Goal: Task Accomplishment & Management: Manage account settings

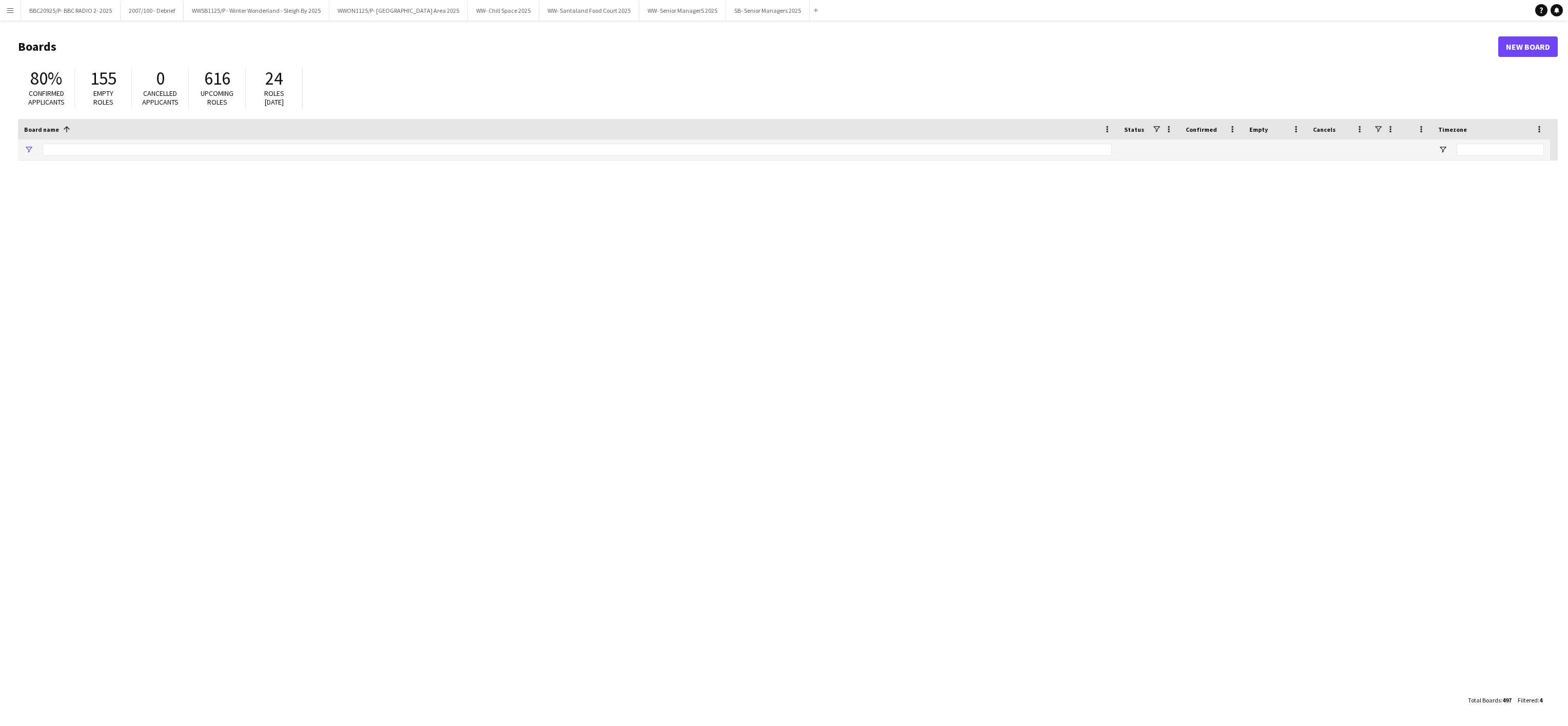
type input "******"
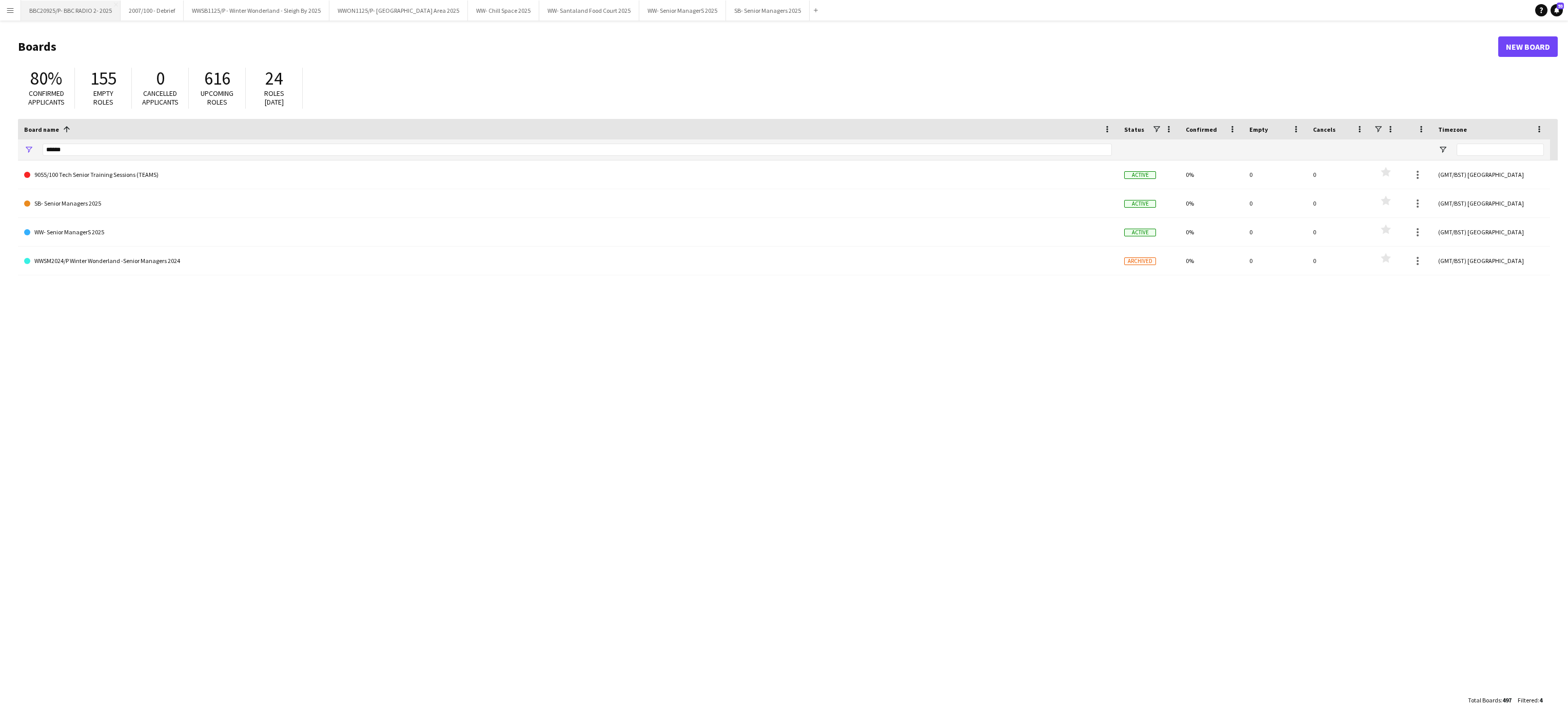
click at [74, 11] on button "BBC20925/P- BBC RADIO 2- 2025 Close" at bounding box center [71, 11] width 99 height 20
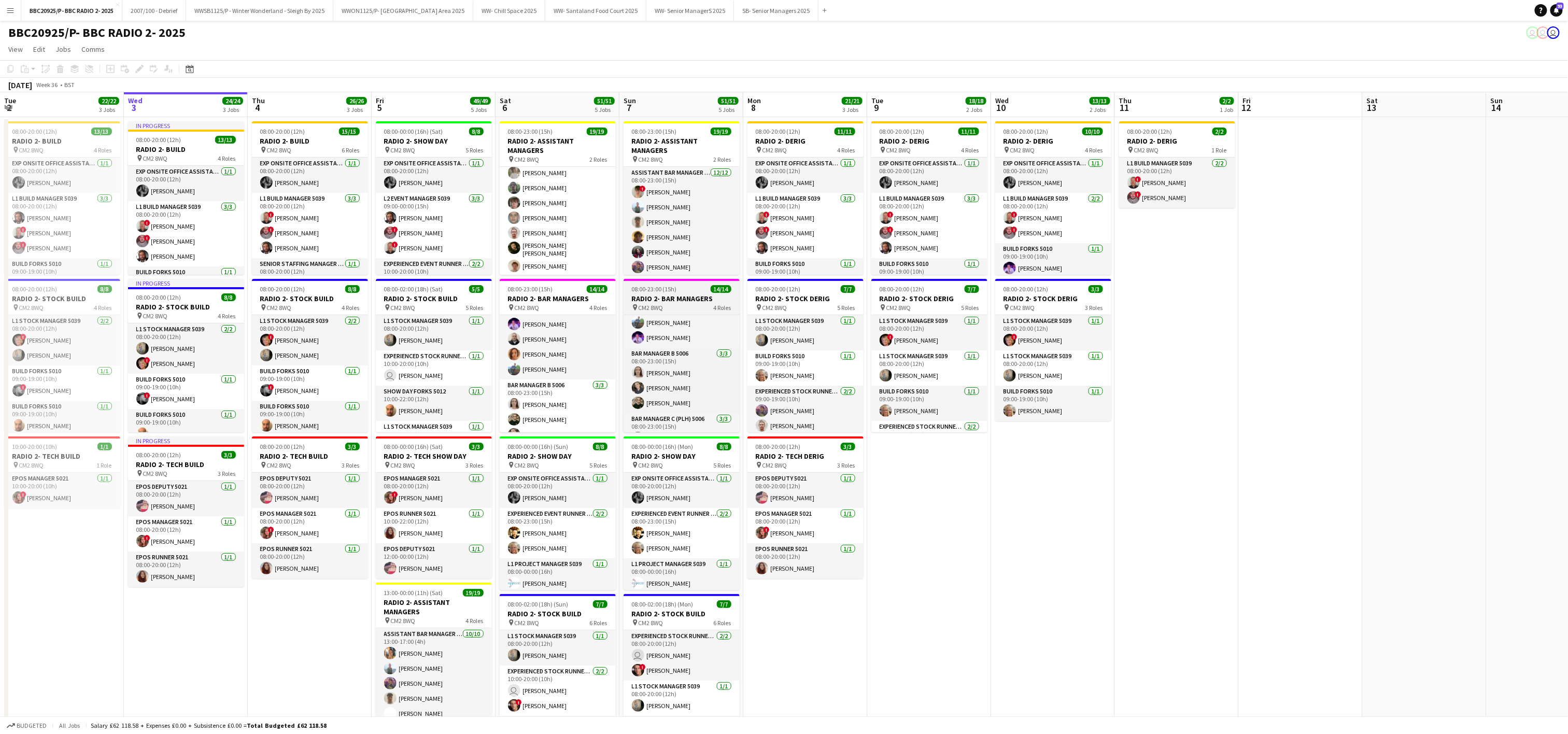
scroll to position [64, 0]
click at [661, 400] on app-card-role "Bar Manager B 5006 [DATE] 08:00-23:00 (15h) [PERSON_NAME] [PERSON_NAME] [PERSON…" at bounding box center [681, 394] width 116 height 65
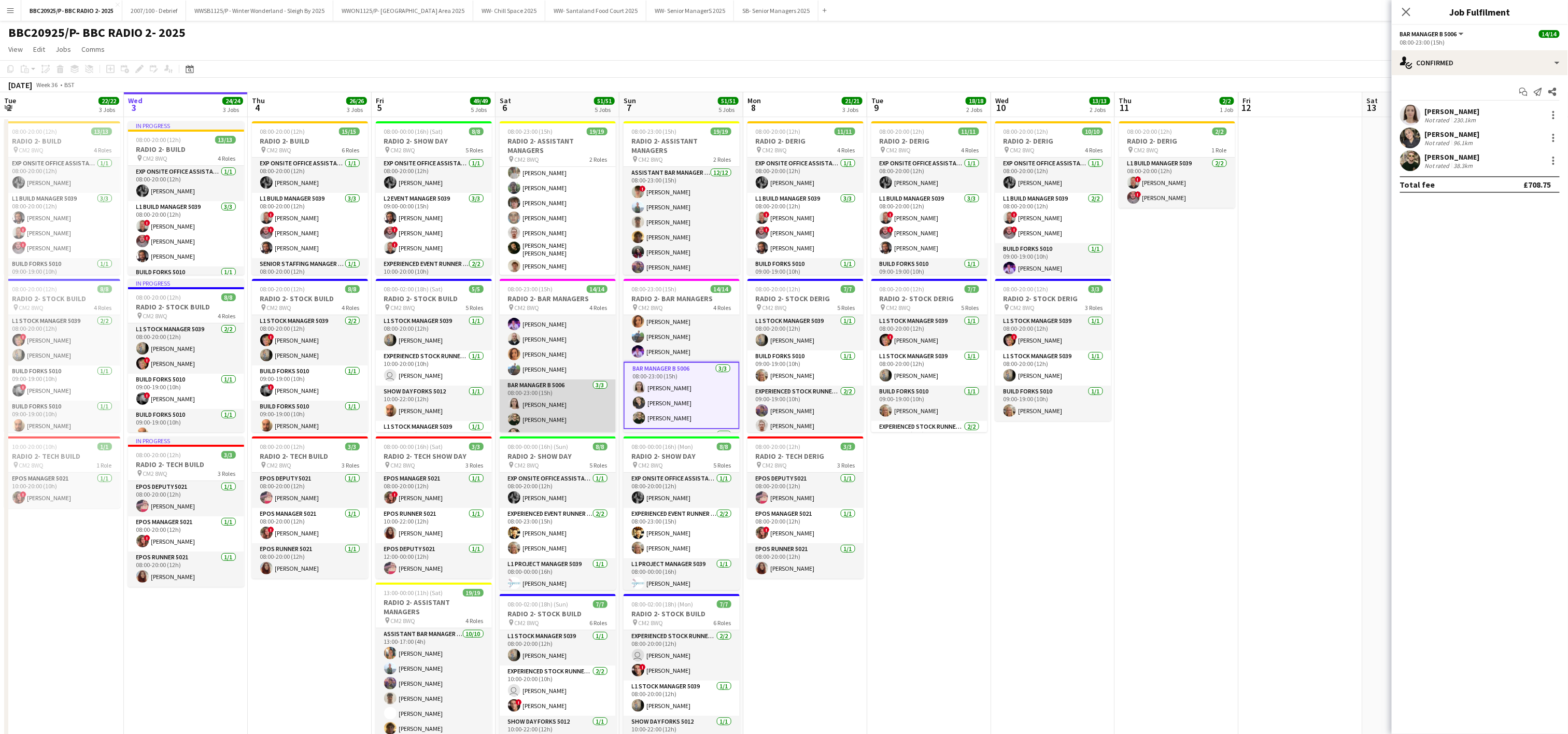
click at [510, 400] on app-user-avatar at bounding box center [514, 404] width 12 height 12
click at [1552, 118] on div at bounding box center [1553, 115] width 12 height 12
click at [1534, 209] on span "Remove" at bounding box center [1520, 210] width 65 height 9
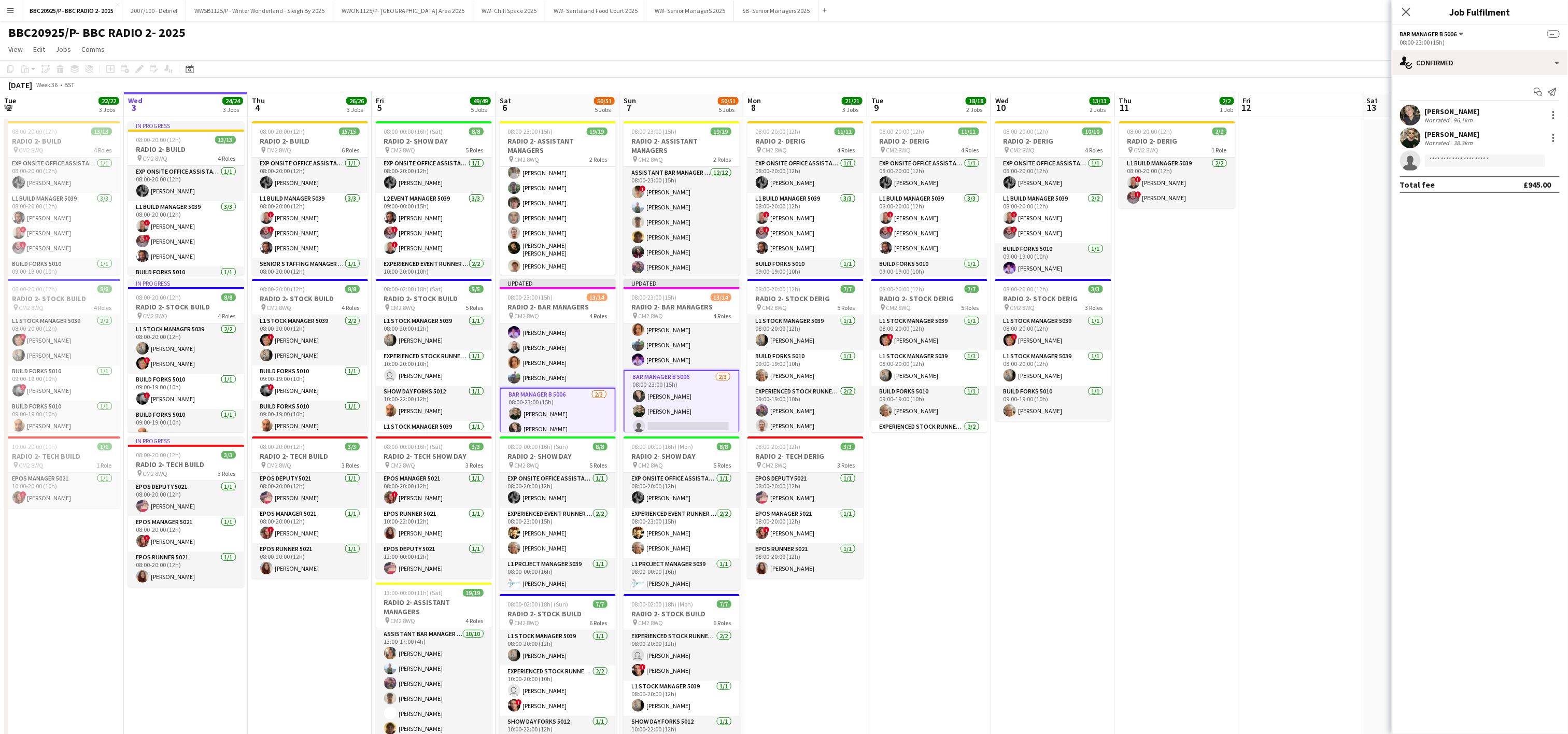
click at [296, 667] on app-date-cell "08:00-20:00 (12h) 15/15 RADIO 2- BUILD pin CM2 8WQ 6 Roles Exp Onsite Office As…" at bounding box center [309, 521] width 124 height 808
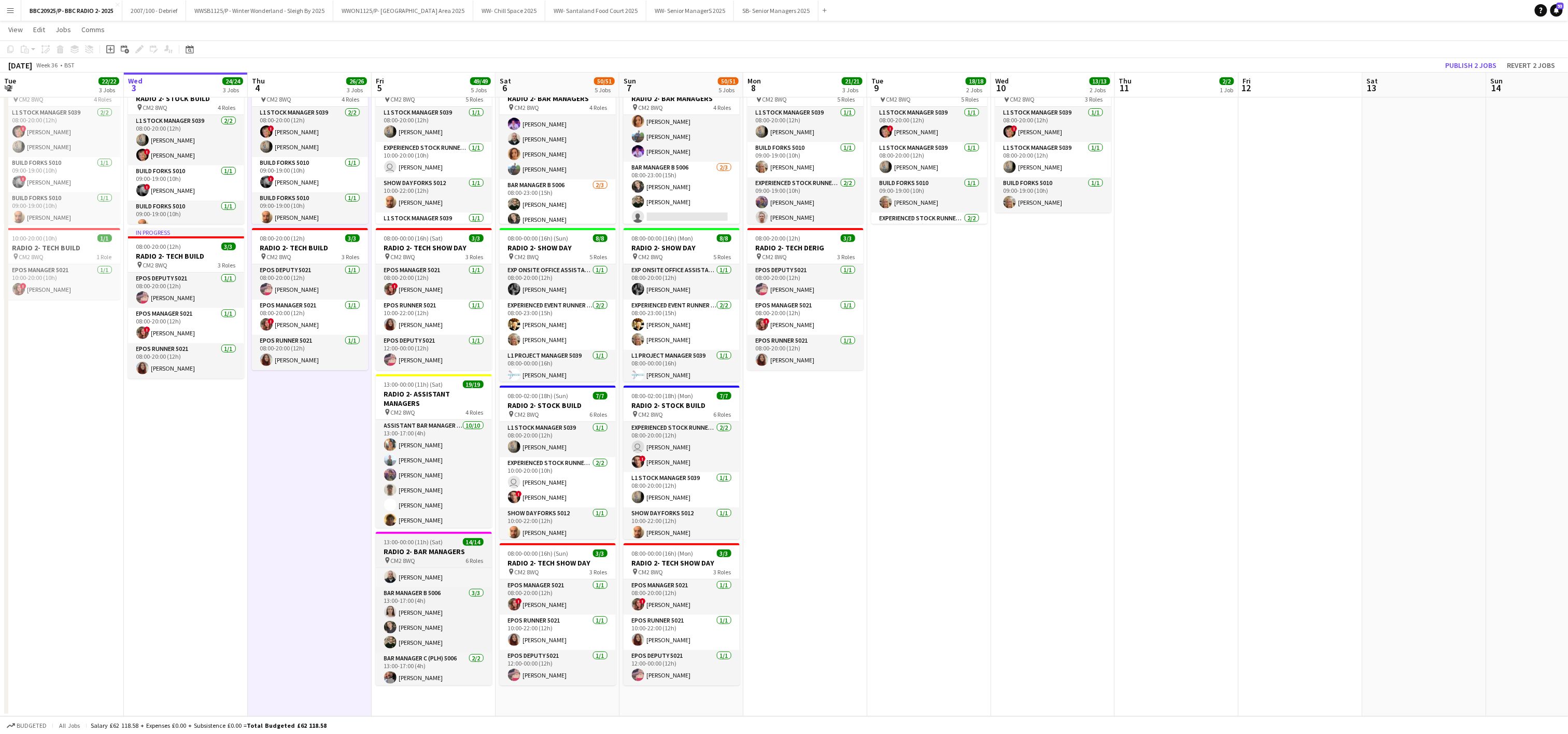
scroll to position [53, 0]
click at [417, 636] on app-card-role "Bar Manager B 5006 [DATE] 13:00-17:00 (4h) [PERSON_NAME] [PERSON_NAME] [PERSON_…" at bounding box center [434, 643] width 116 height 65
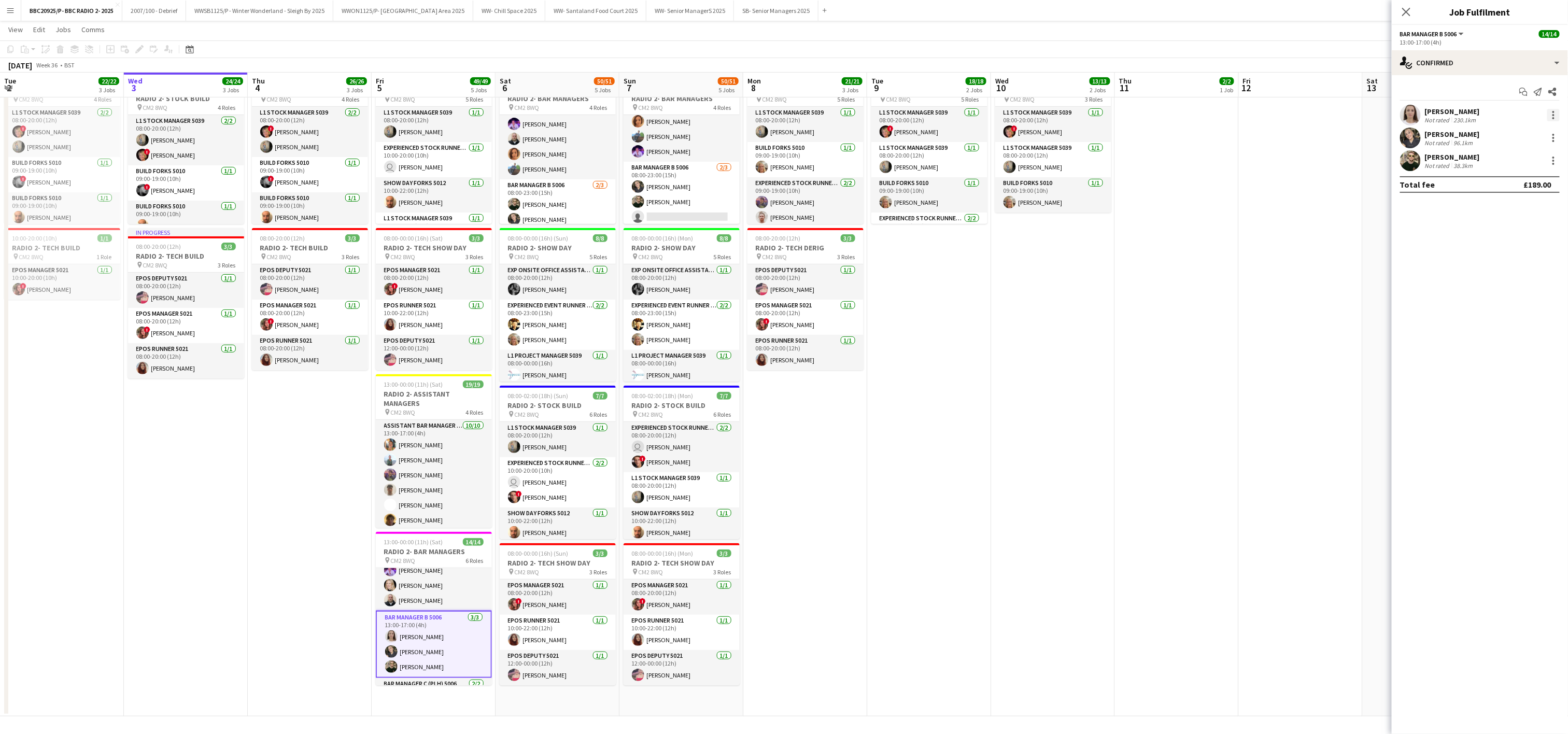
click at [1551, 115] on div at bounding box center [1553, 115] width 12 height 12
click at [1531, 240] on button "Remove" at bounding box center [1519, 235] width 81 height 25
click at [1099, 500] on app-date-cell "08:00-20:00 (12h) 10/10 RADIO 2- DERIG pin CM2 8WQ 4 Roles Exp Onsite Office As…" at bounding box center [1053, 313] width 124 height 808
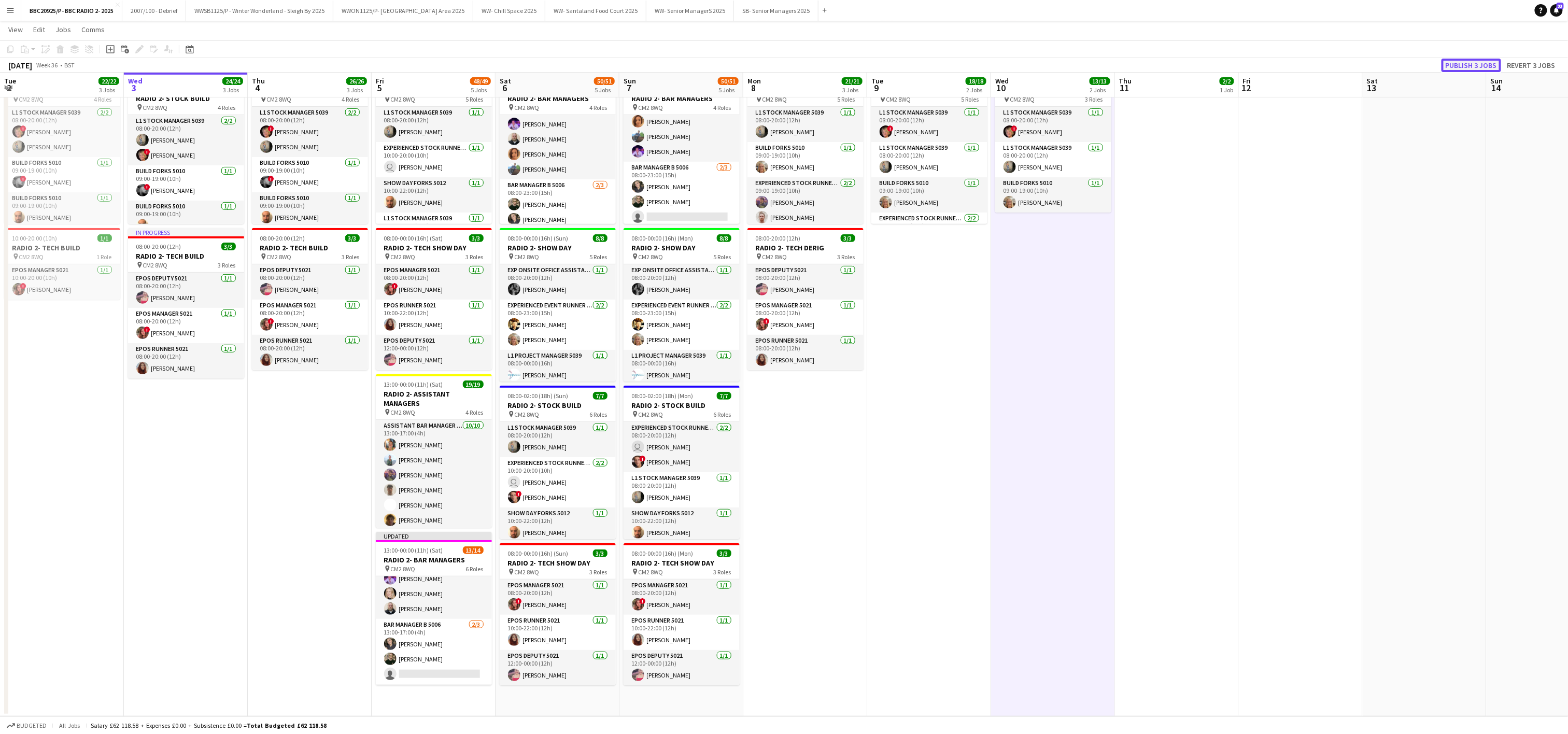
click at [1474, 67] on button "Publish 3 jobs" at bounding box center [1470, 65] width 60 height 14
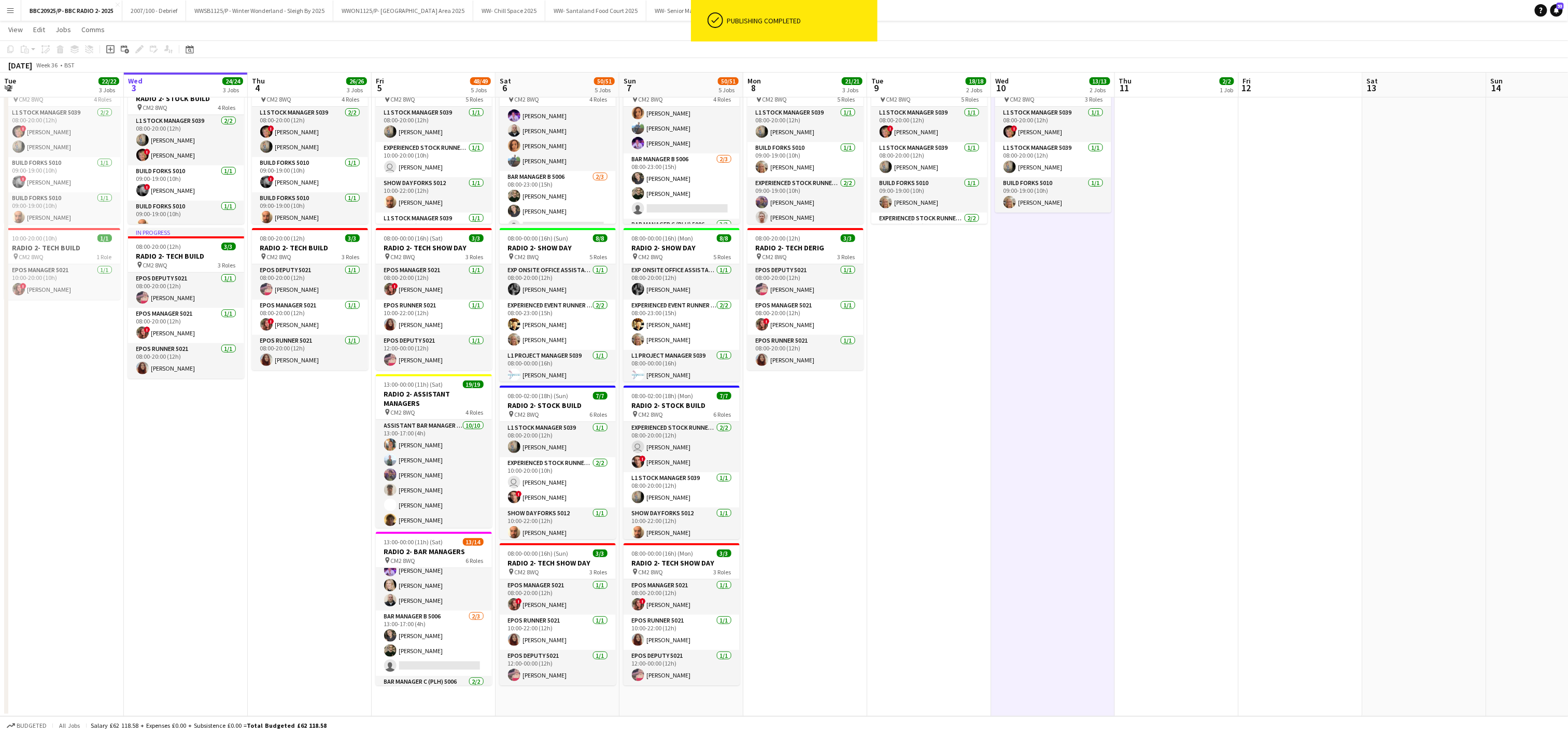
click at [88, 545] on app-date-cell "08:00-20:00 (12h) 13/13 RADIO 2- BUILD pin CM2 8WQ 4 Roles Exp Onsite Office As…" at bounding box center [62, 313] width 124 height 808
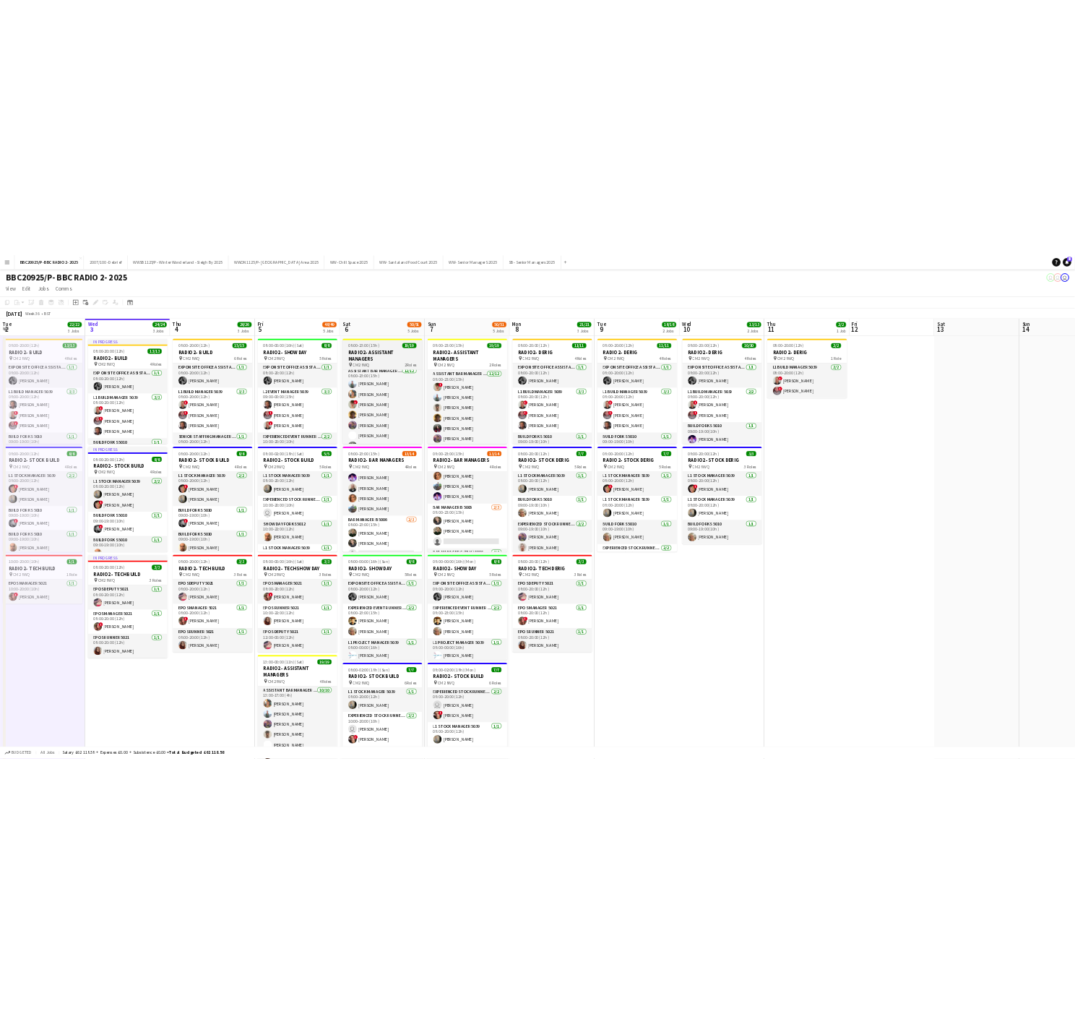
scroll to position [0, 0]
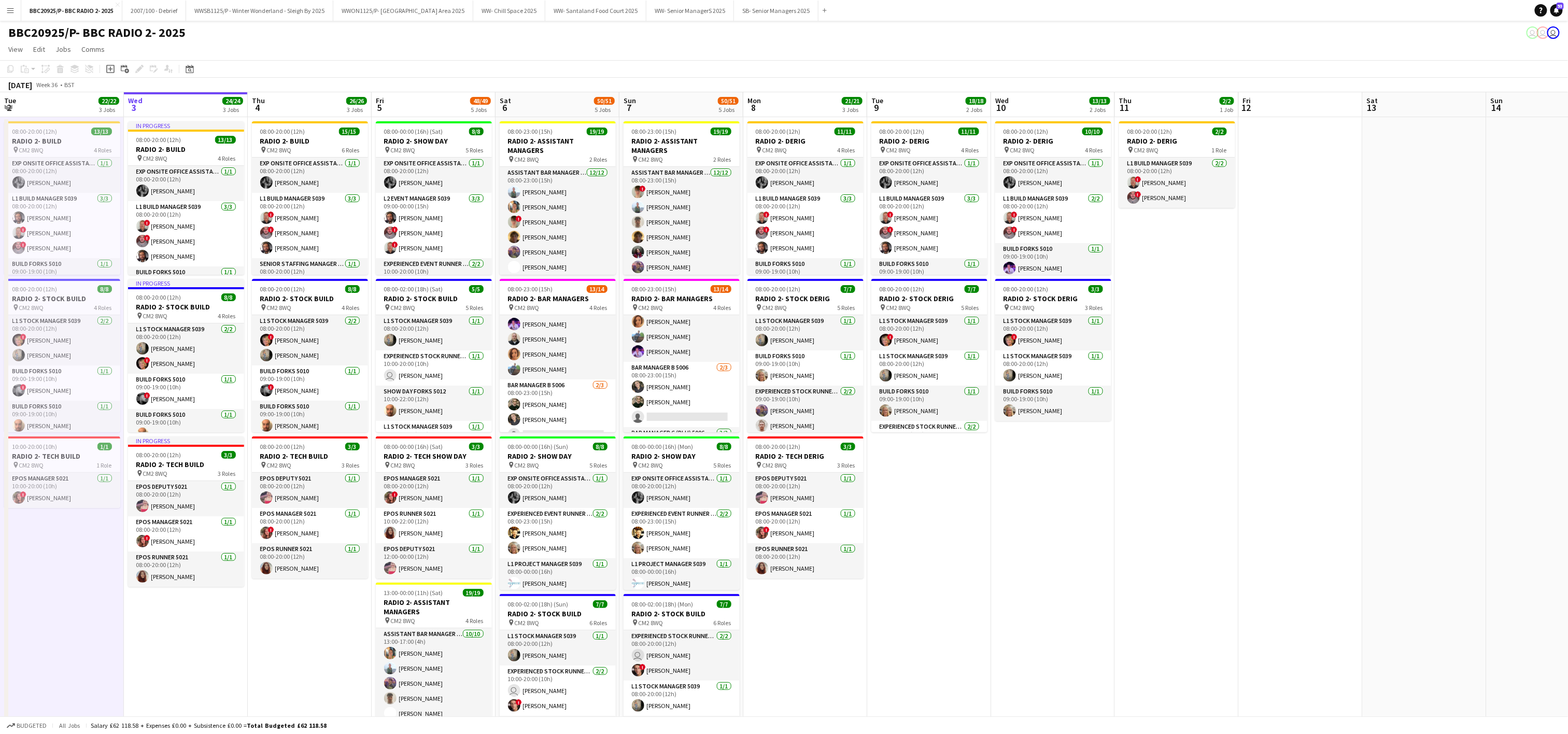
click at [988, 578] on app-date-cell "08:00-20:00 (12h) 11/11 RADIO 2- DERIG pin CM2 8WQ 4 Roles Exp Onsite Office As…" at bounding box center [929, 521] width 124 height 808
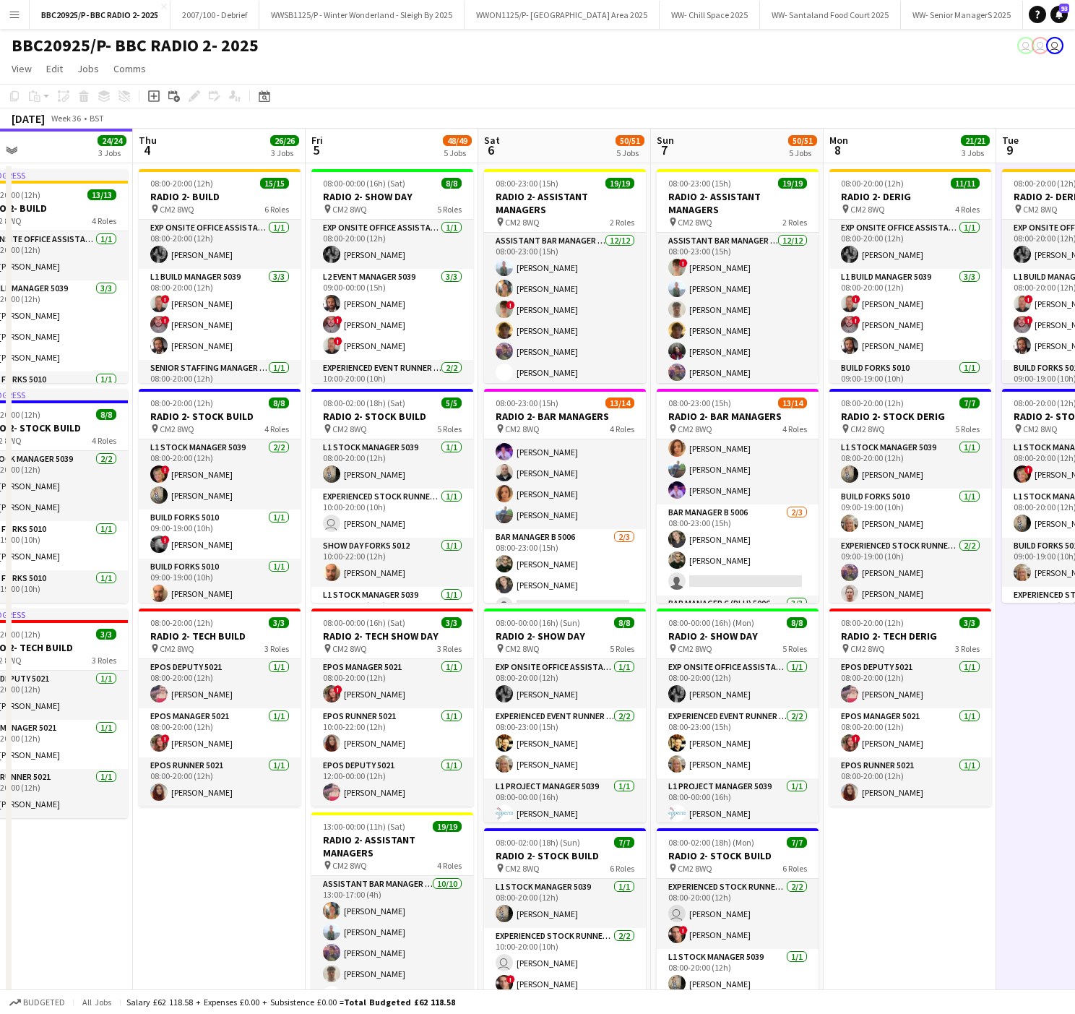
drag, startPoint x: 322, startPoint y: 898, endPoint x: 107, endPoint y: 892, distance: 215.4
click at [107, 892] on app-calendar-viewport "Sun 31 11/11 2 Jobs Mon 1 17/17 2 Jobs Tue 2 22/22 3 Jobs Wed 3 24/24 3 Jobs Th…" at bounding box center [537, 709] width 1075 height 1160
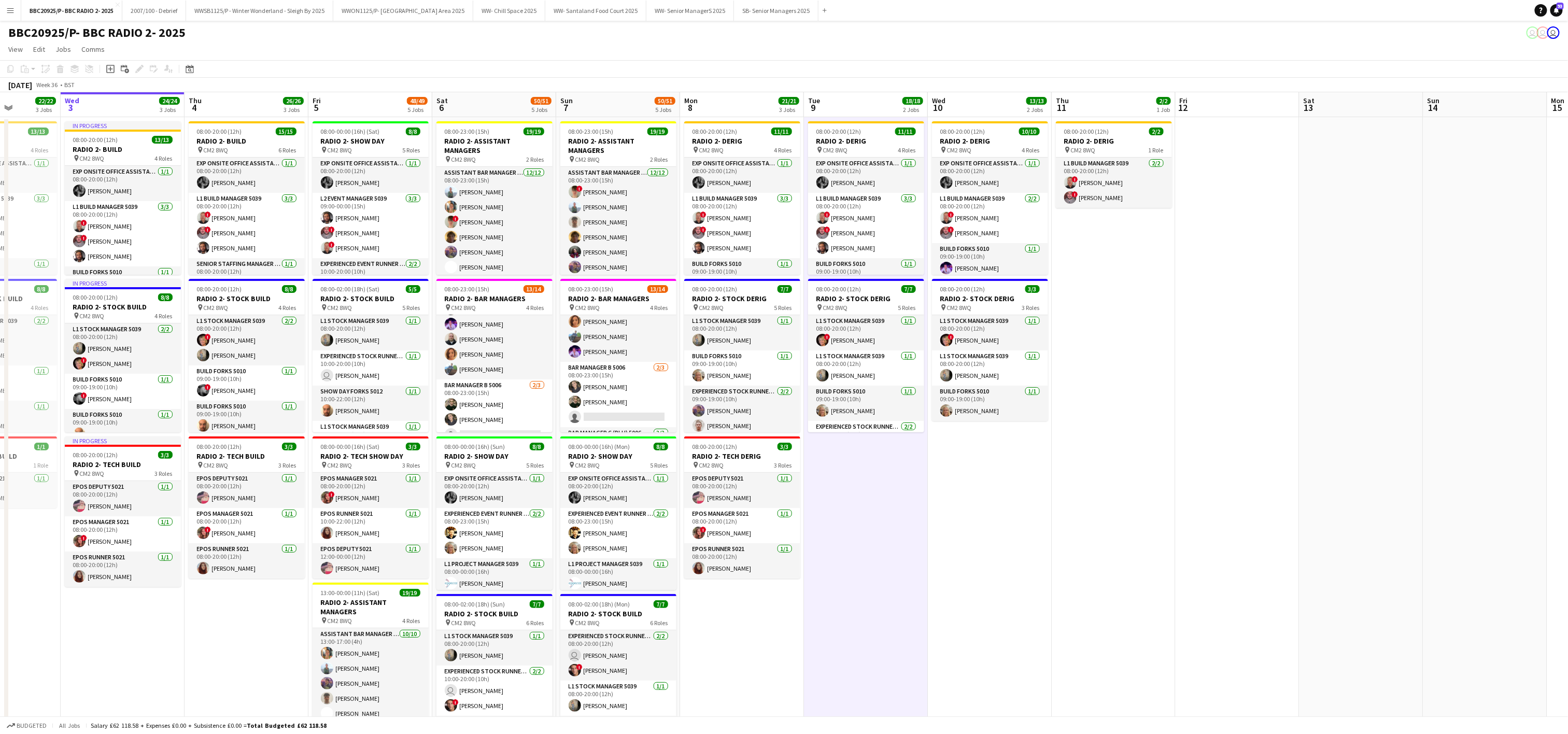
scroll to position [0, 309]
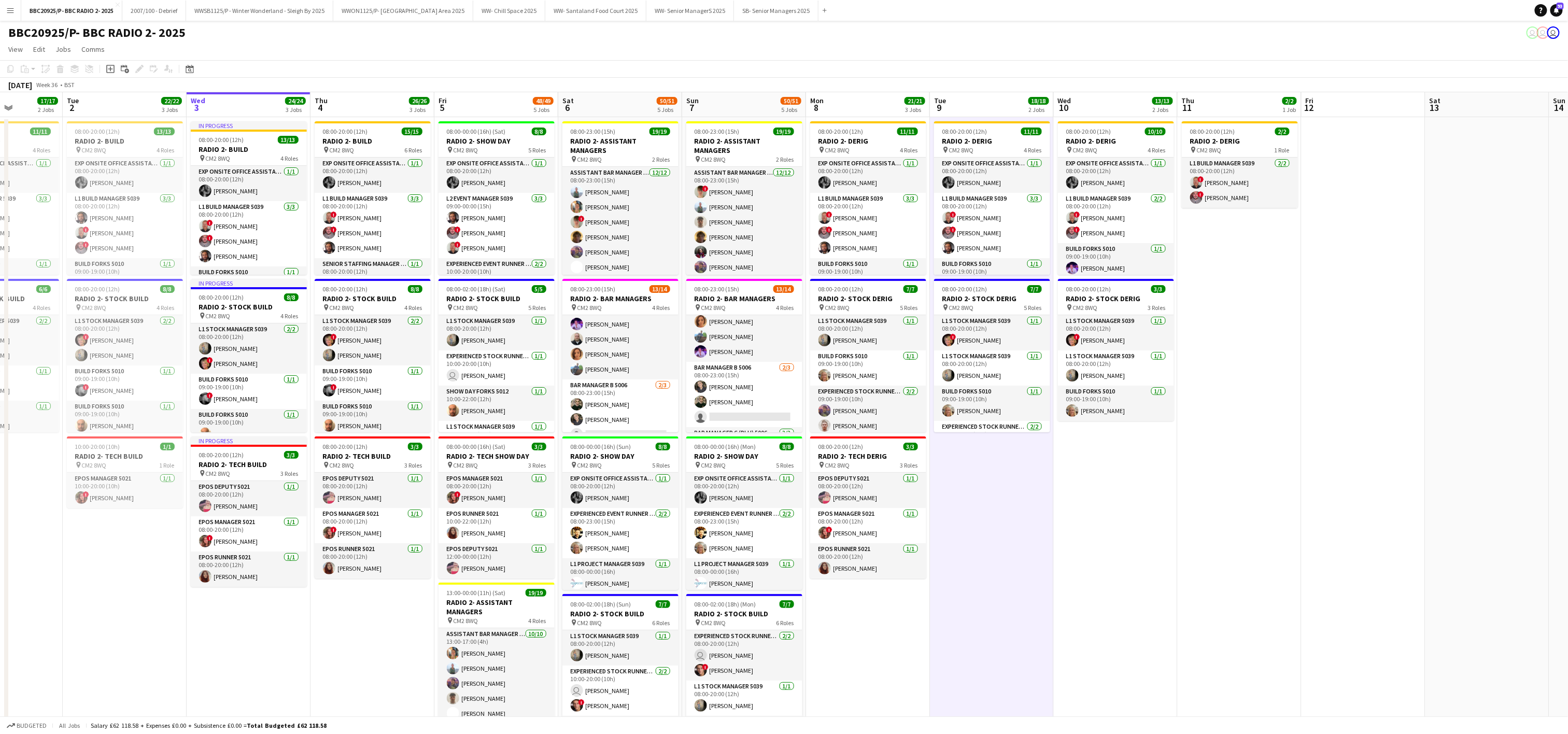
drag, startPoint x: 532, startPoint y: 627, endPoint x: 873, endPoint y: 603, distance: 341.8
click at [873, 603] on app-calendar-viewport "Sat 30 Sun 31 11/11 2 Jobs Mon 1 17/17 2 Jobs Tue 2 22/22 3 Jobs Wed 3 24/24 3 …" at bounding box center [784, 509] width 1568 height 832
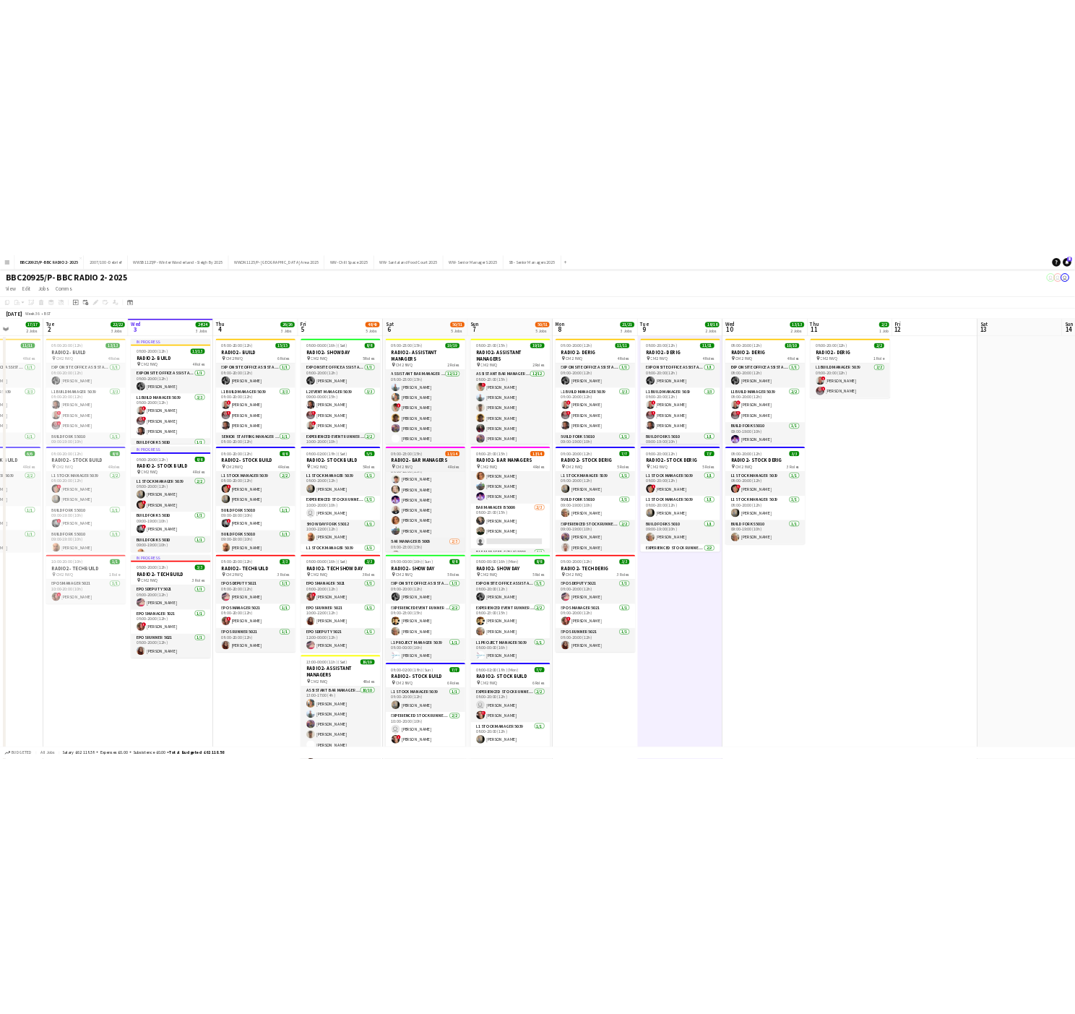
scroll to position [0, 0]
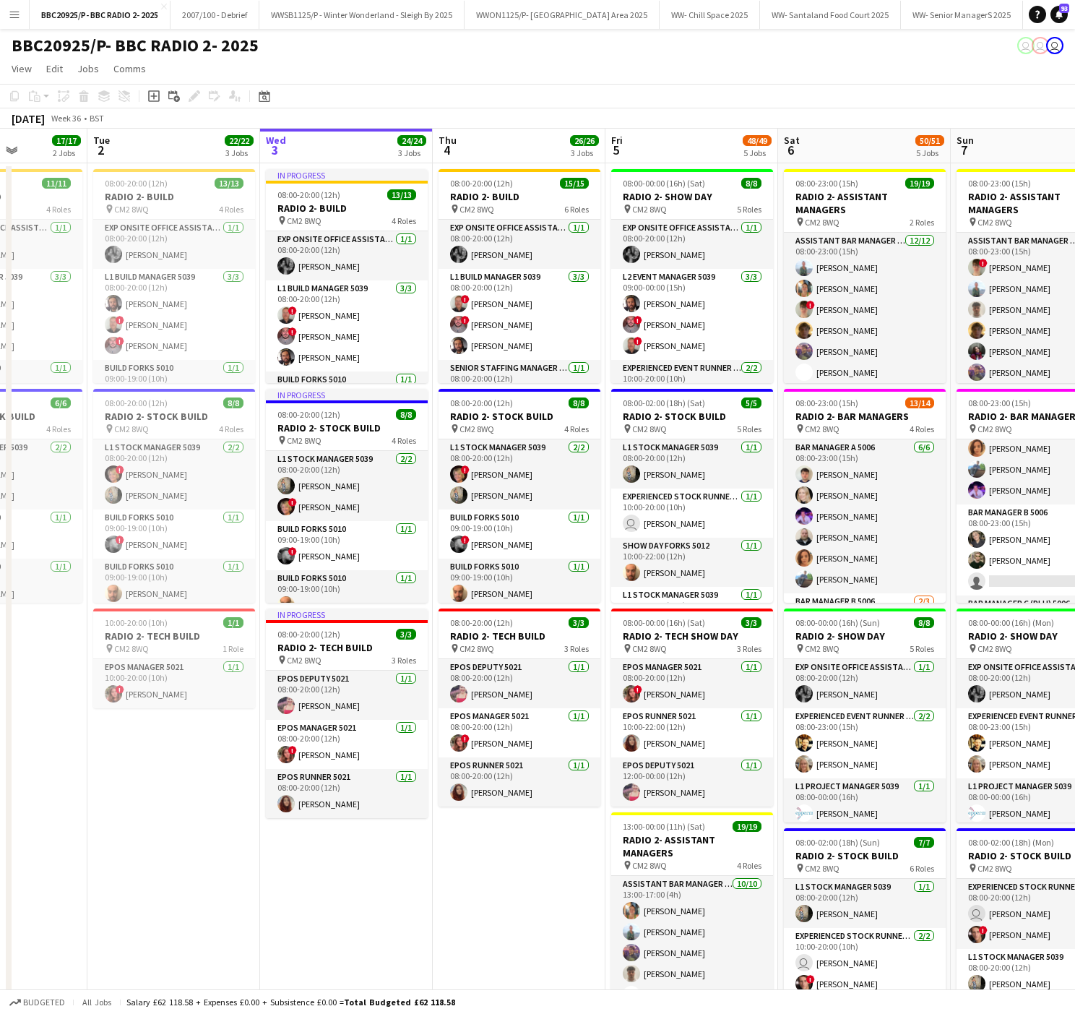
click at [293, 926] on app-date-cell "In progress 08:00-20:00 (12h) 13/13 RADIO 2- BUILD pin CM2 8WQ 4 Roles Exp Onsi…" at bounding box center [346, 726] width 173 height 1126
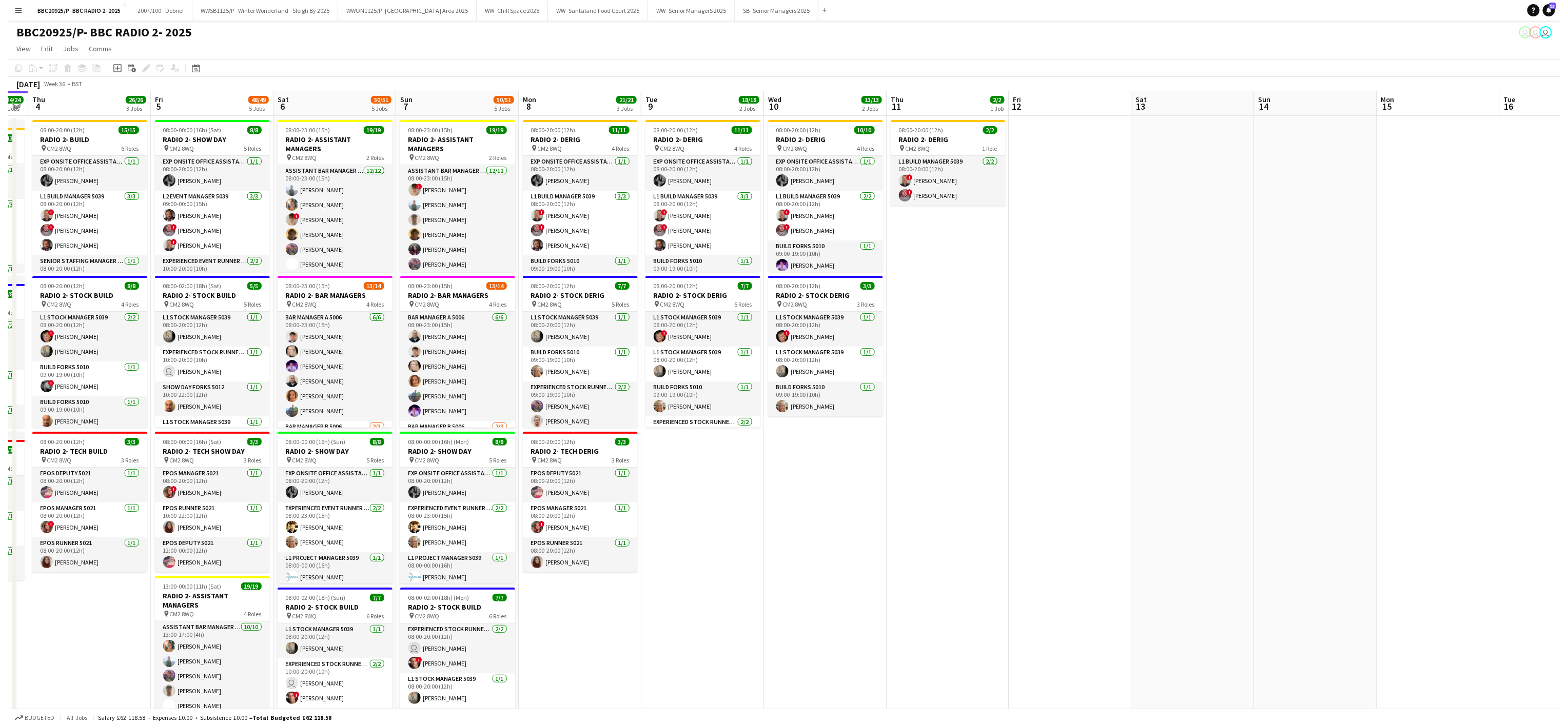
scroll to position [0, 314]
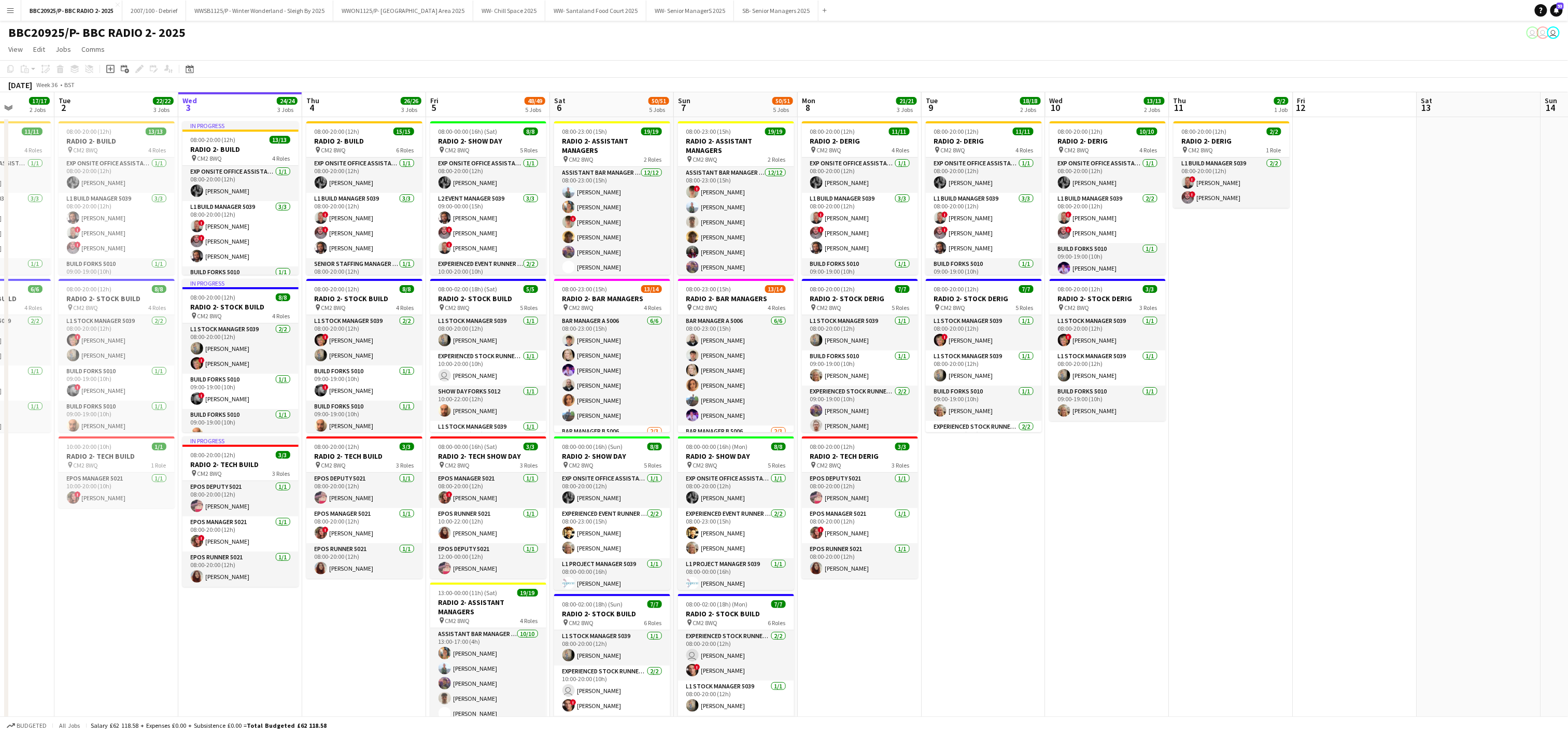
drag, startPoint x: 776, startPoint y: 537, endPoint x: 938, endPoint y: 532, distance: 162.1
click at [938, 532] on app-calendar-viewport "Sat 30 Sun 31 Mon 1 17/17 2 Jobs Tue 2 22/22 3 Jobs Wed 3 24/24 3 Jobs Thu 4 26…" at bounding box center [784, 509] width 1568 height 832
click at [803, 14] on button "SB- Senior Managers 2025 Close" at bounding box center [776, 11] width 85 height 20
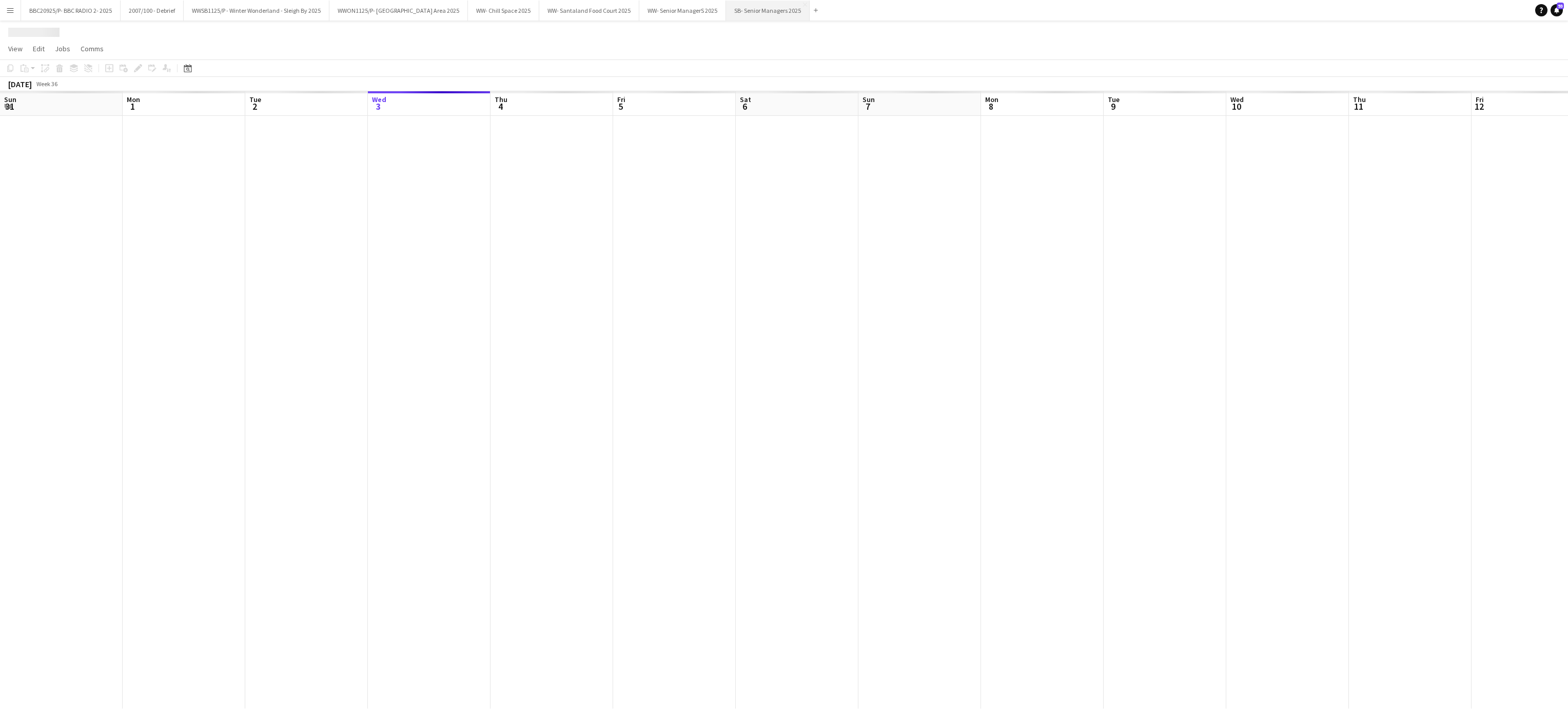
scroll to position [0, 245]
click at [382, 165] on app-date-cell at bounding box center [429, 412] width 123 height 593
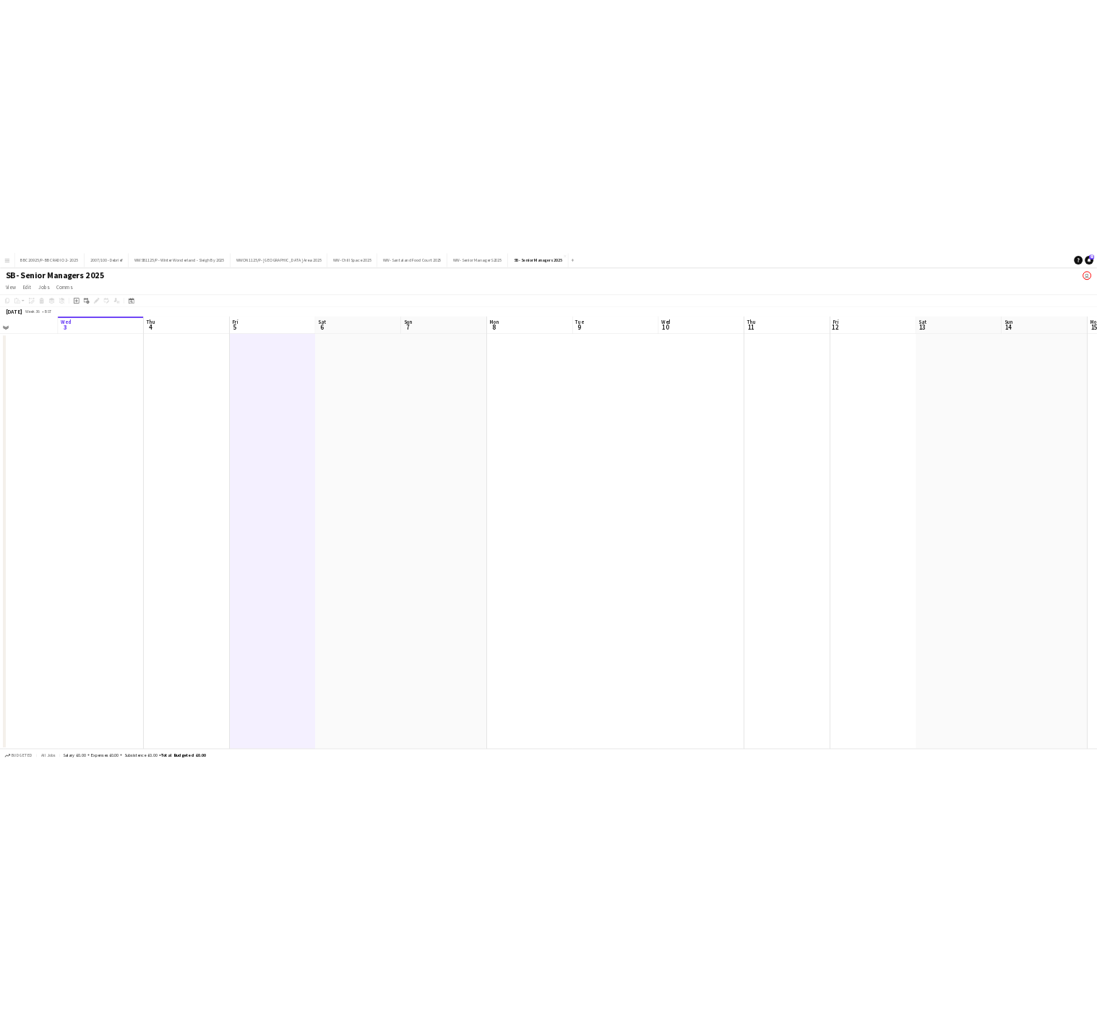
scroll to position [0, 403]
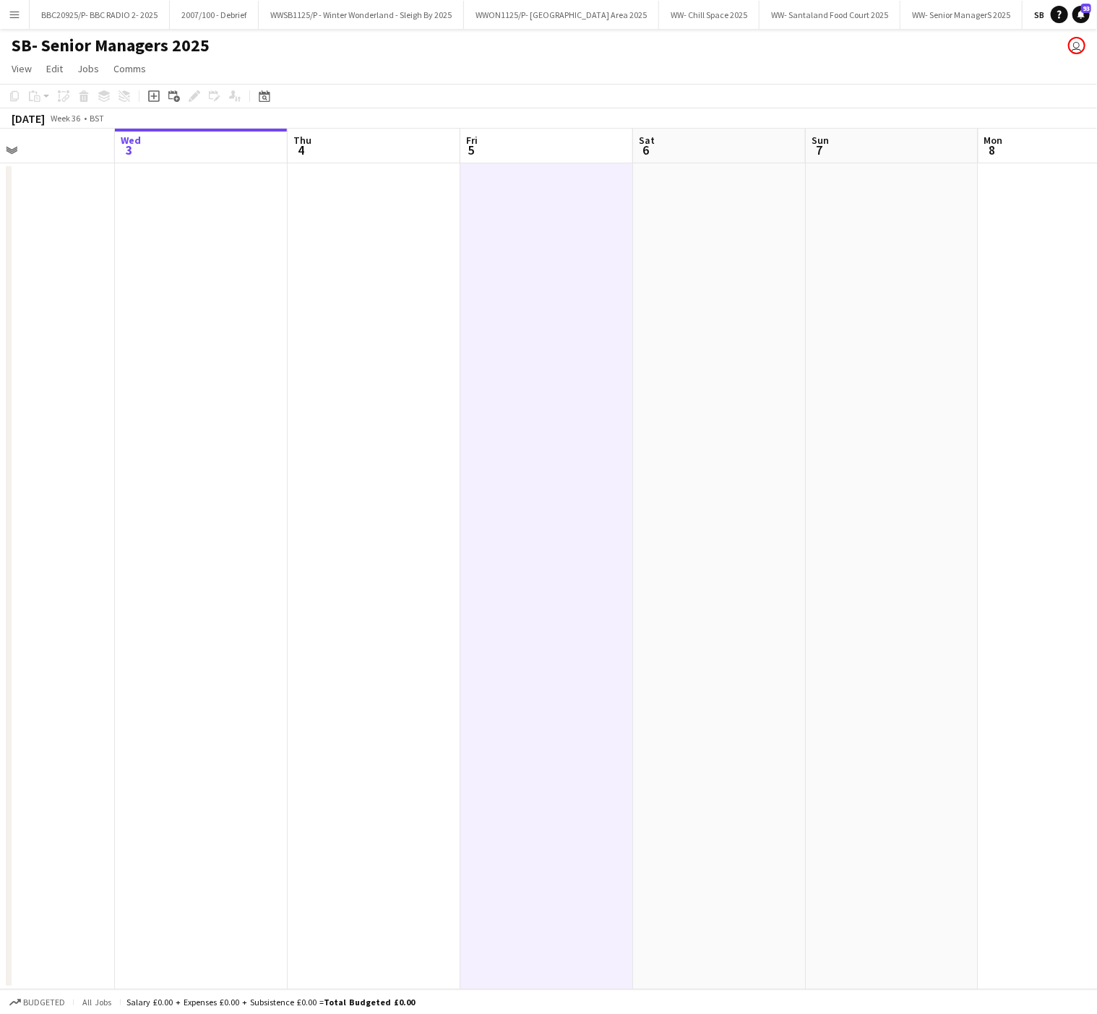
click at [355, 351] on app-date-cell at bounding box center [374, 576] width 173 height 826
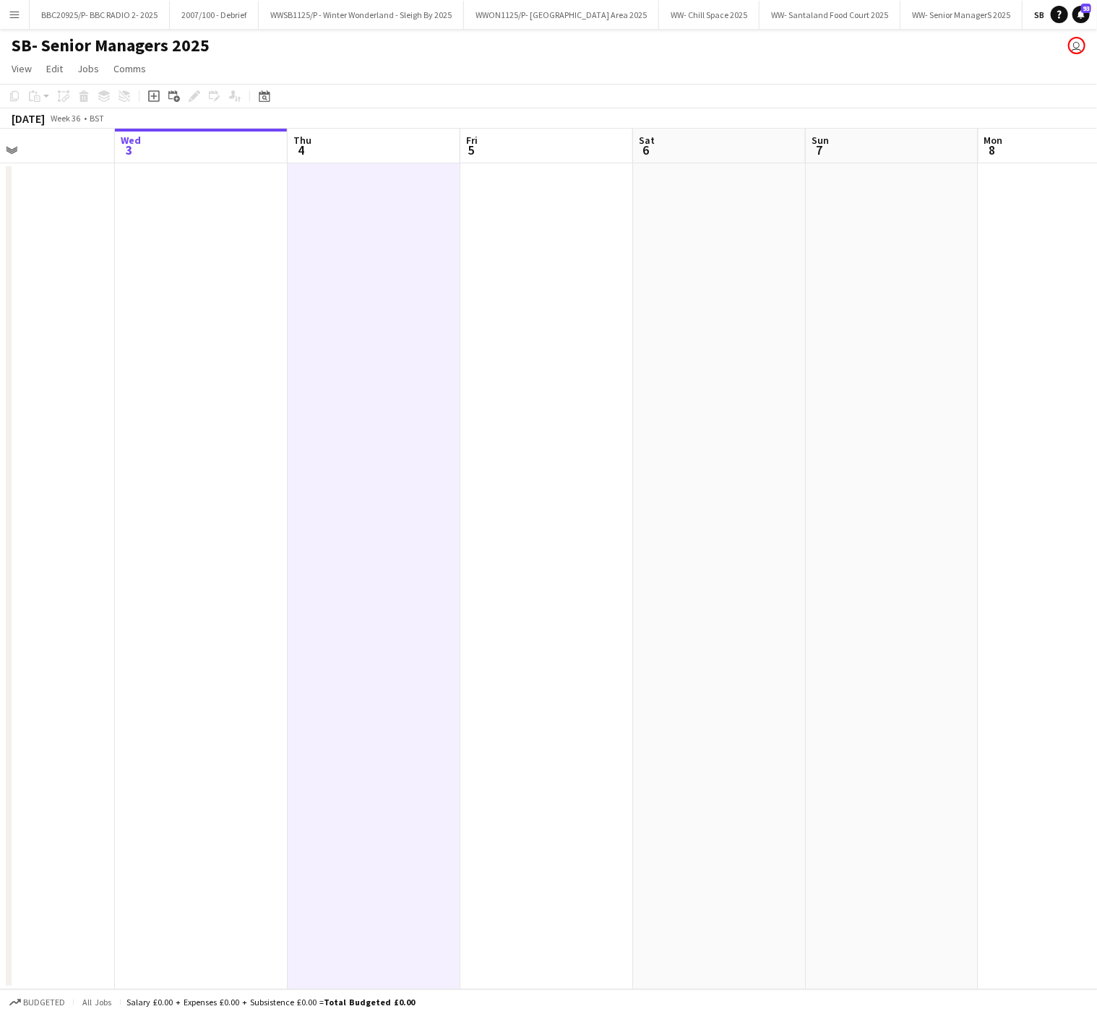
scroll to position [0, 461]
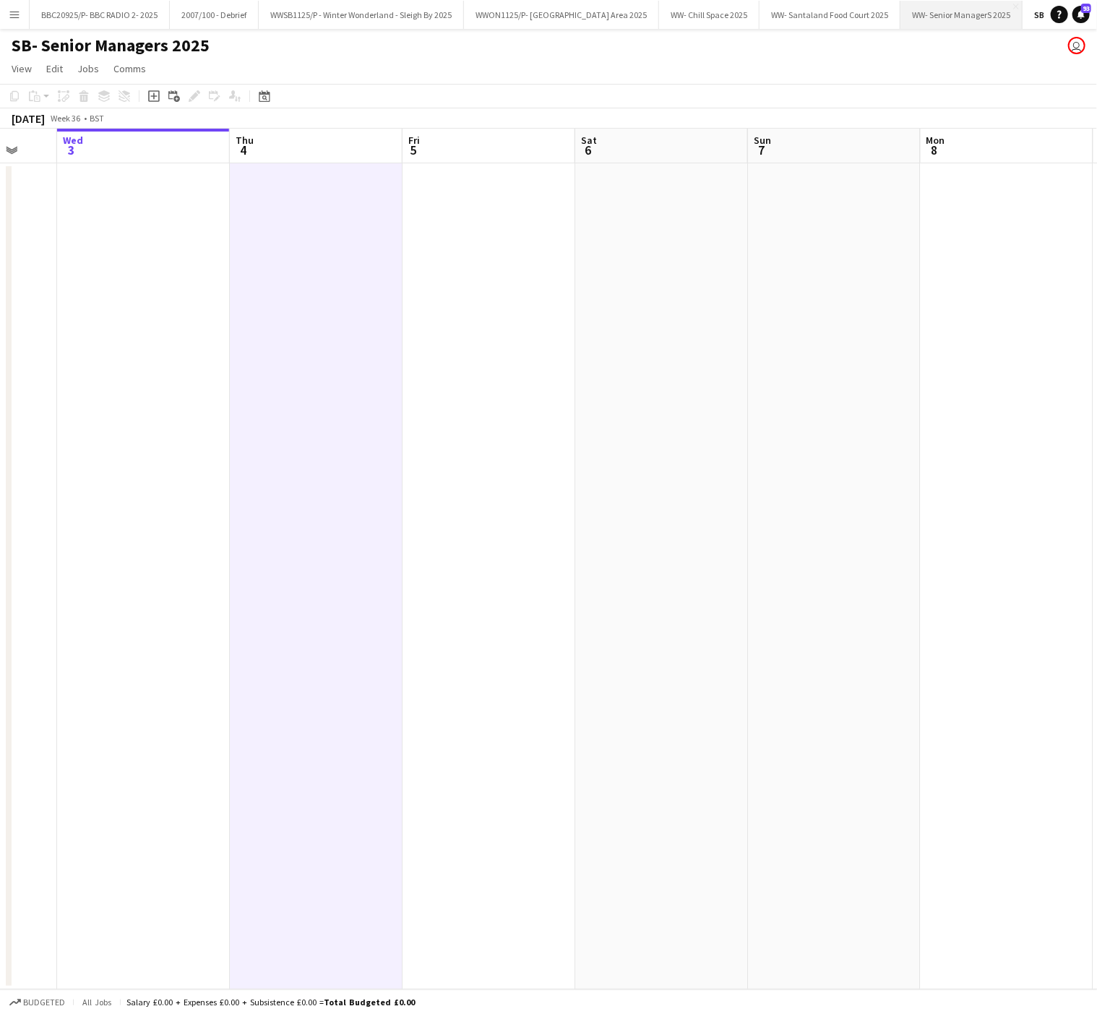
click at [971, 16] on button "WW- Senior ManagerS 2025 Close" at bounding box center [961, 15] width 122 height 28
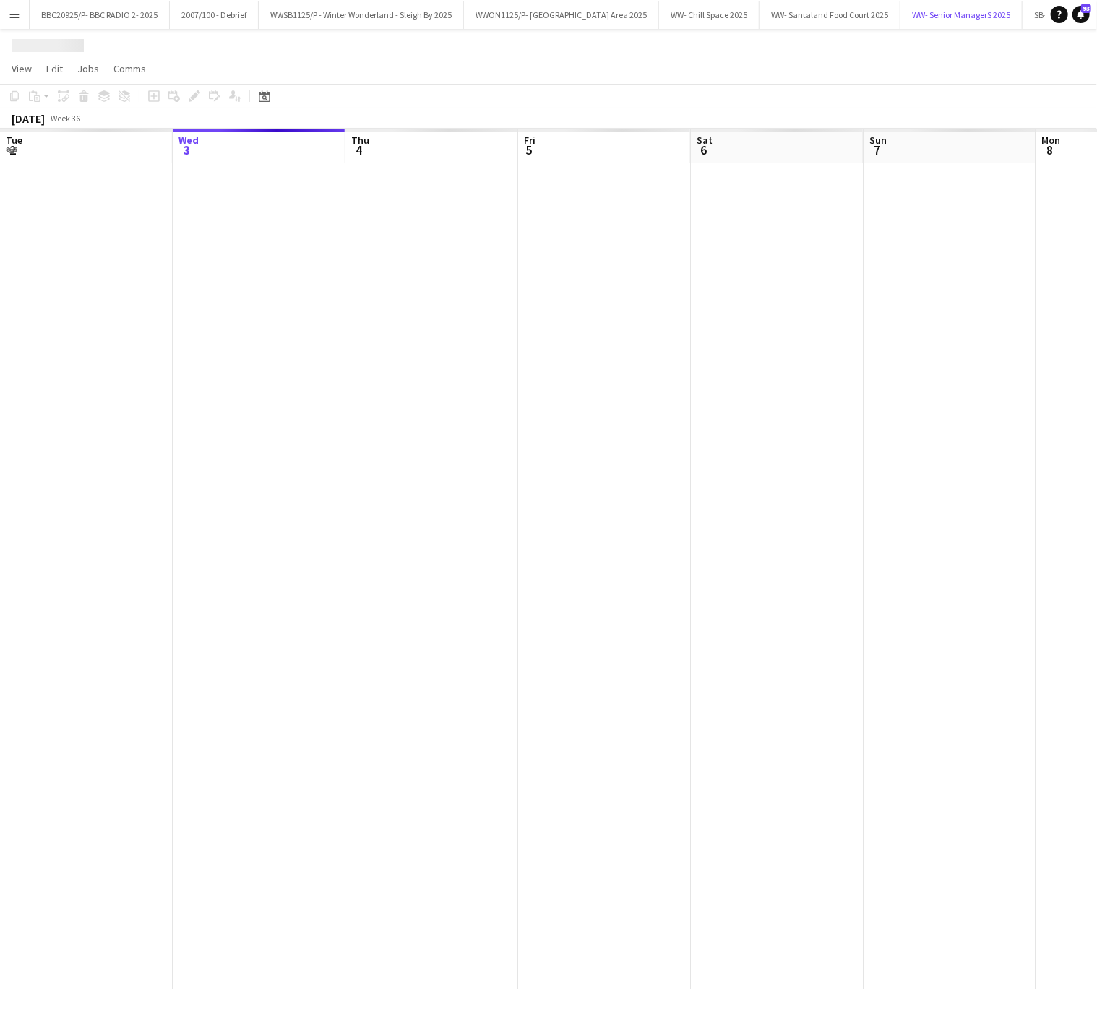
scroll to position [0, 17]
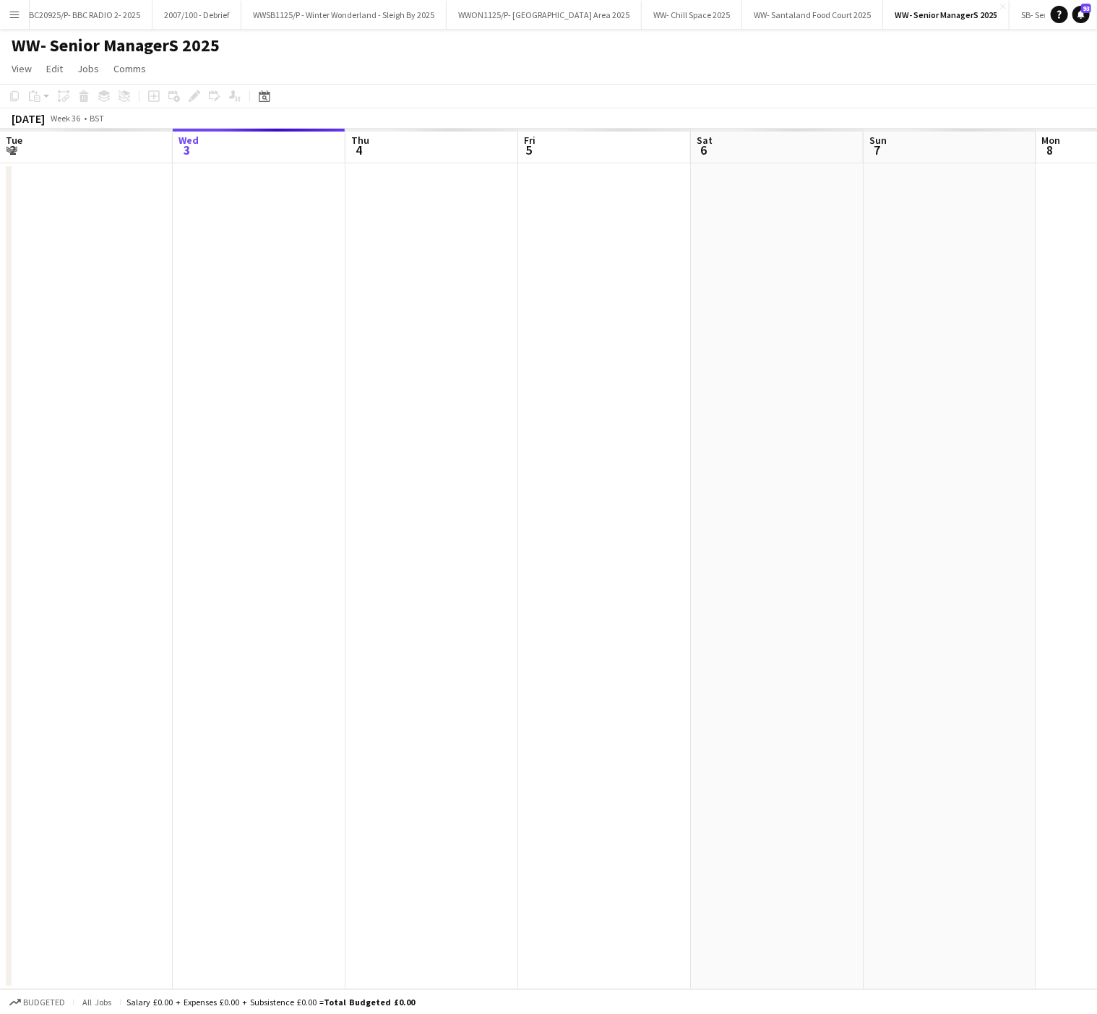
click at [598, 385] on app-date-cell at bounding box center [604, 576] width 173 height 826
click at [626, 441] on app-date-cell at bounding box center [579, 576] width 173 height 826
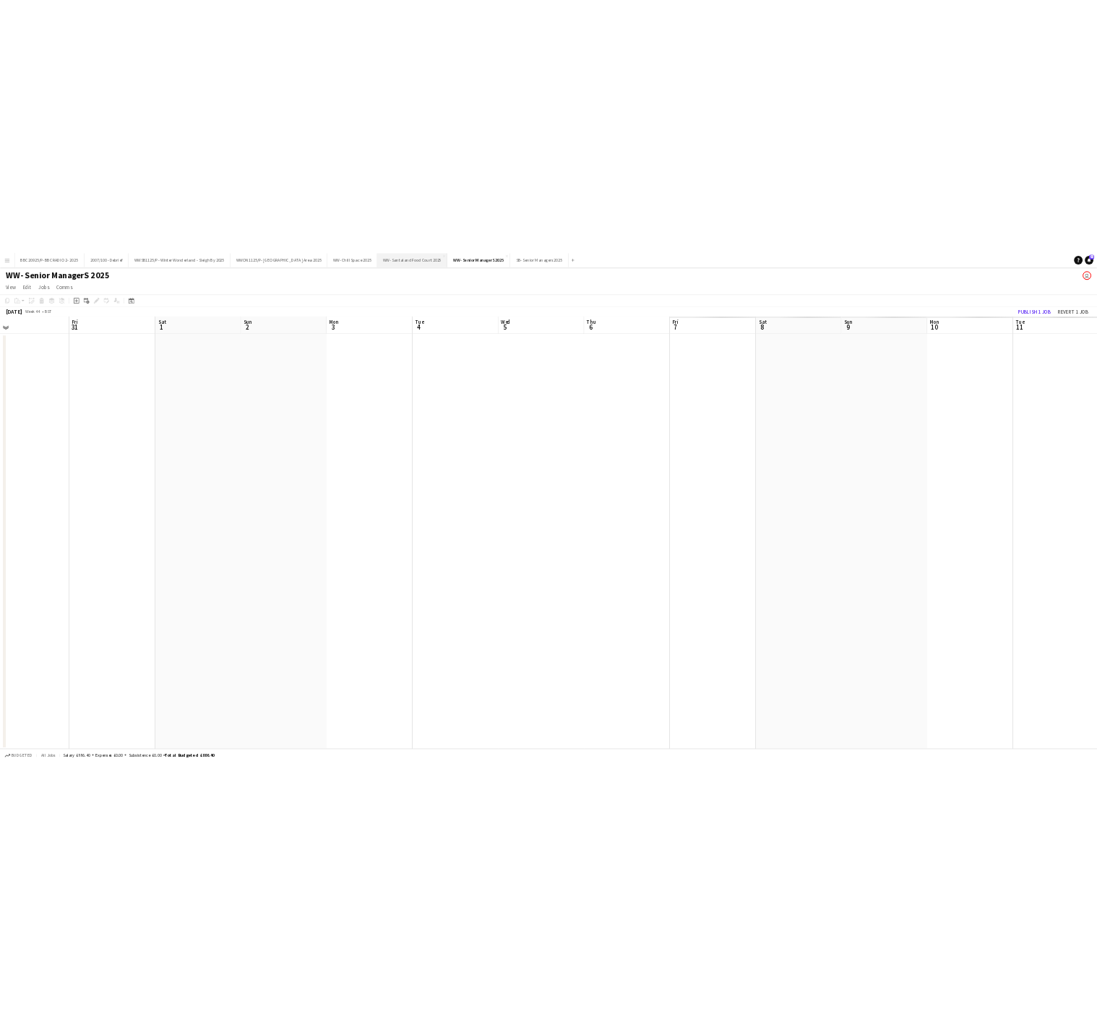
scroll to position [0, 0]
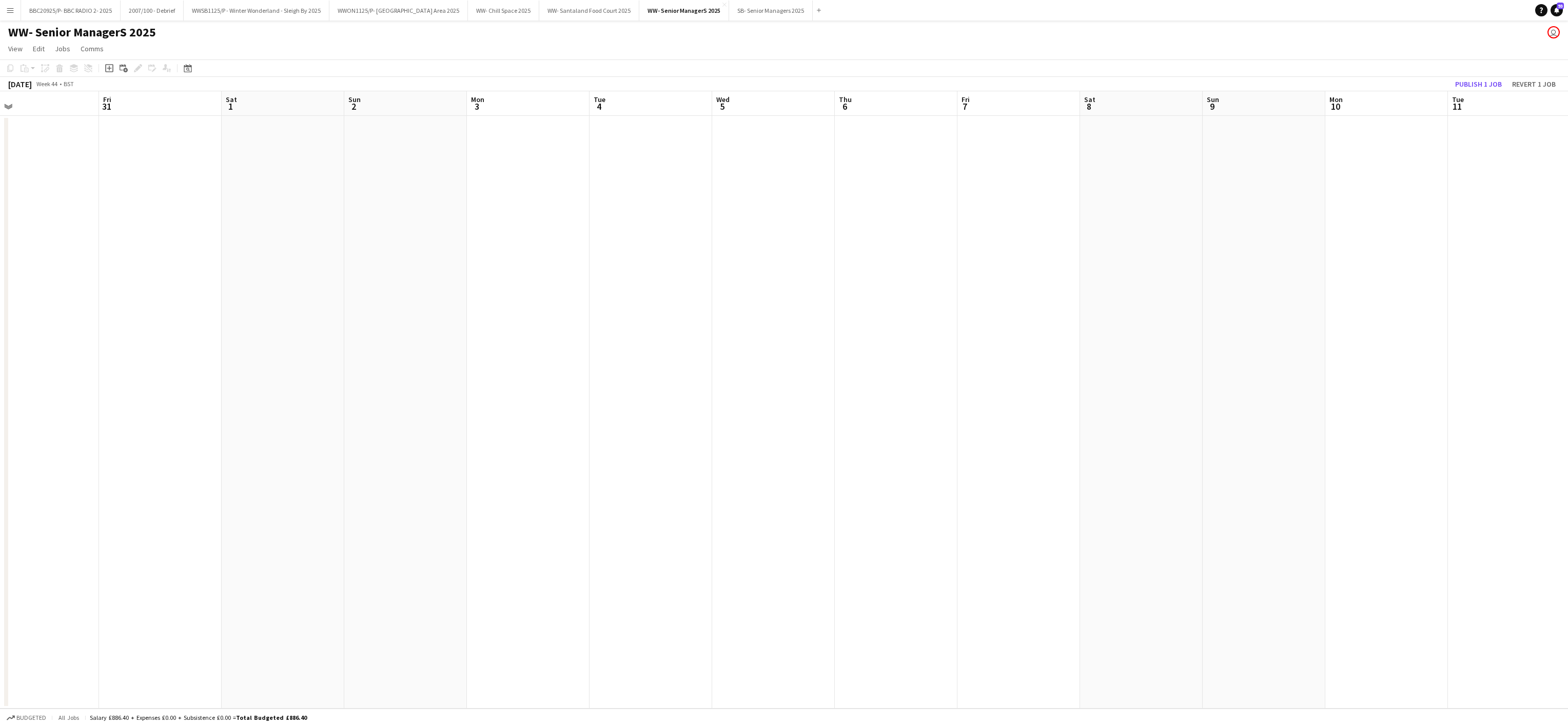
click at [495, 532] on app-date-cell at bounding box center [528, 412] width 123 height 593
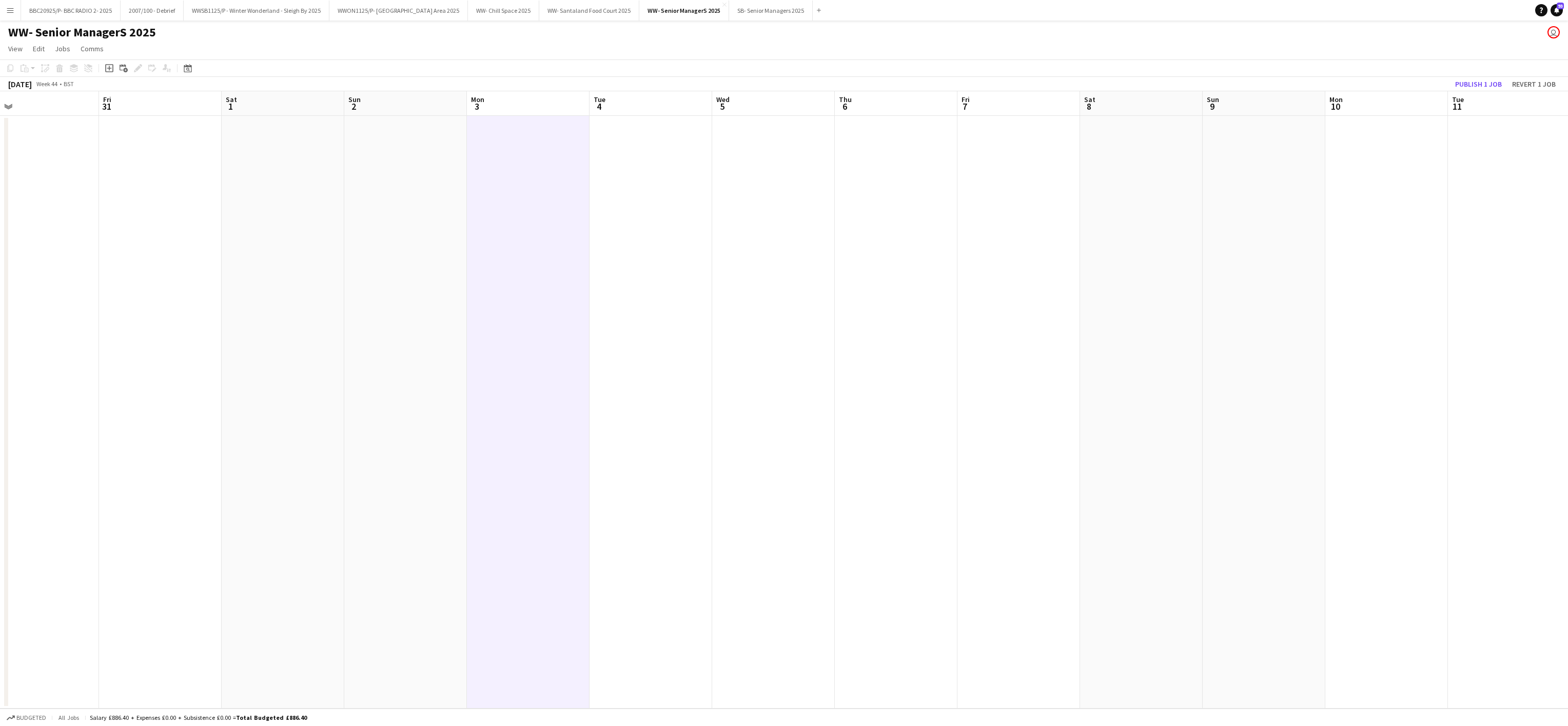
click at [484, 410] on app-date-cell at bounding box center [528, 412] width 123 height 593
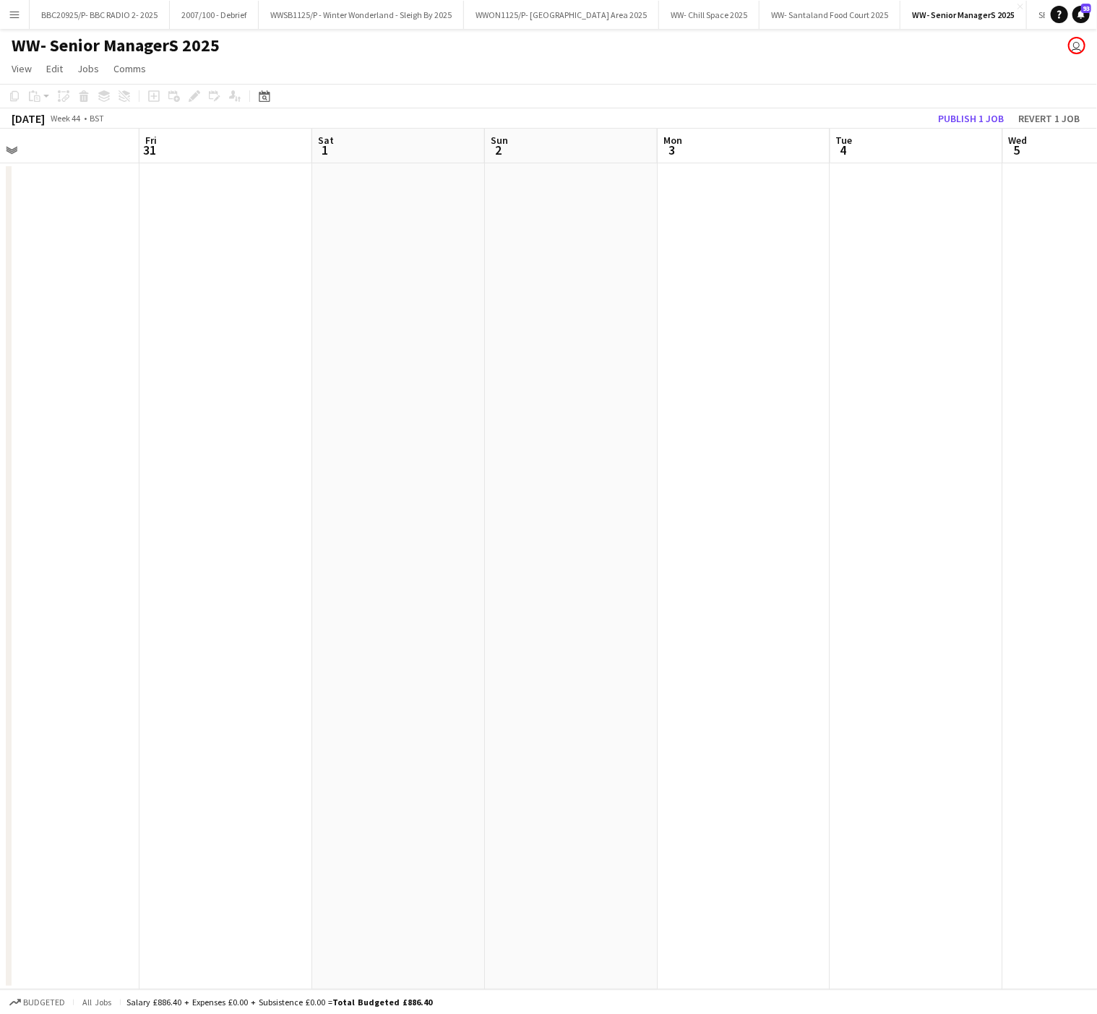
click at [25, 15] on button "Menu" at bounding box center [14, 14] width 29 height 29
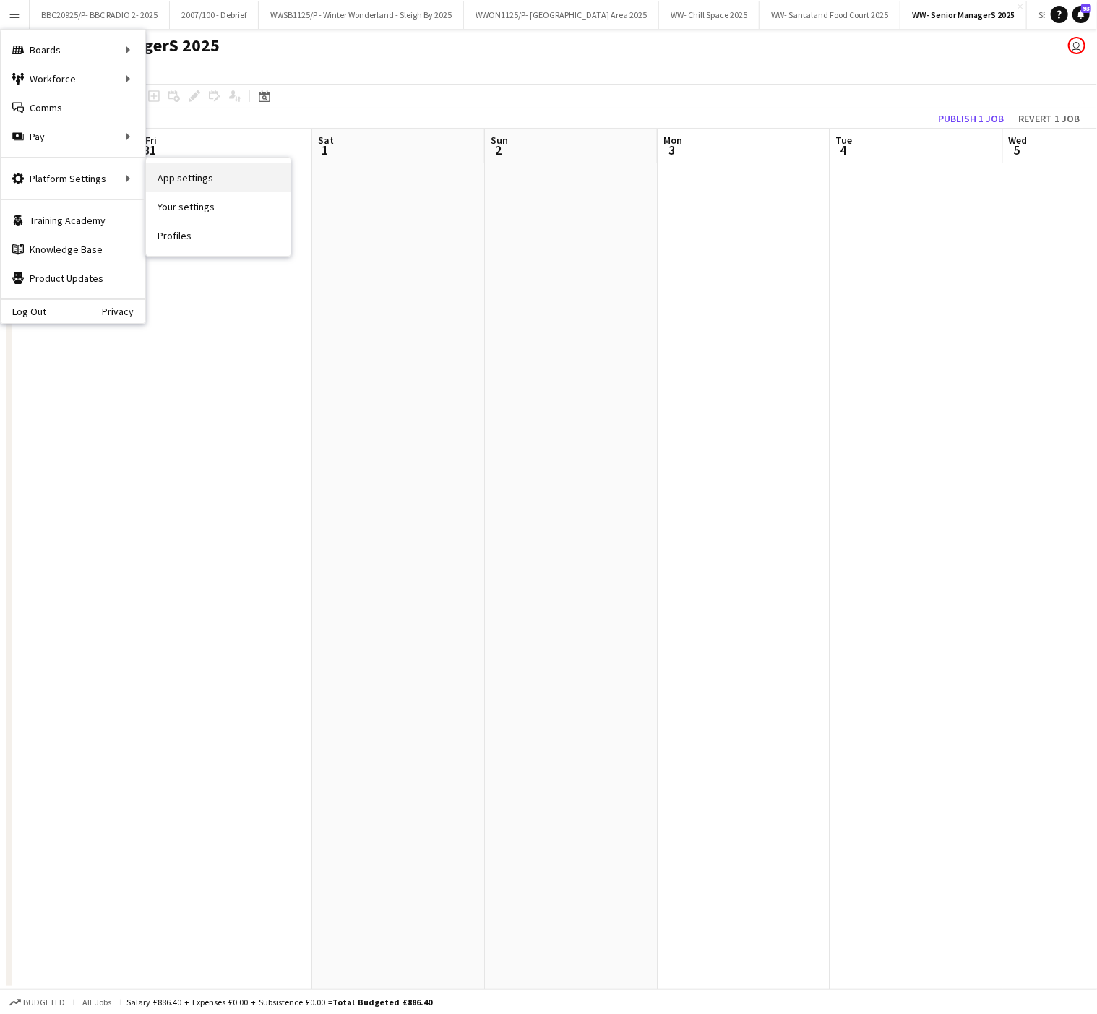
click at [220, 181] on link "App settings" at bounding box center [218, 177] width 145 height 29
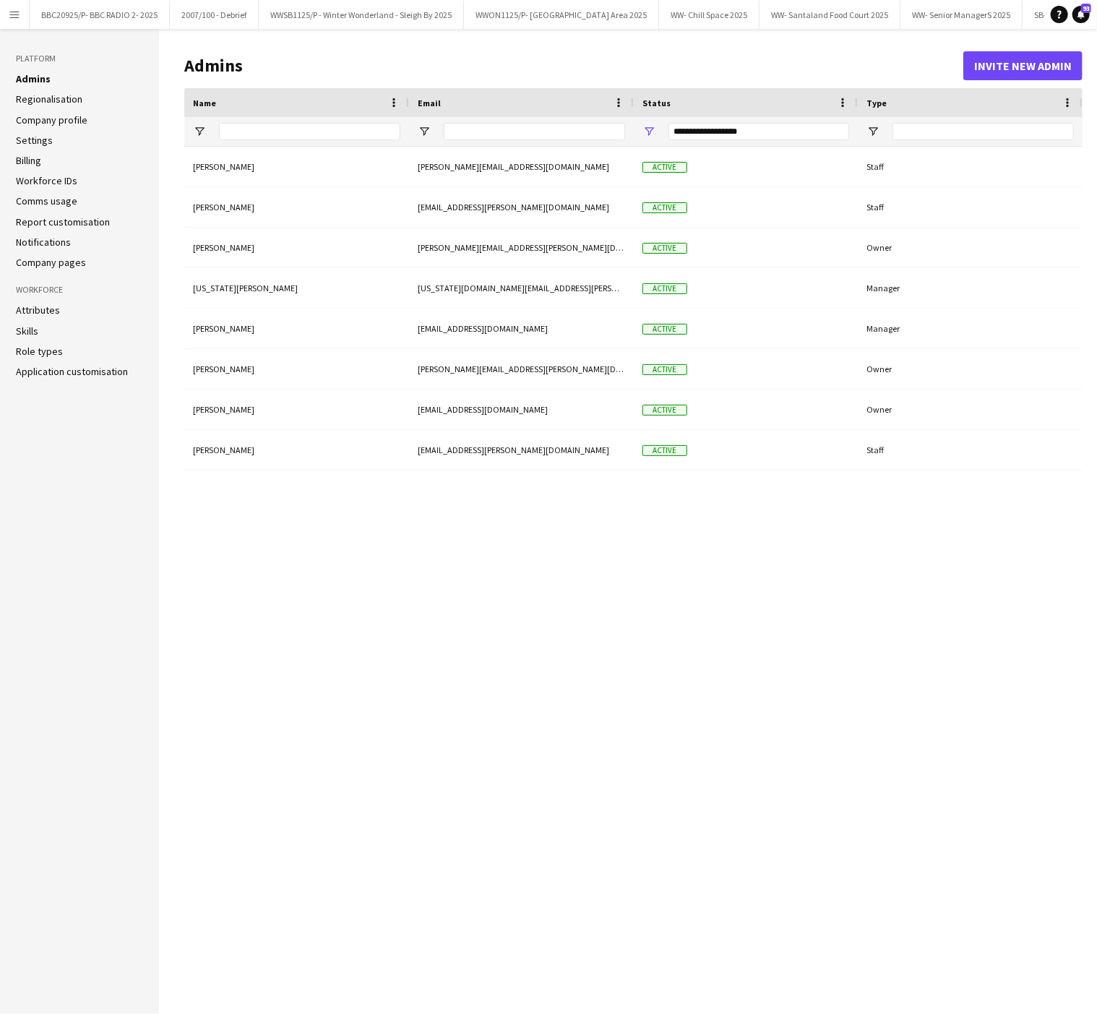
click at [46, 353] on link "Role types" at bounding box center [39, 351] width 47 height 13
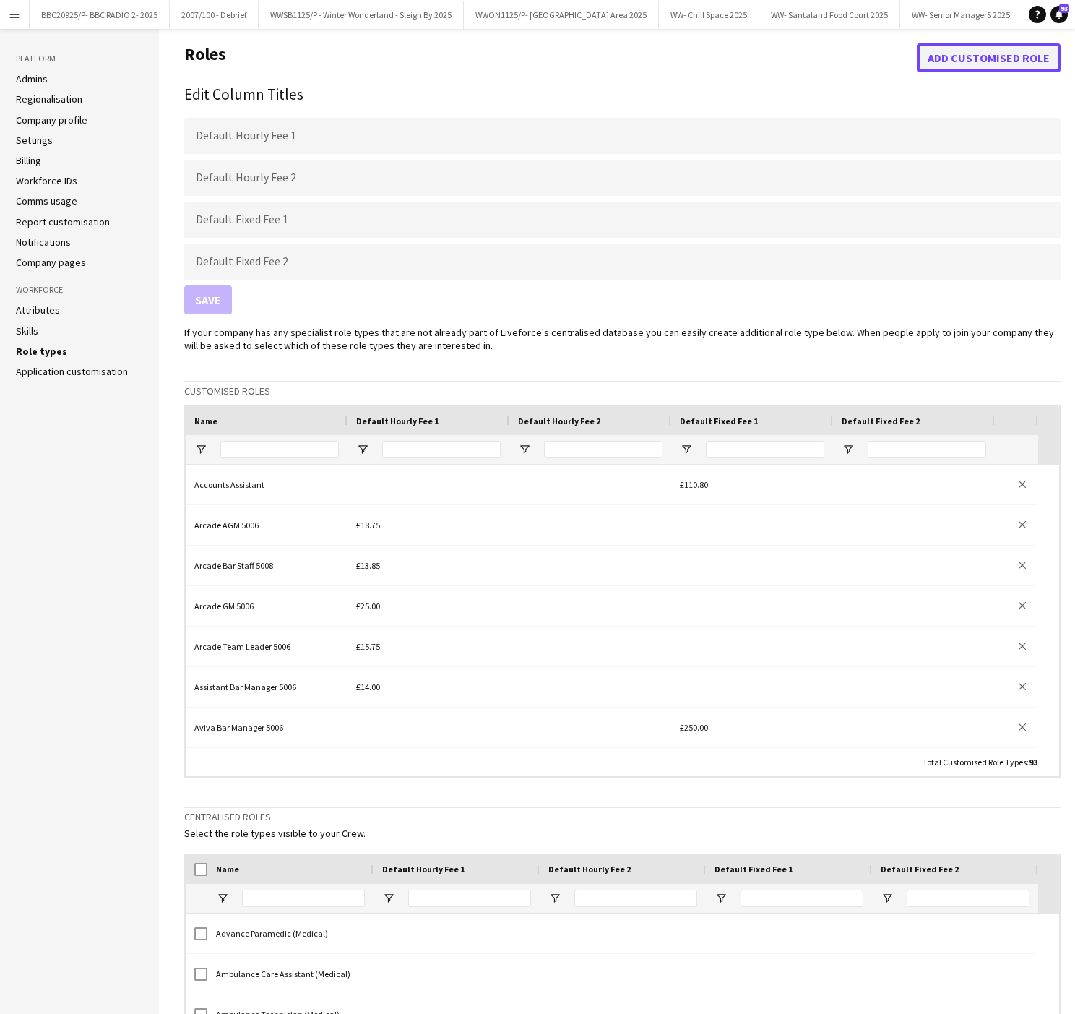
click at [1008, 56] on button "Add customised role" at bounding box center [989, 57] width 144 height 29
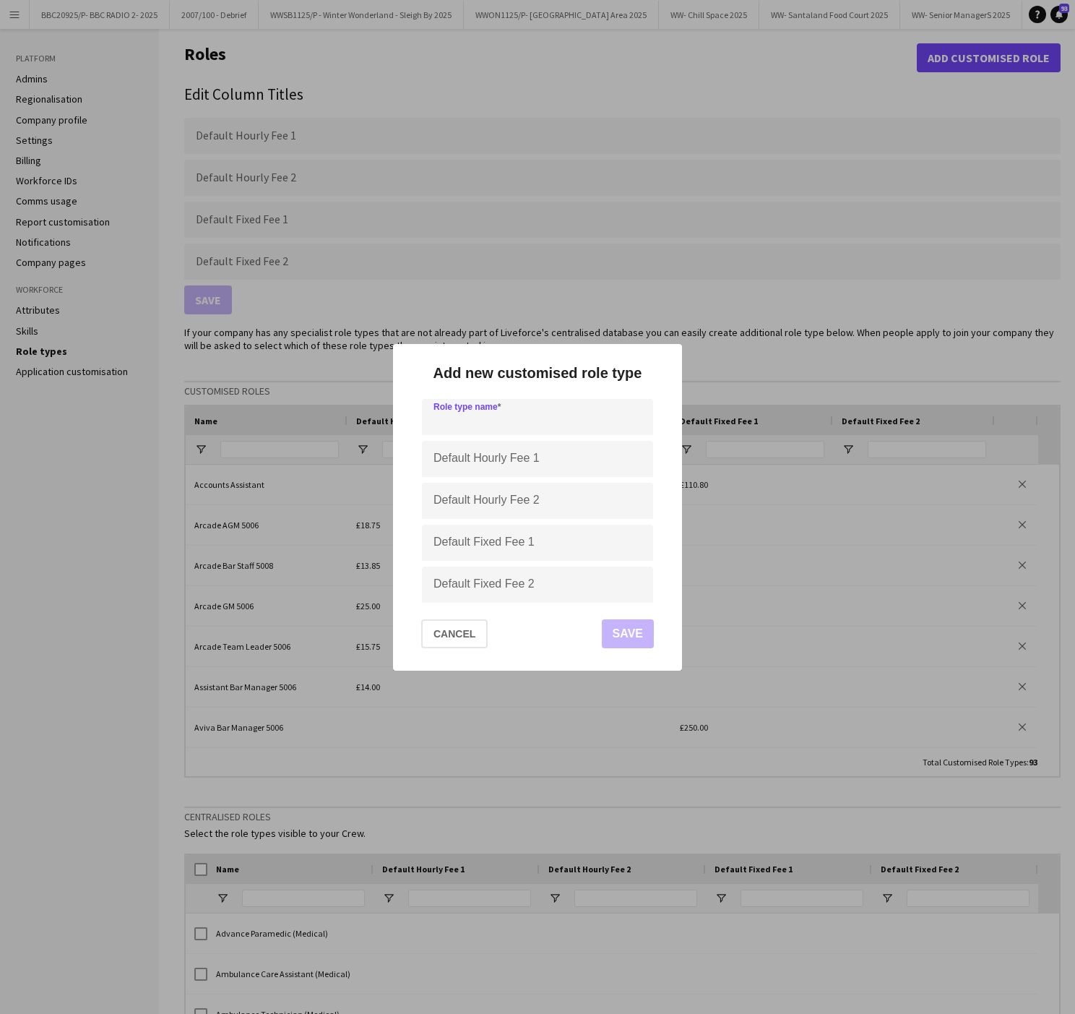
click at [436, 416] on input at bounding box center [537, 417] width 231 height 36
type input "**********"
click at [475, 470] on input "Default Hourly Fee 1" at bounding box center [537, 459] width 231 height 36
click at [408, 470] on div "**********" at bounding box center [537, 507] width 289 height 327
click at [473, 539] on input "Default Fixed Fee 1" at bounding box center [537, 543] width 231 height 36
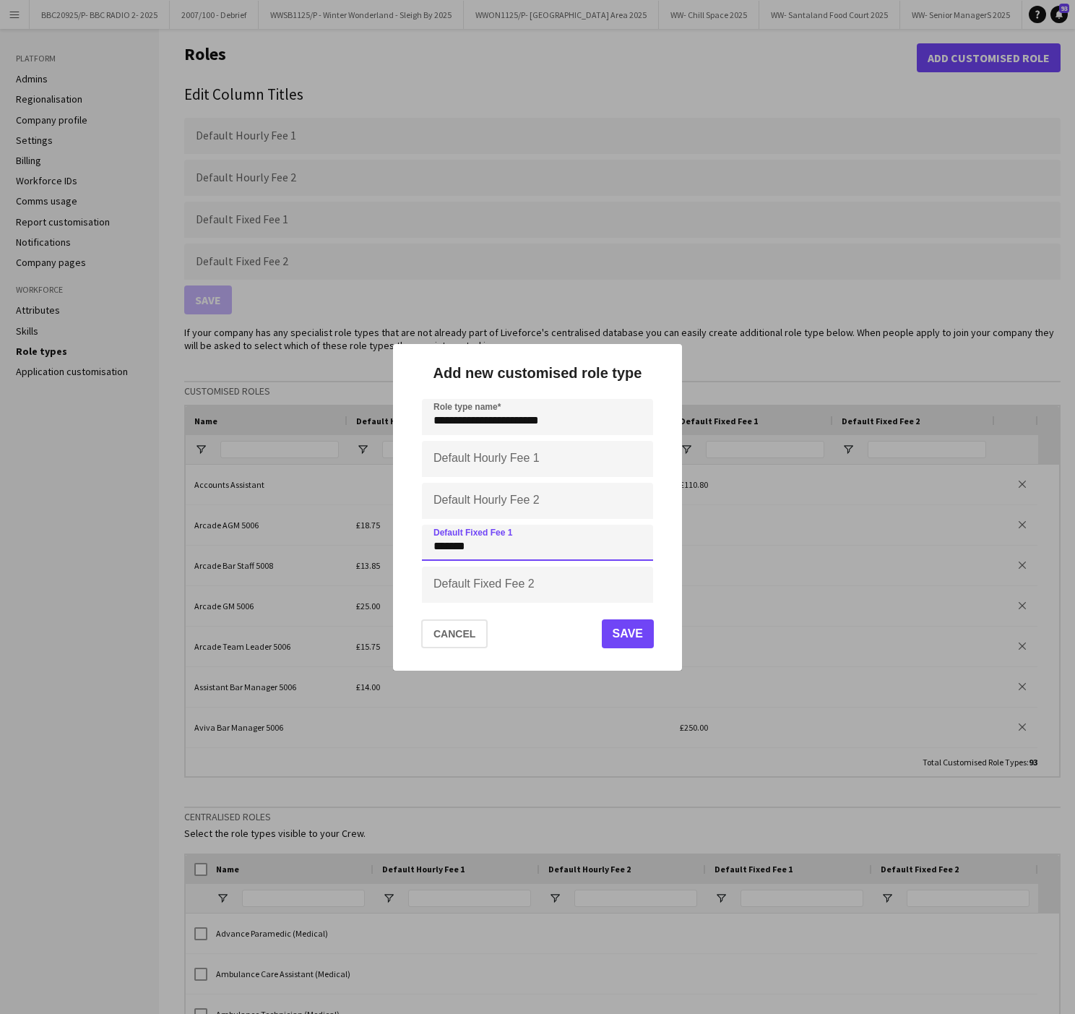
type input "*******"
click at [417, 555] on form "**********" at bounding box center [537, 501] width 254 height 204
click at [542, 422] on input "**********" at bounding box center [537, 417] width 231 height 36
type input "**********"
click at [631, 632] on button "Save" at bounding box center [628, 633] width 52 height 29
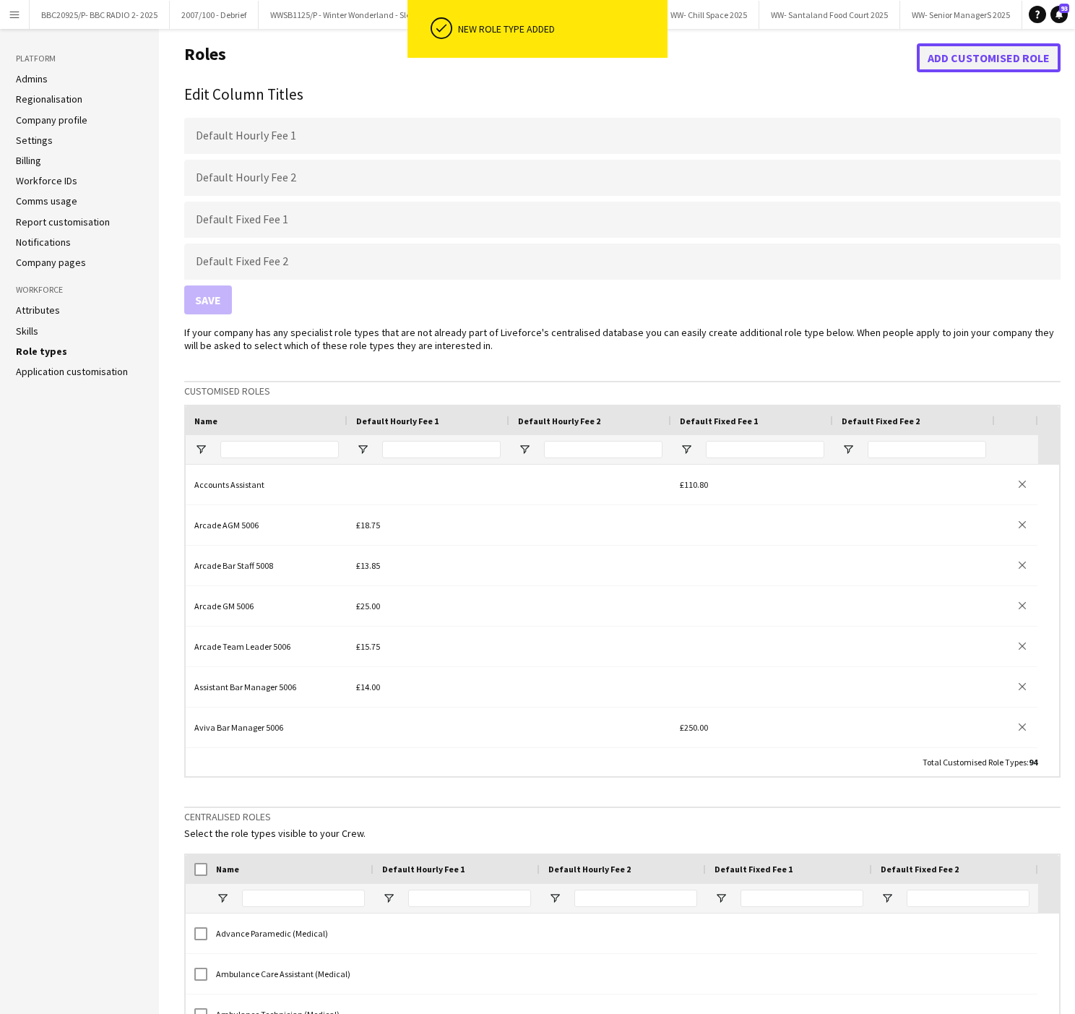
click at [973, 50] on button "Add customised role" at bounding box center [989, 57] width 144 height 29
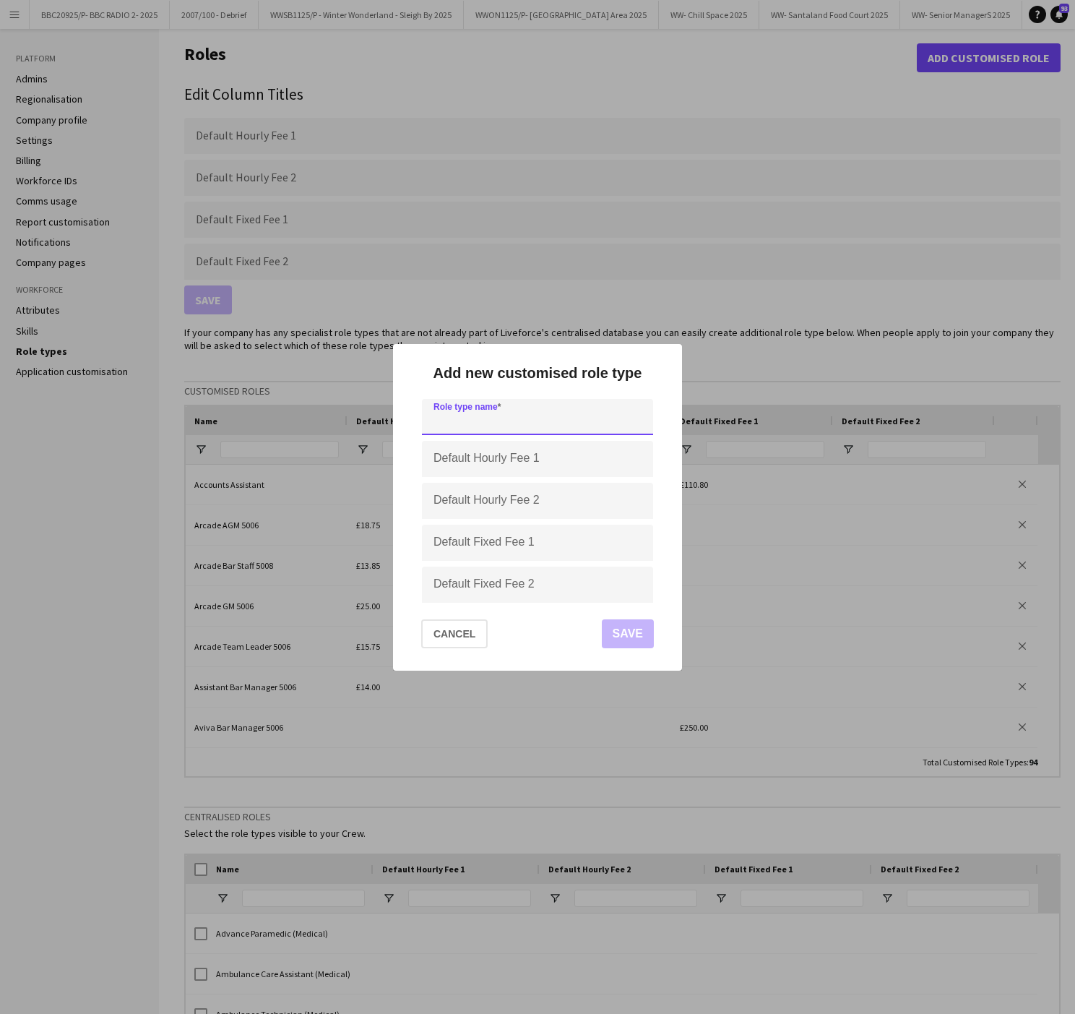
click at [462, 429] on input at bounding box center [537, 417] width 231 height 36
type input "**********"
click at [491, 545] on input "Default Fixed Fee 1" at bounding box center [537, 543] width 231 height 36
type input "*******"
click at [637, 630] on button "Save" at bounding box center [628, 633] width 52 height 29
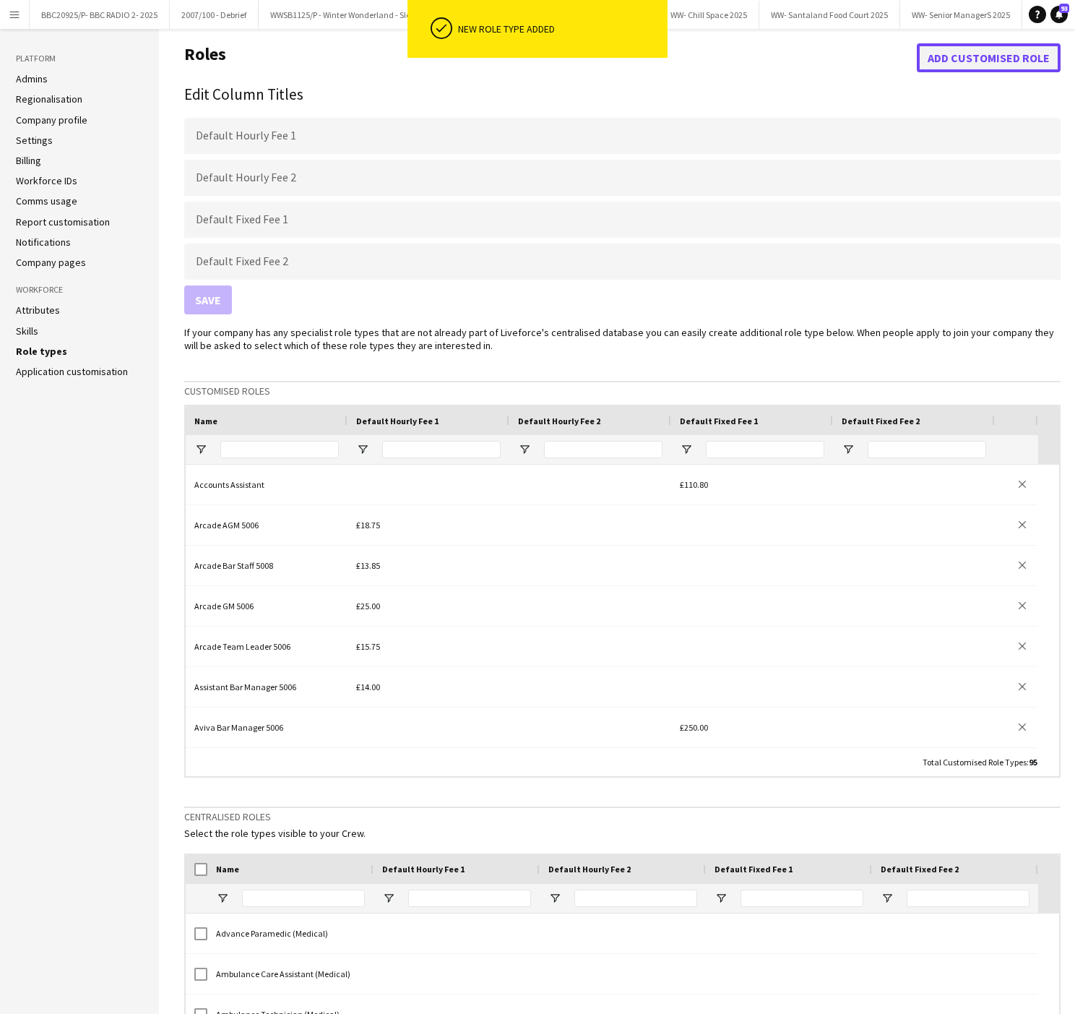
click at [1006, 56] on button "Add customised role" at bounding box center [989, 57] width 144 height 29
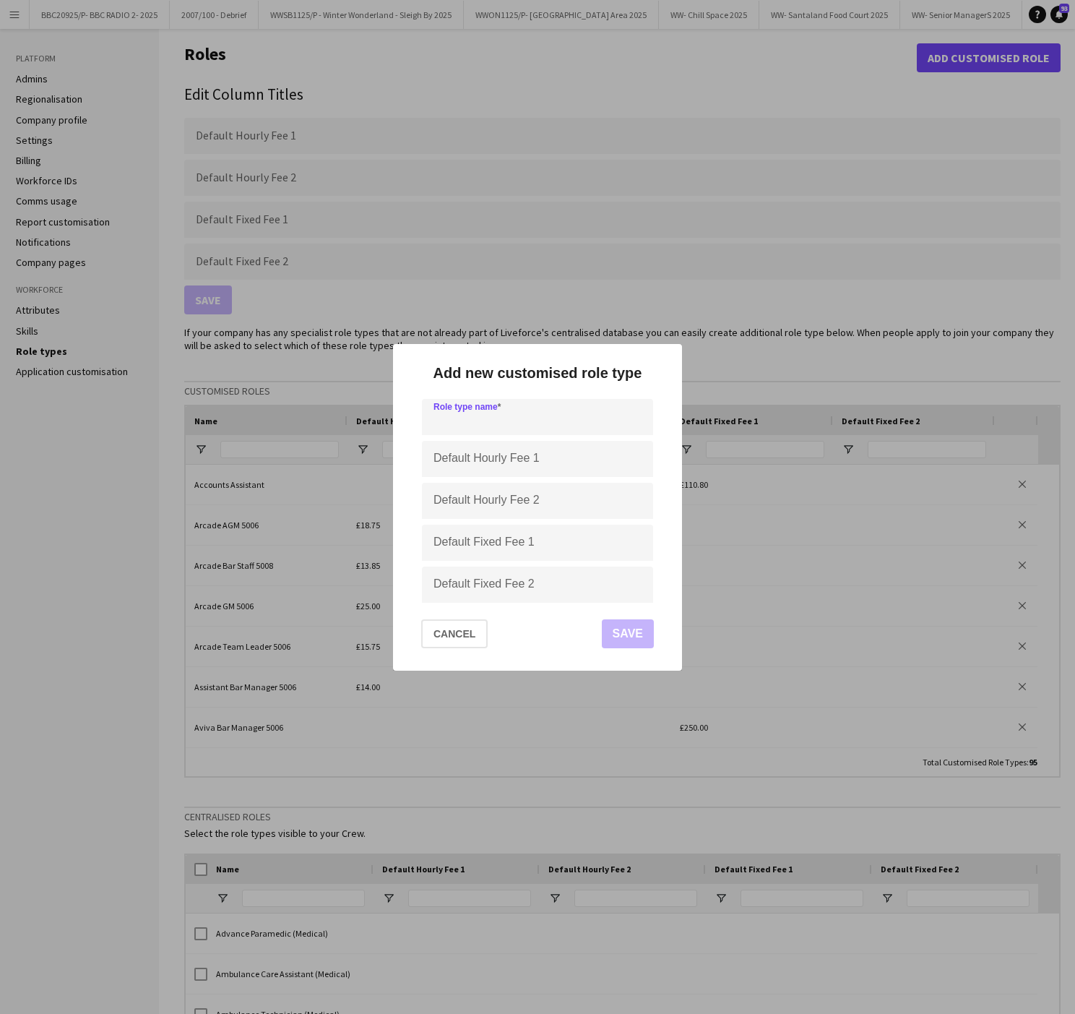
click at [455, 426] on input at bounding box center [537, 417] width 231 height 36
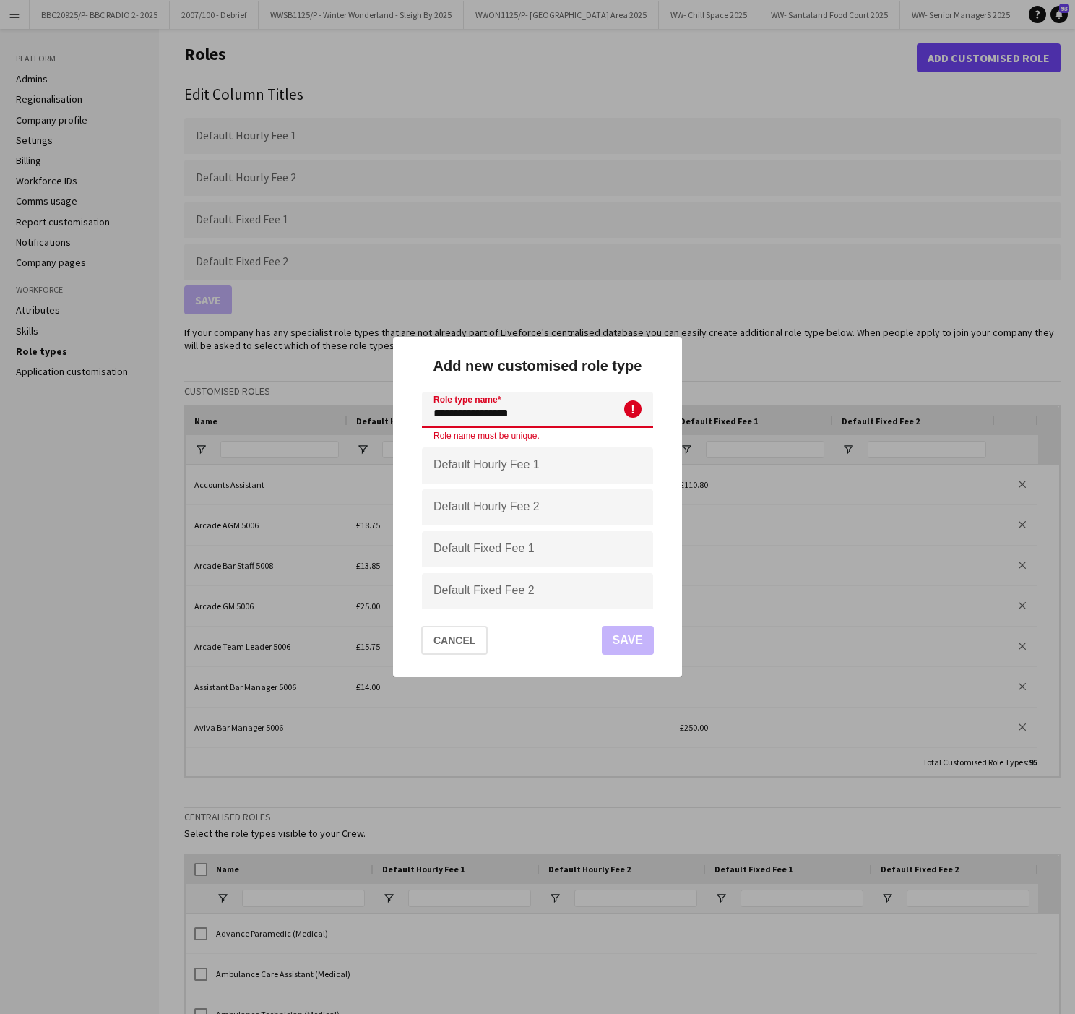
click at [451, 418] on input "**********" at bounding box center [537, 410] width 231 height 36
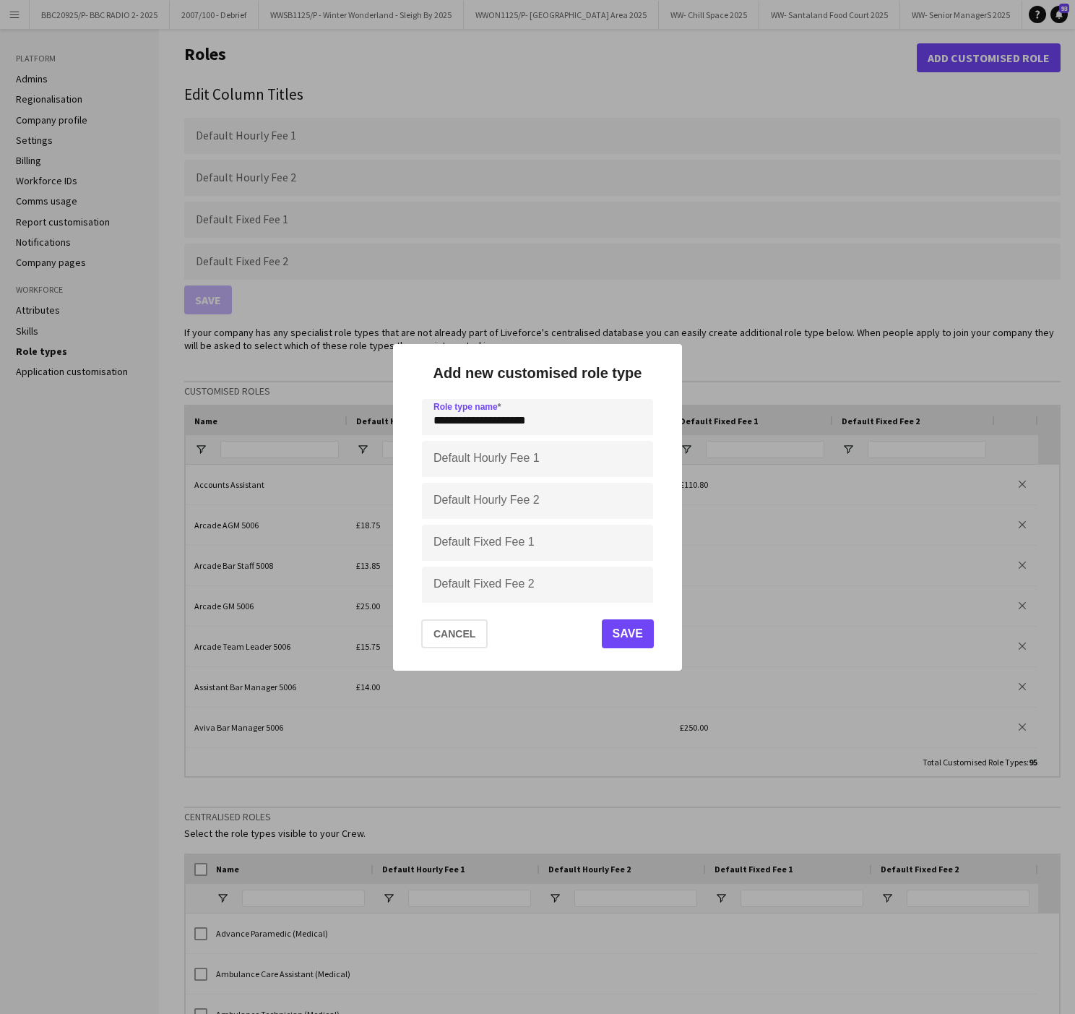
type input "**********"
click at [448, 453] on input "Default Hourly Fee 1" at bounding box center [537, 459] width 231 height 36
type input "******"
click at [640, 639] on button "Save" at bounding box center [628, 633] width 52 height 29
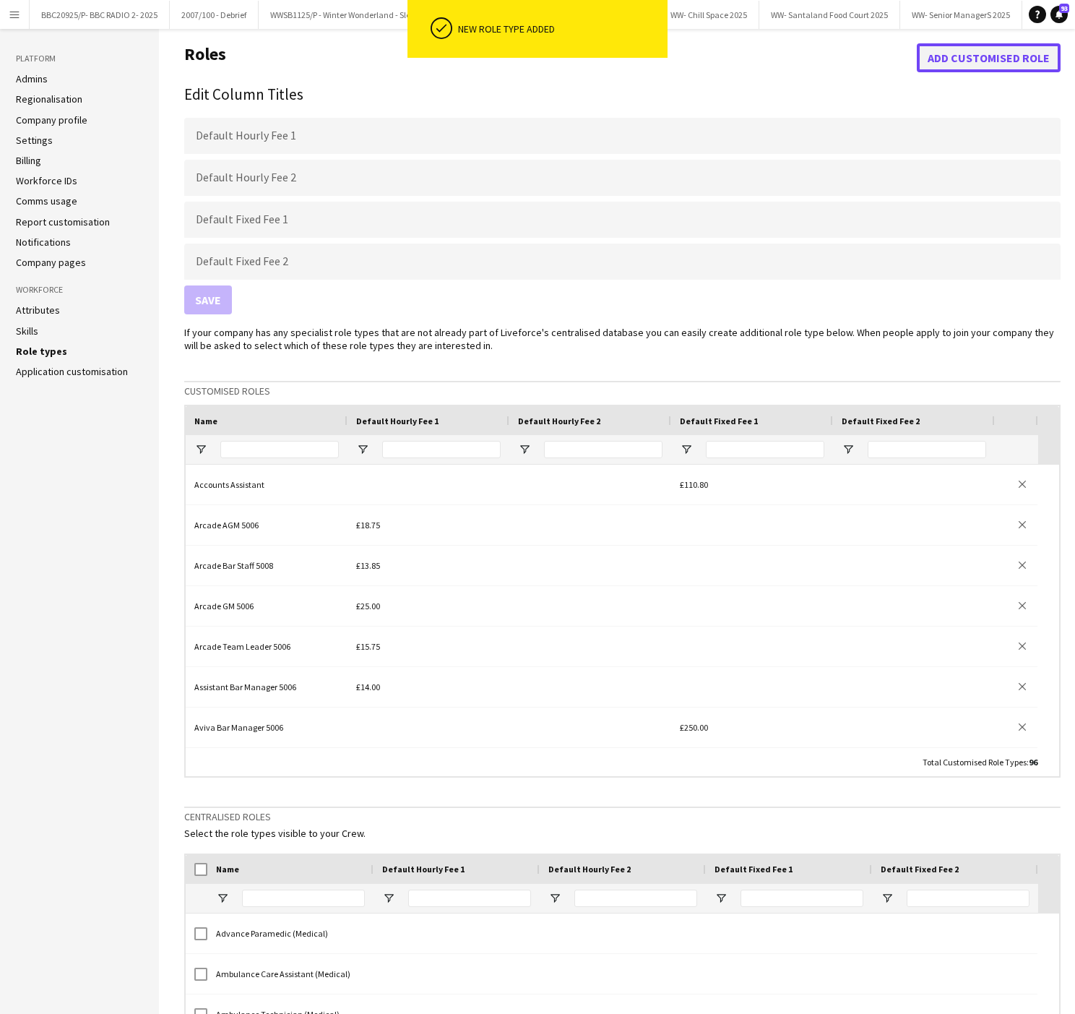
click at [978, 67] on button "Add customised role" at bounding box center [989, 57] width 144 height 29
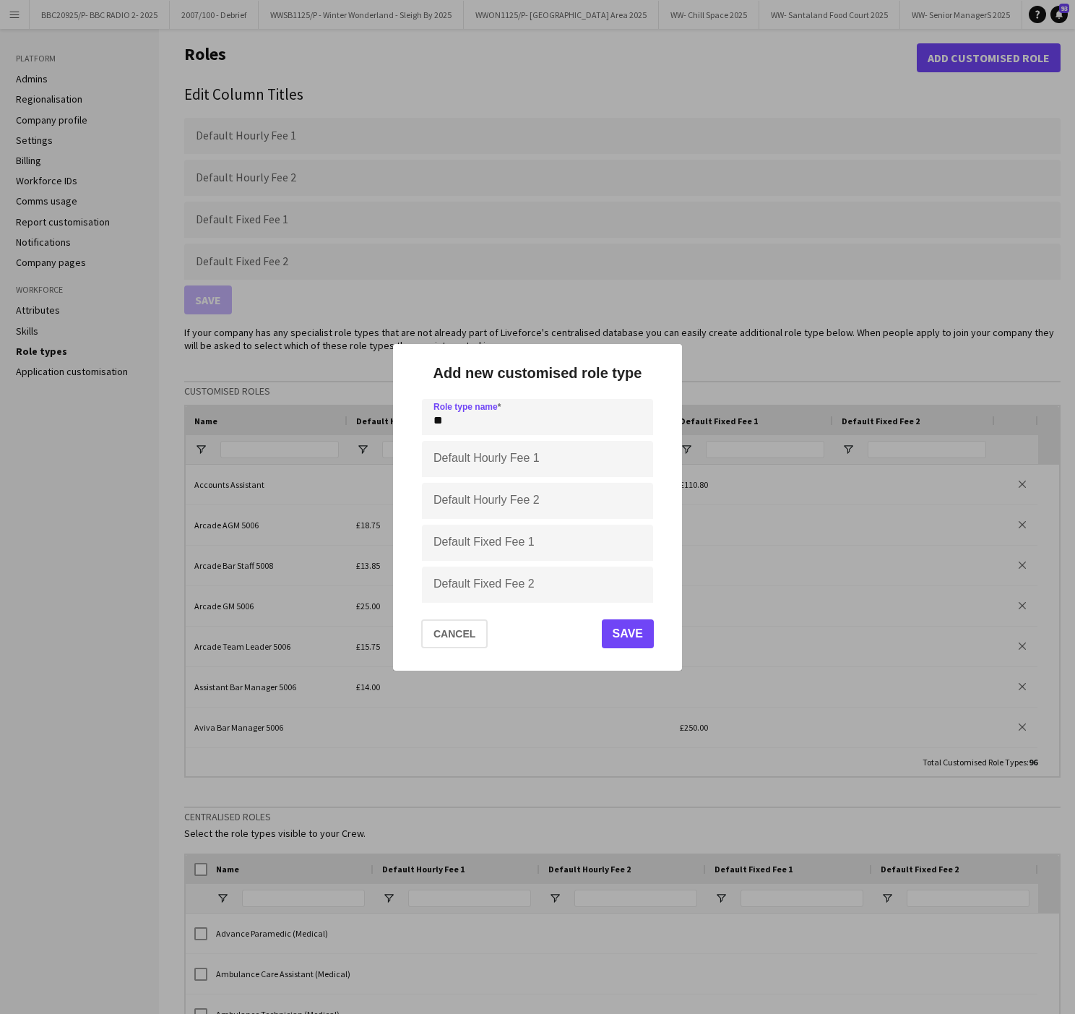
type input "*"
type input "**********"
click at [448, 462] on input "Default Hourly Fee 1" at bounding box center [537, 459] width 231 height 36
type input "******"
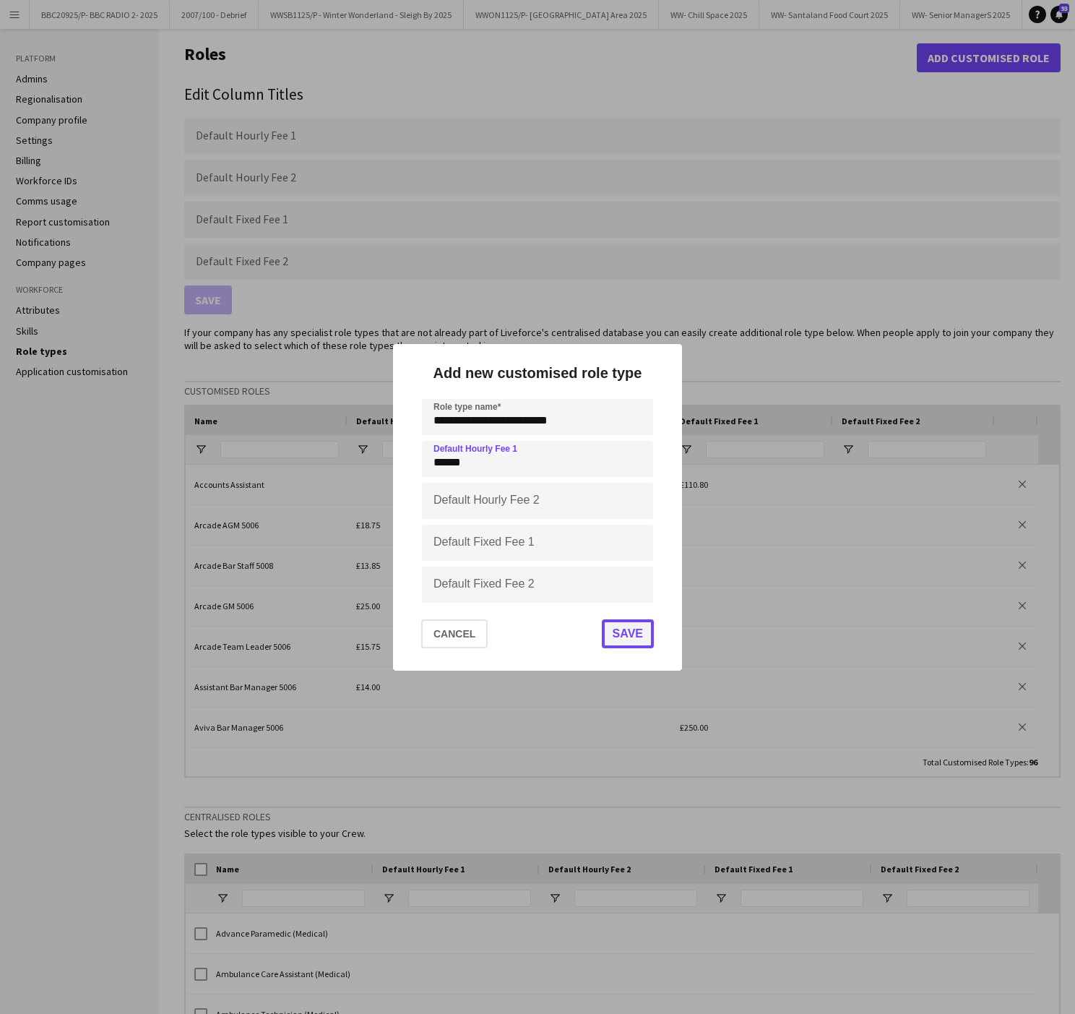
click at [634, 629] on button "Save" at bounding box center [628, 633] width 52 height 29
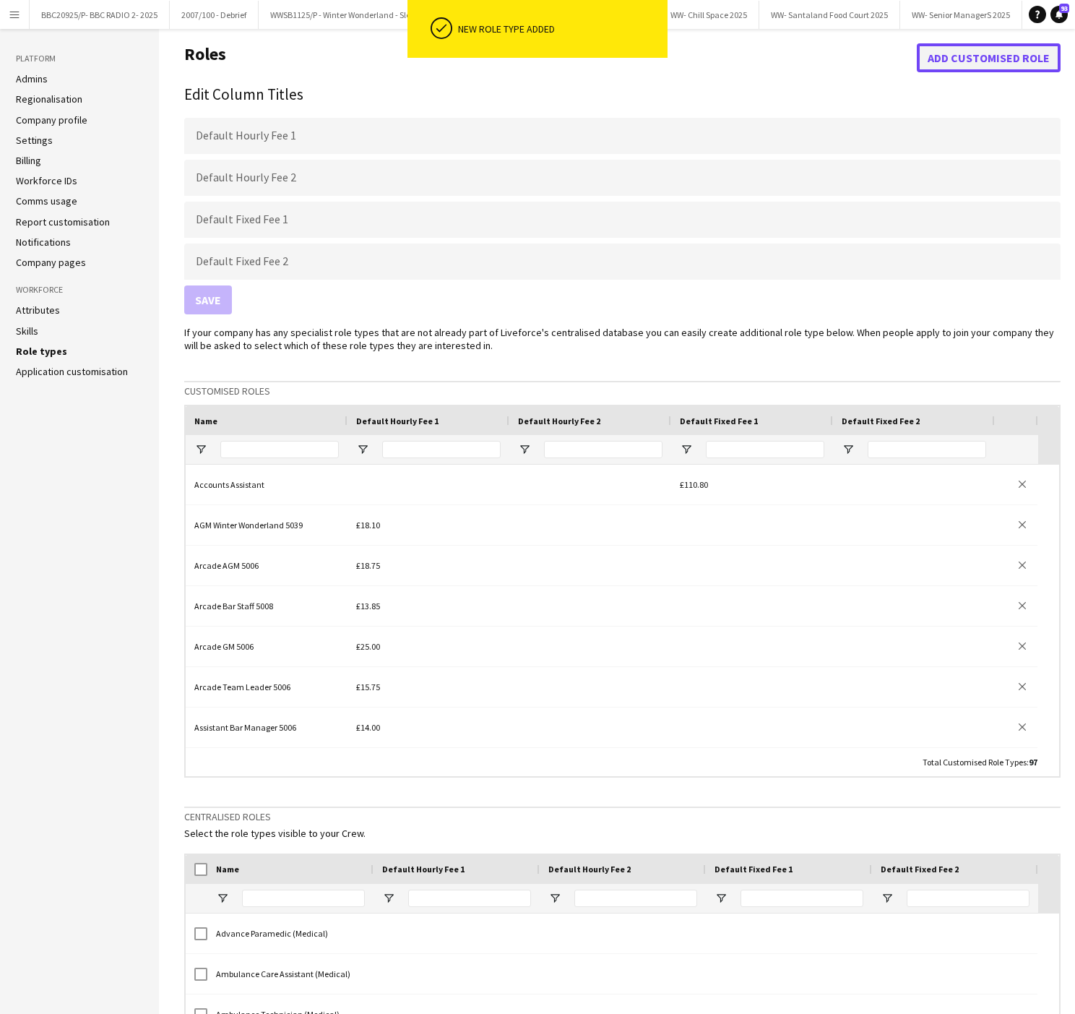
click at [947, 61] on button "Add customised role" at bounding box center [989, 57] width 144 height 29
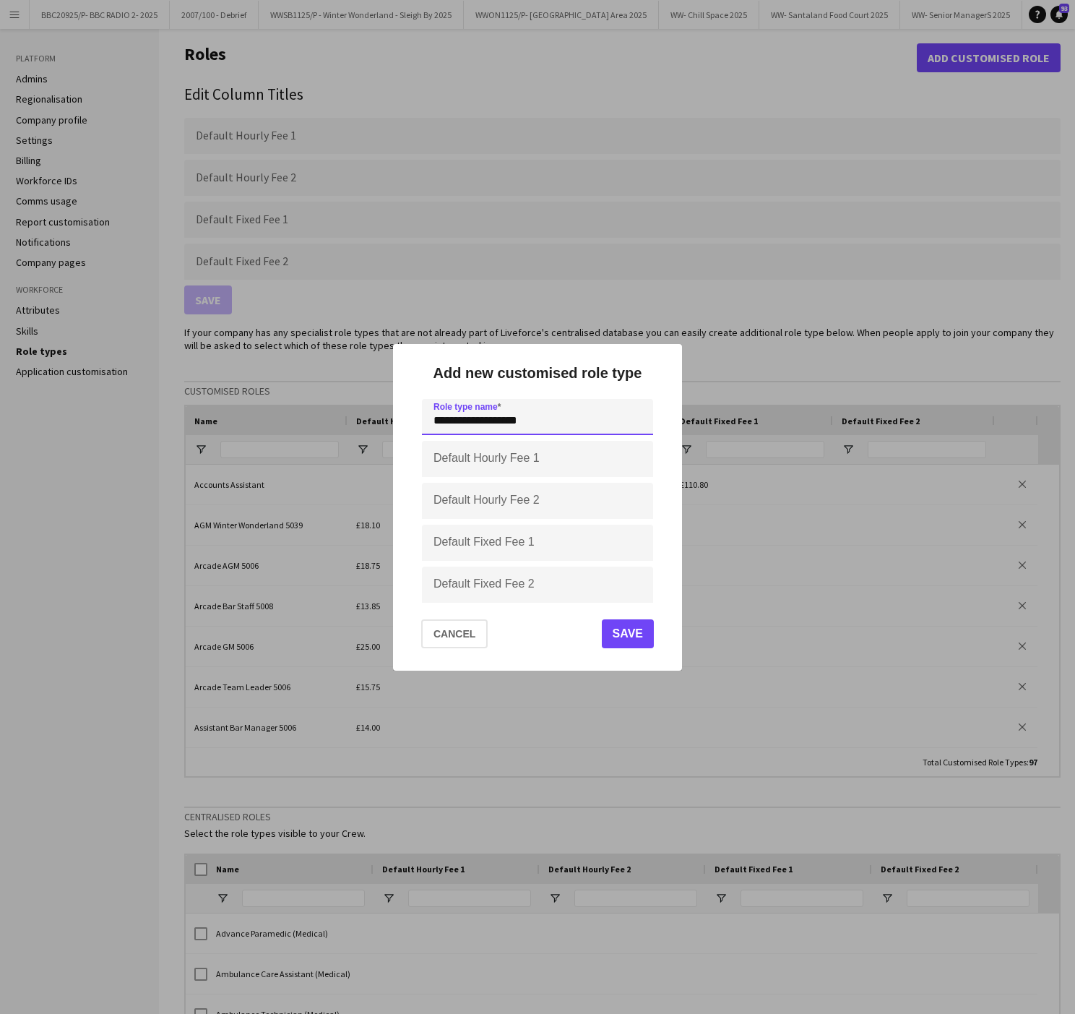
type input "**********"
click at [463, 449] on input "Default Hourly Fee 1" at bounding box center [537, 459] width 231 height 36
type input "******"
click at [615, 632] on button "Save" at bounding box center [628, 633] width 52 height 29
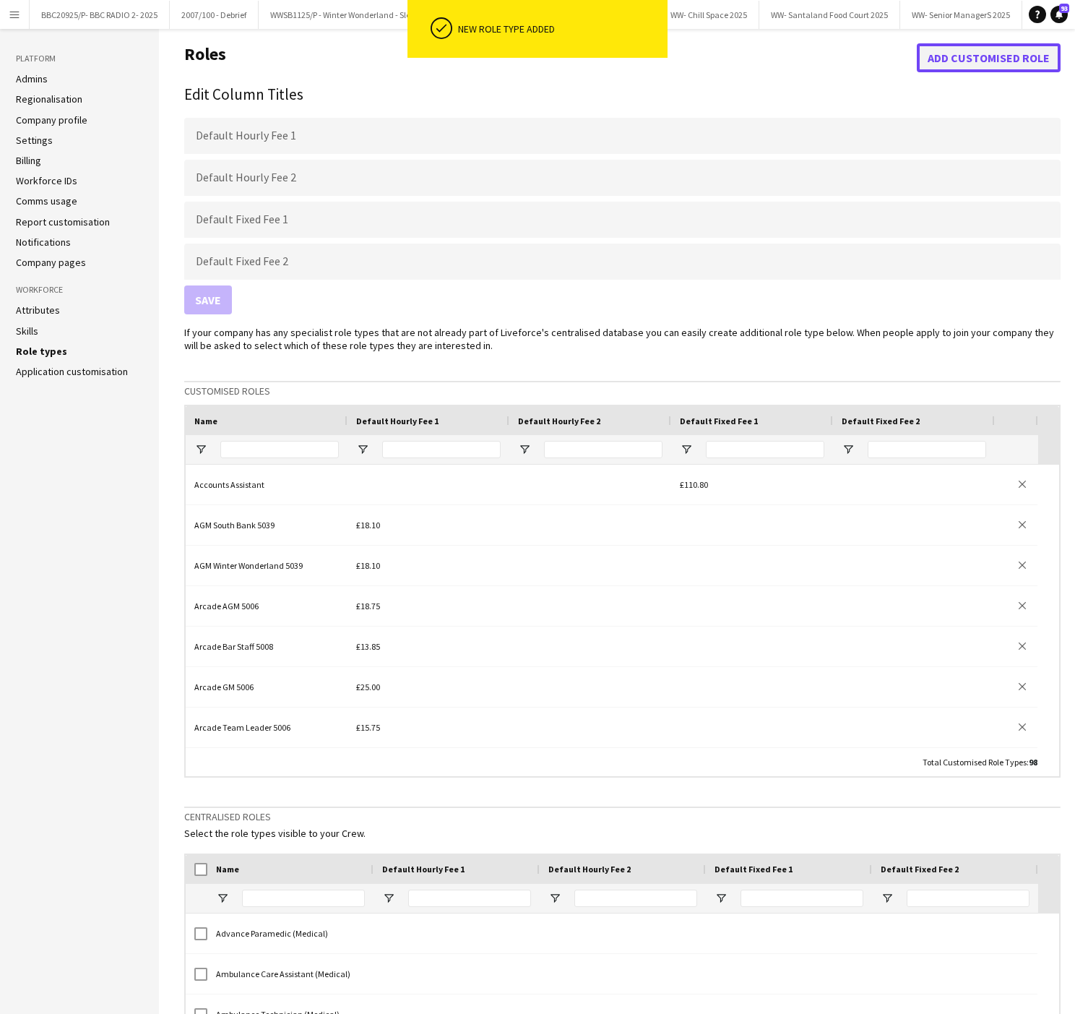
click at [945, 53] on button "Add customised role" at bounding box center [989, 57] width 144 height 29
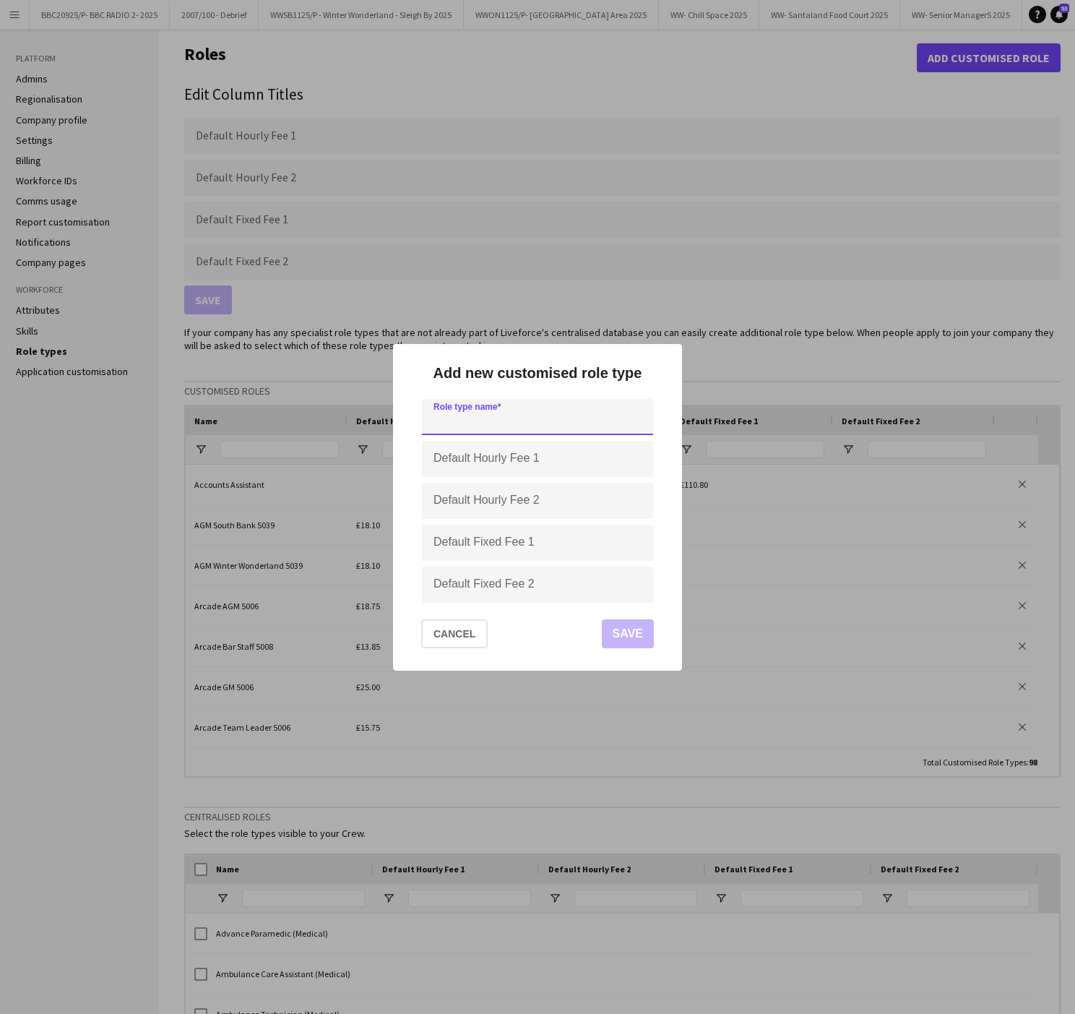
click at [503, 428] on input at bounding box center [537, 417] width 231 height 36
type input "**********"
click at [449, 465] on input "Default Hourly Fee 1" at bounding box center [537, 459] width 231 height 36
type input "******"
click at [637, 639] on button "Save" at bounding box center [628, 633] width 52 height 29
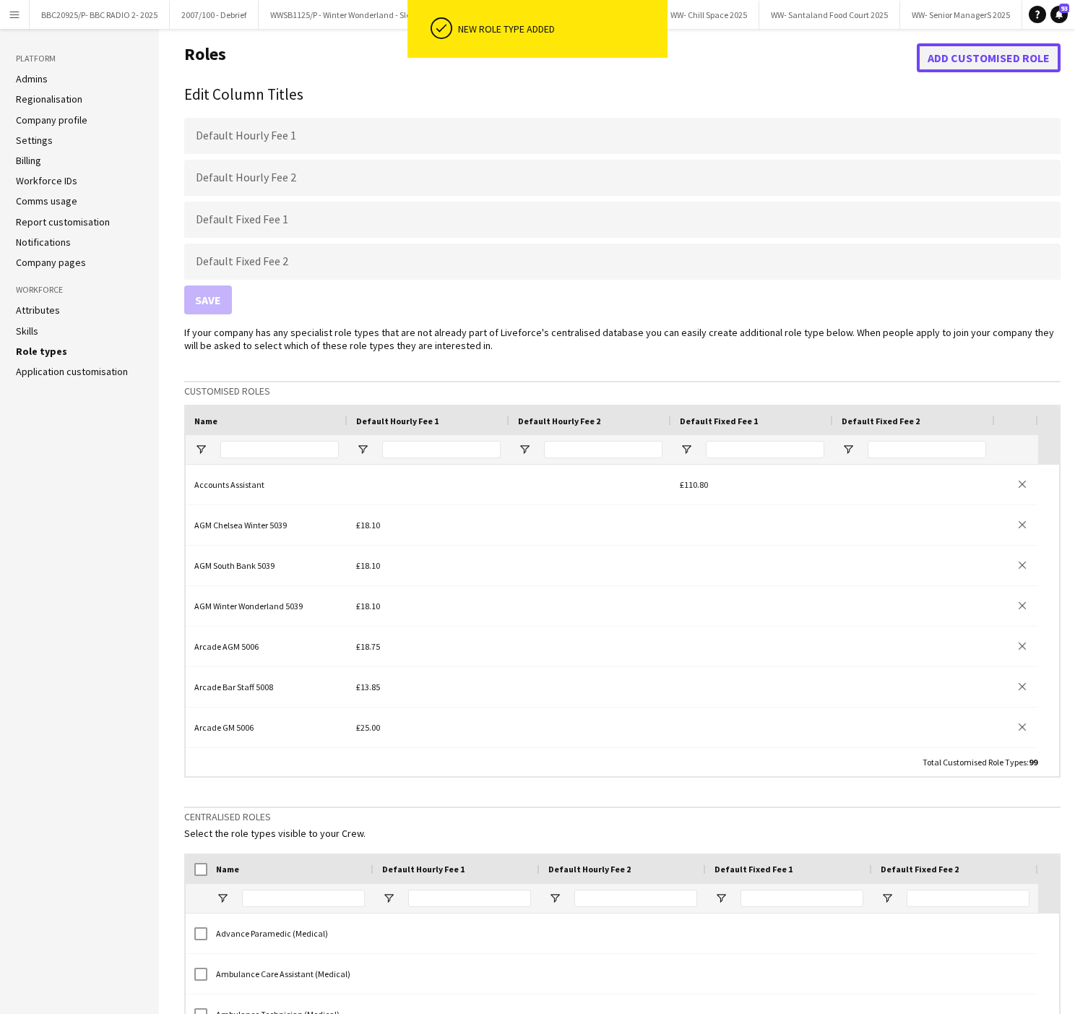
click at [1007, 64] on button "Add customised role" at bounding box center [989, 57] width 144 height 29
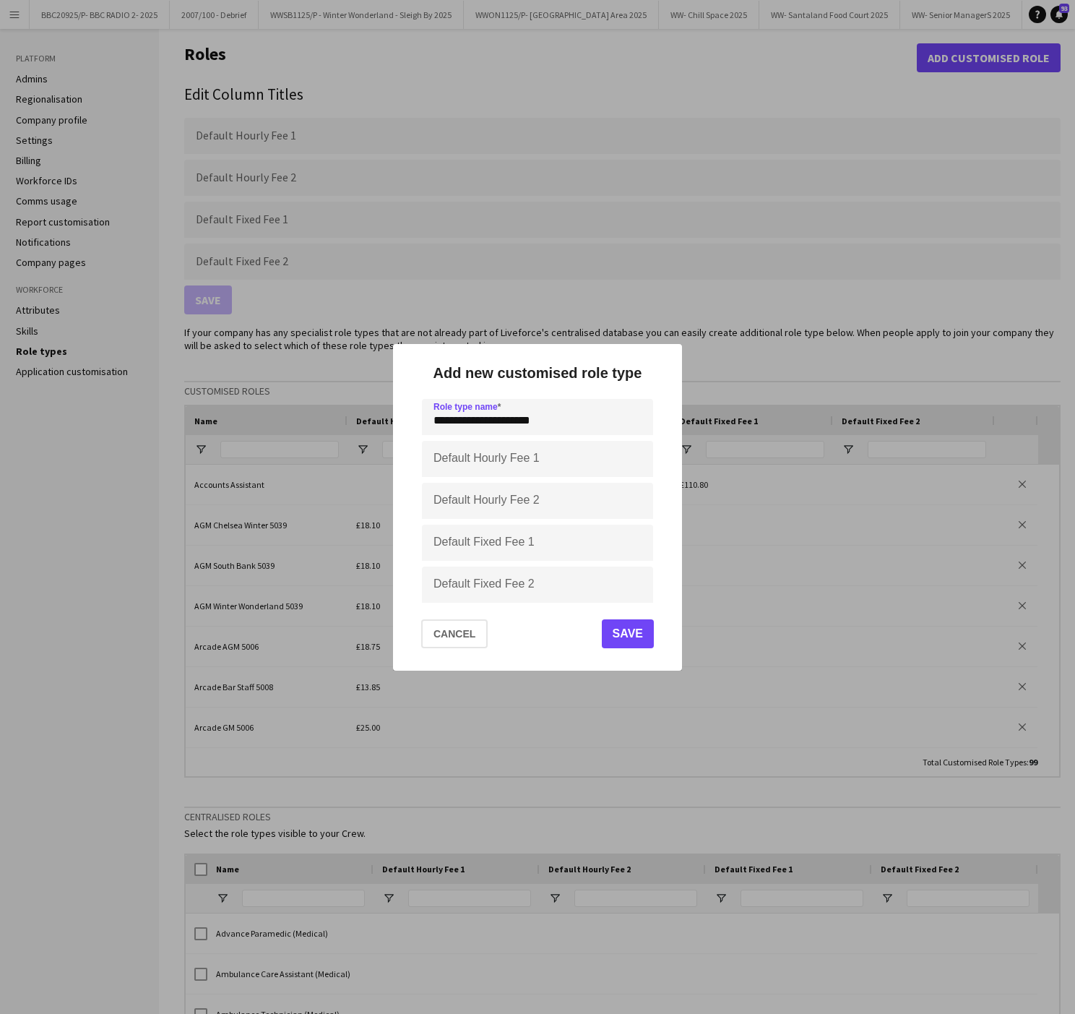
type input "**********"
click at [457, 464] on input "Default Hourly Fee 1" at bounding box center [537, 459] width 231 height 36
click at [447, 543] on input "Default Fixed Fee 1" at bounding box center [537, 543] width 231 height 36
type input "*******"
click at [640, 629] on button "Save" at bounding box center [628, 633] width 52 height 29
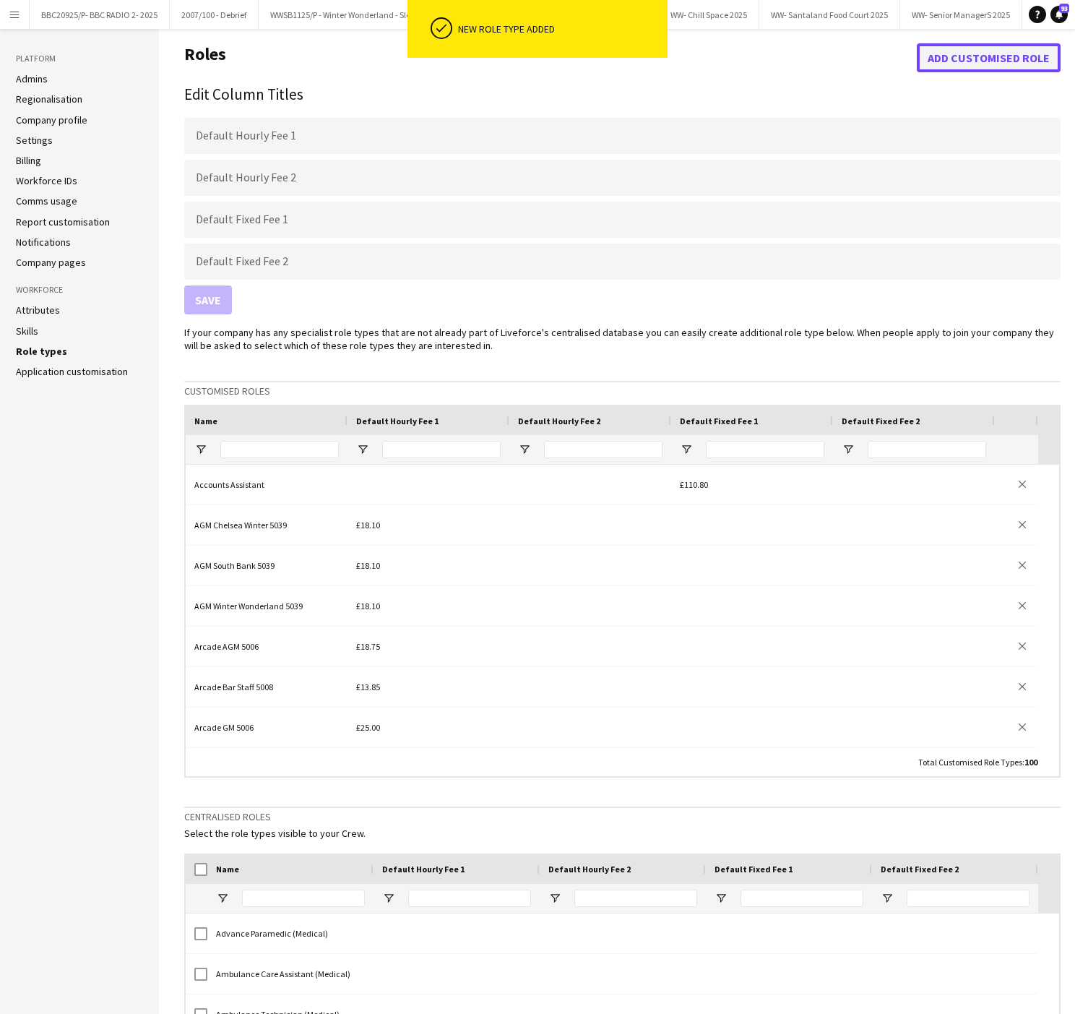
click at [993, 52] on button "Add customised role" at bounding box center [989, 57] width 144 height 29
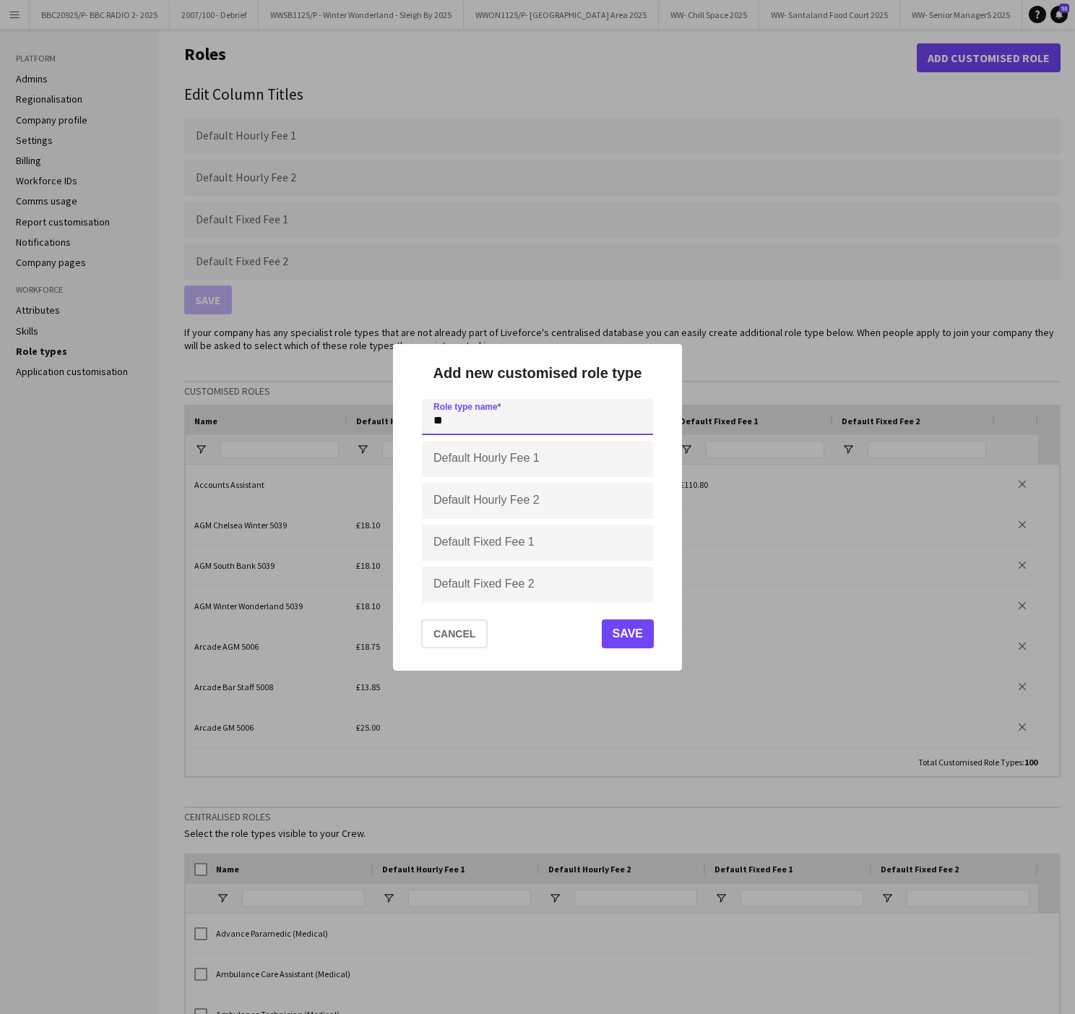
type input "*"
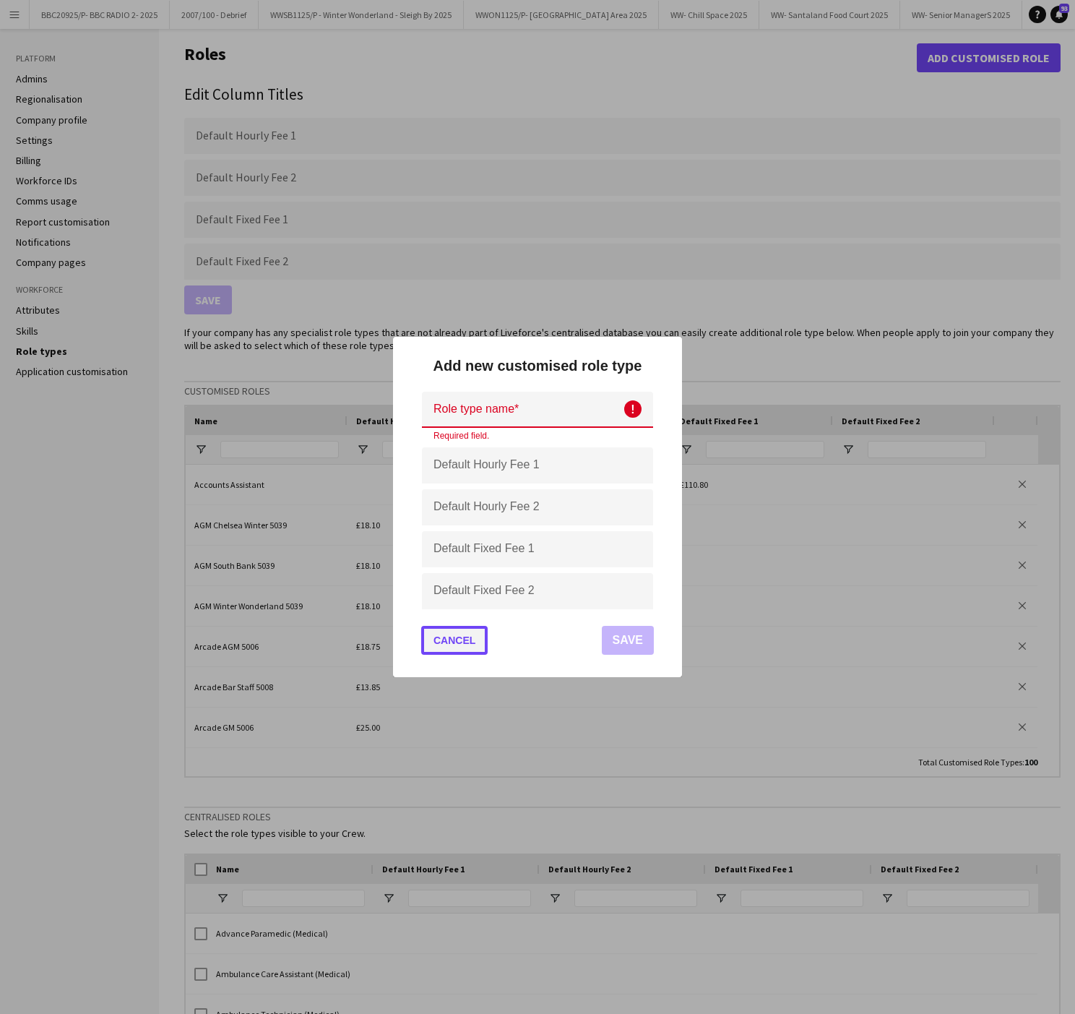
click at [436, 645] on button "Cancel" at bounding box center [454, 640] width 66 height 29
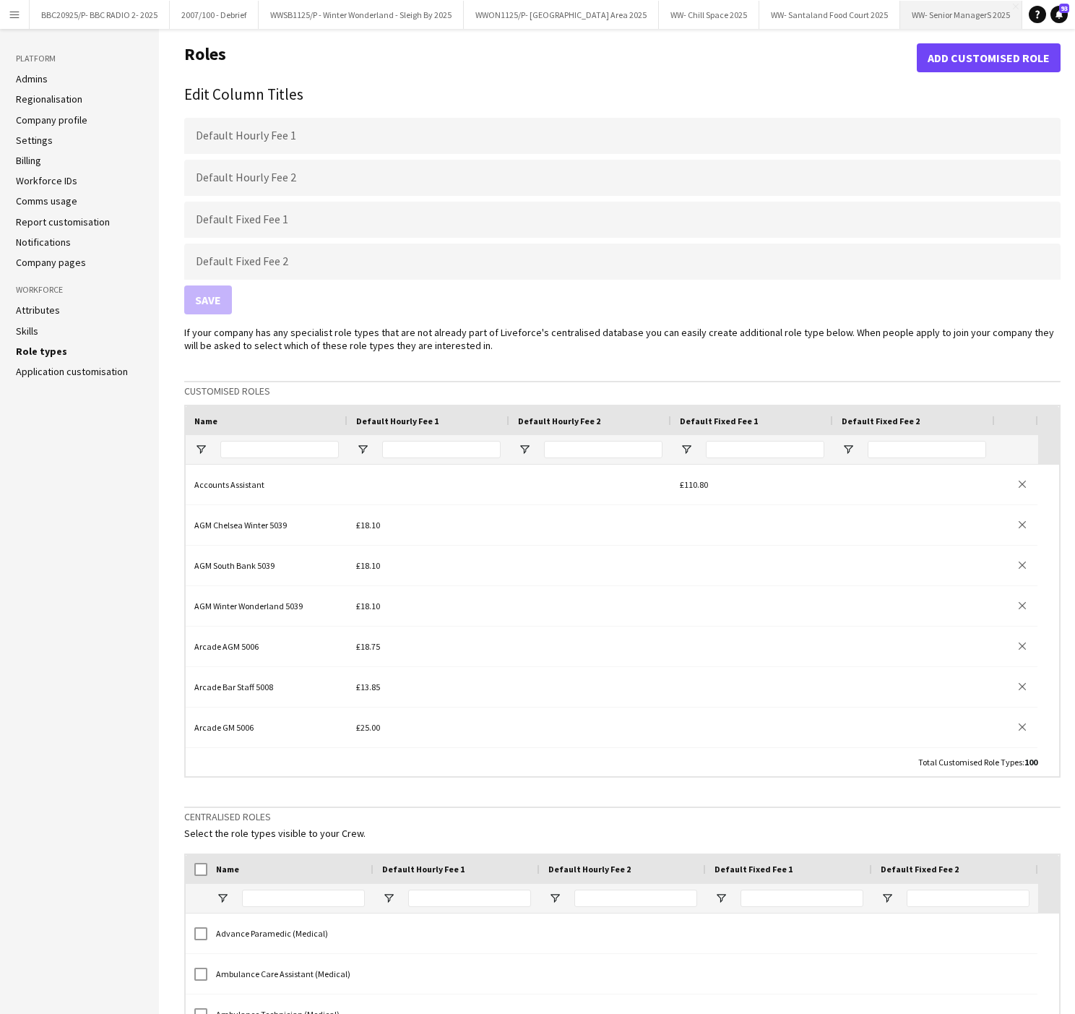
click at [1000, 15] on button "WW- Senior ManagerS 2025 Close" at bounding box center [961, 15] width 122 height 28
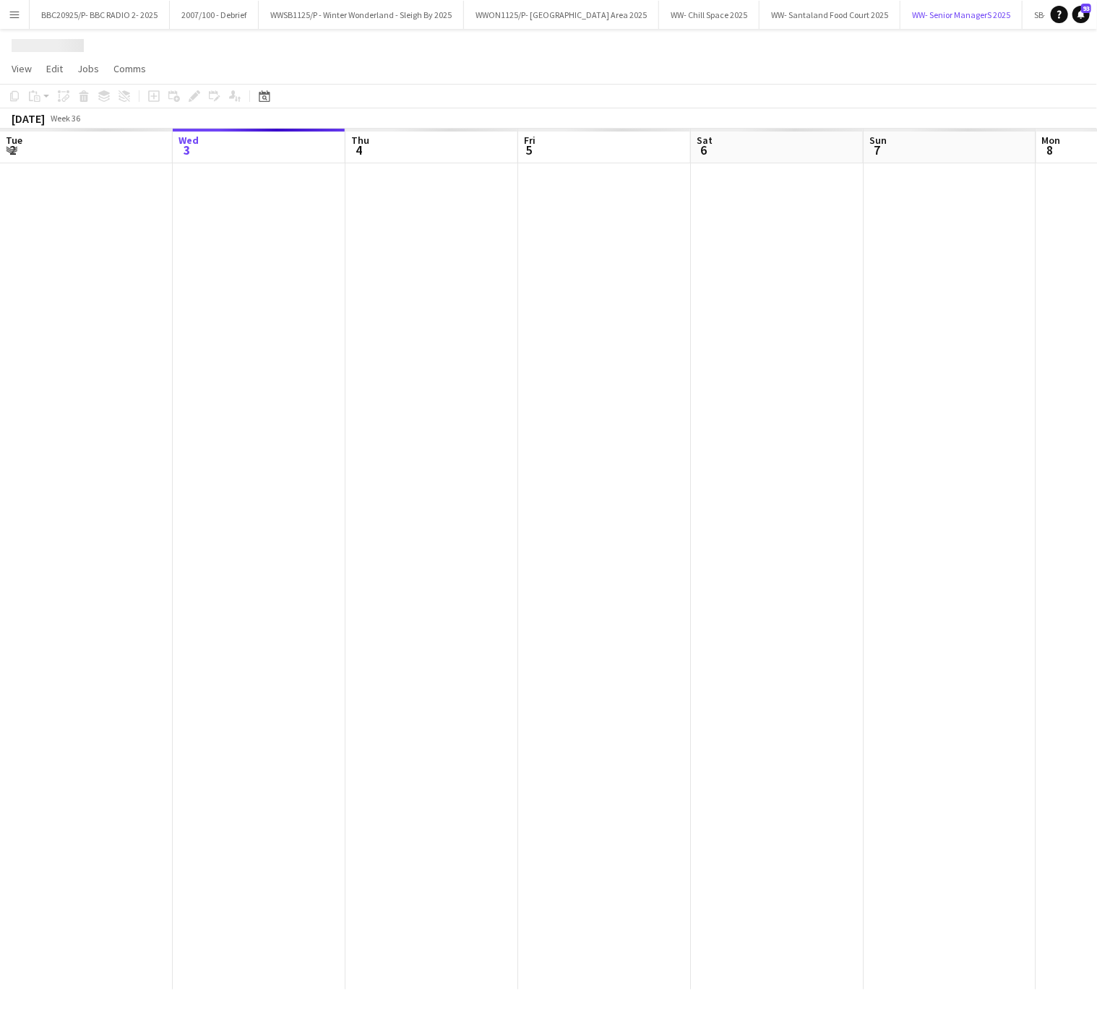
scroll to position [0, 17]
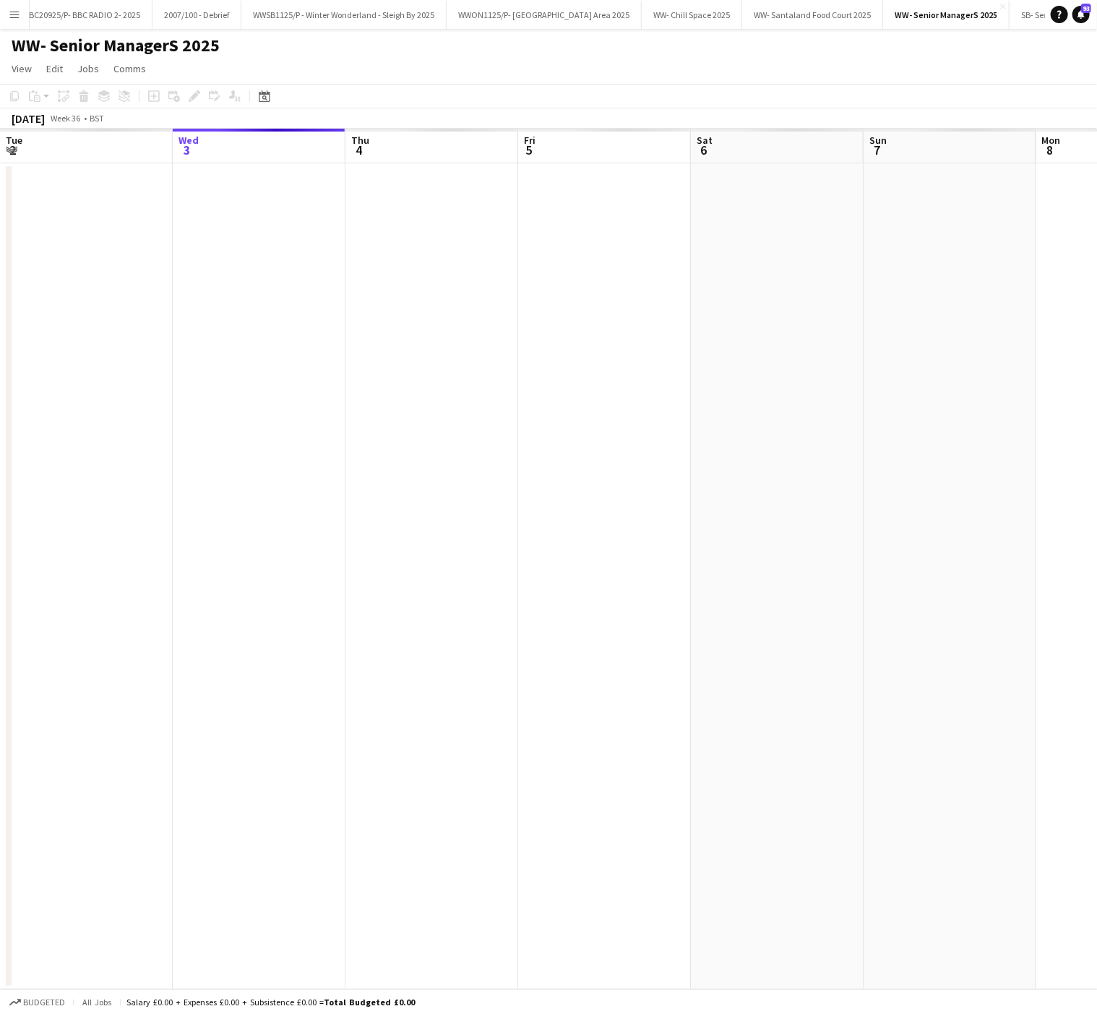
click at [371, 501] on app-date-cell at bounding box center [431, 576] width 173 height 826
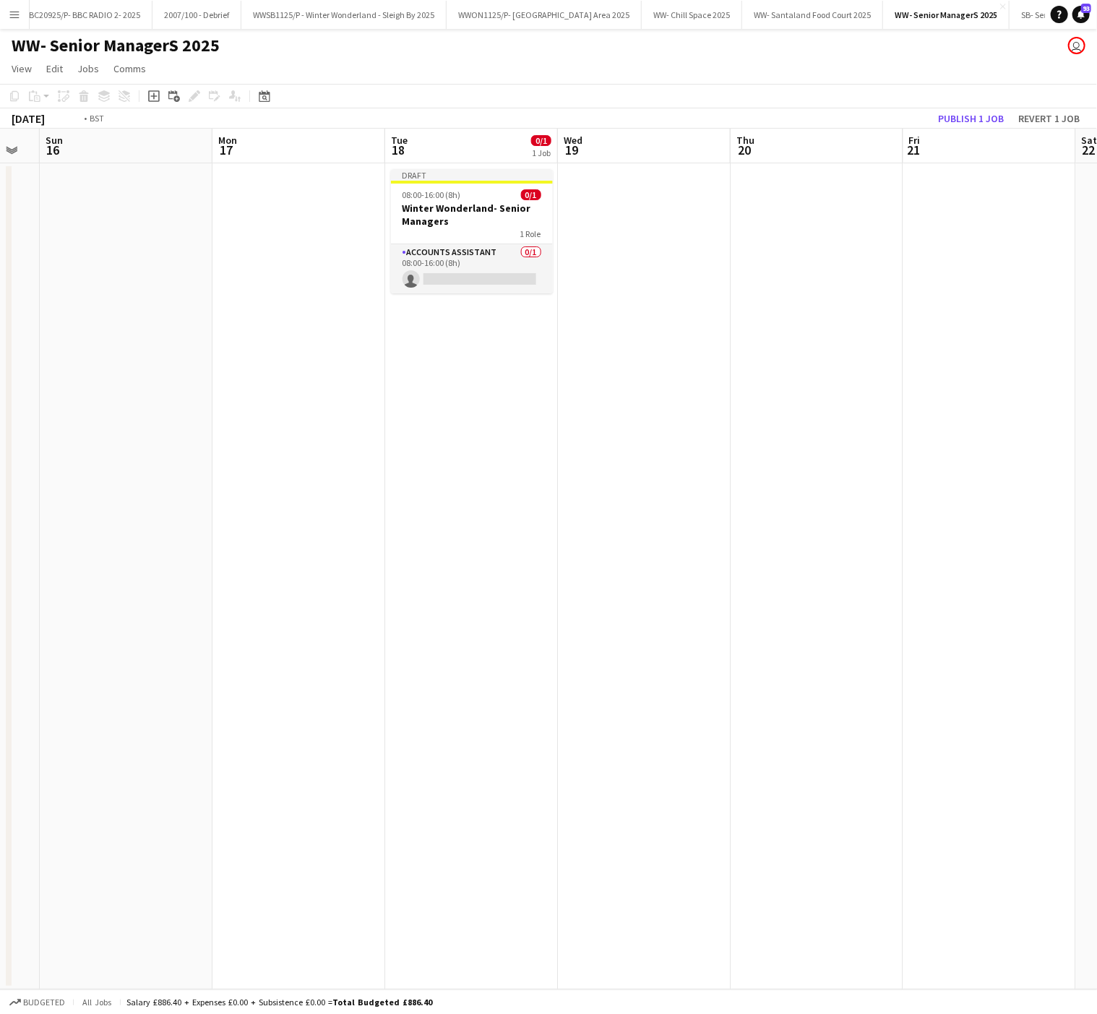
scroll to position [0, 505]
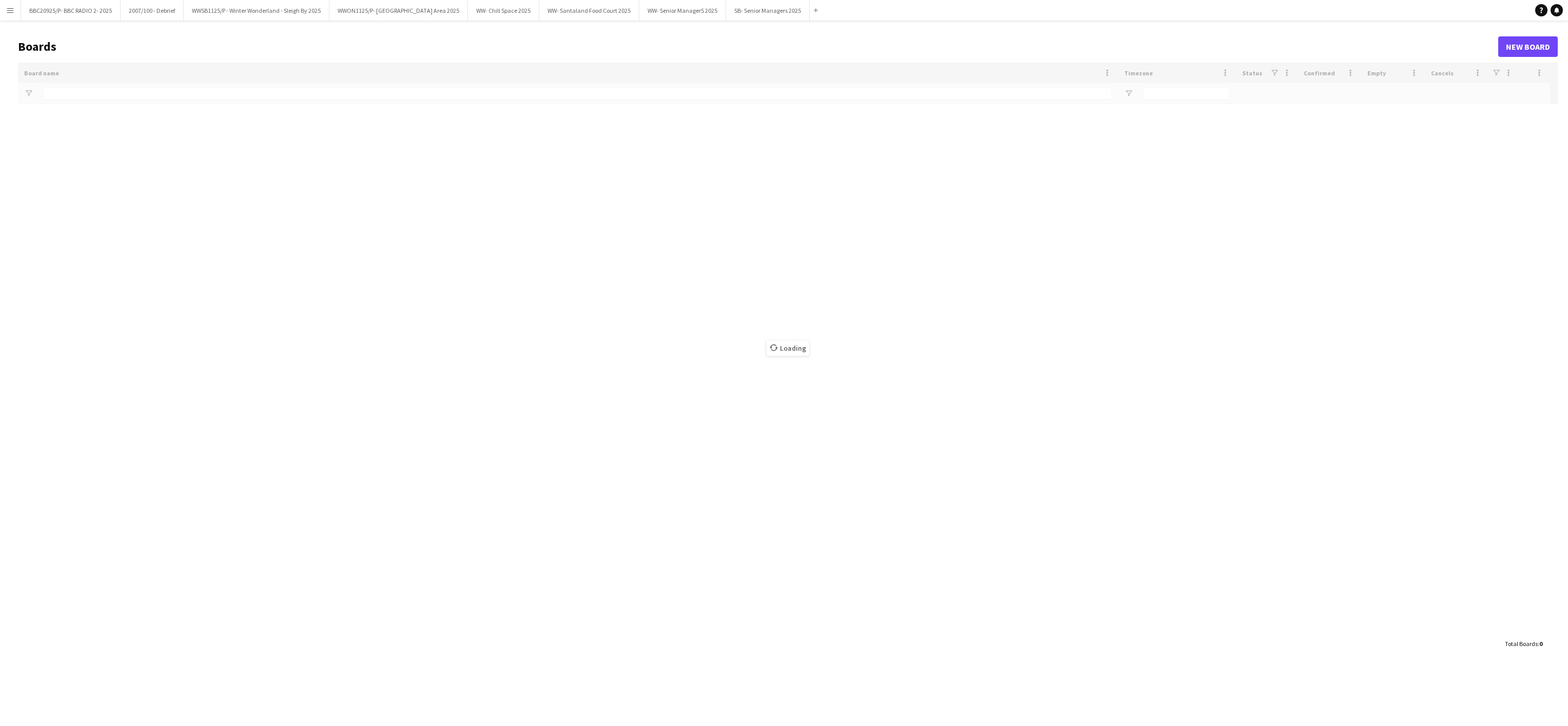
type input "******"
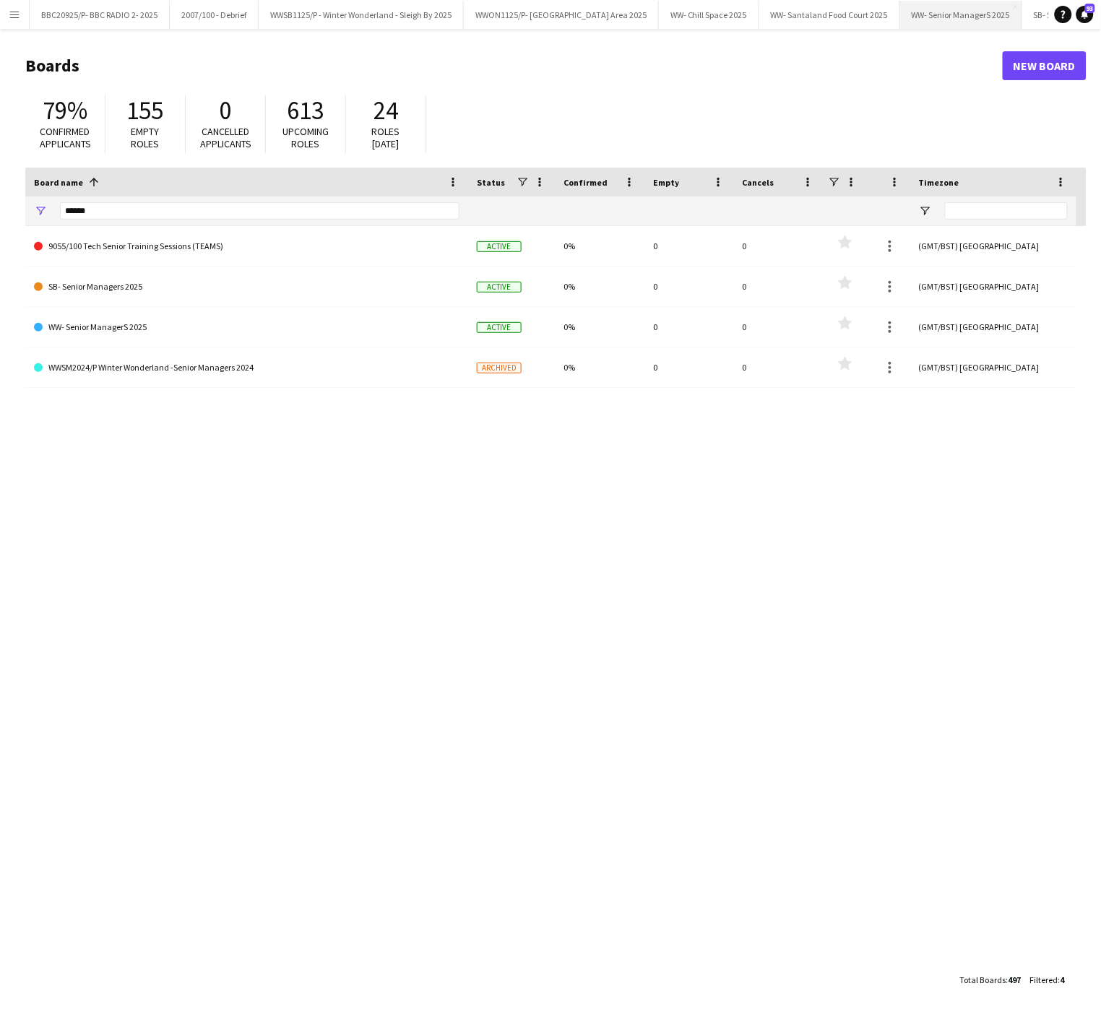
click at [962, 15] on button "WW- Senior ManagerS 2025 Close" at bounding box center [961, 15] width 122 height 28
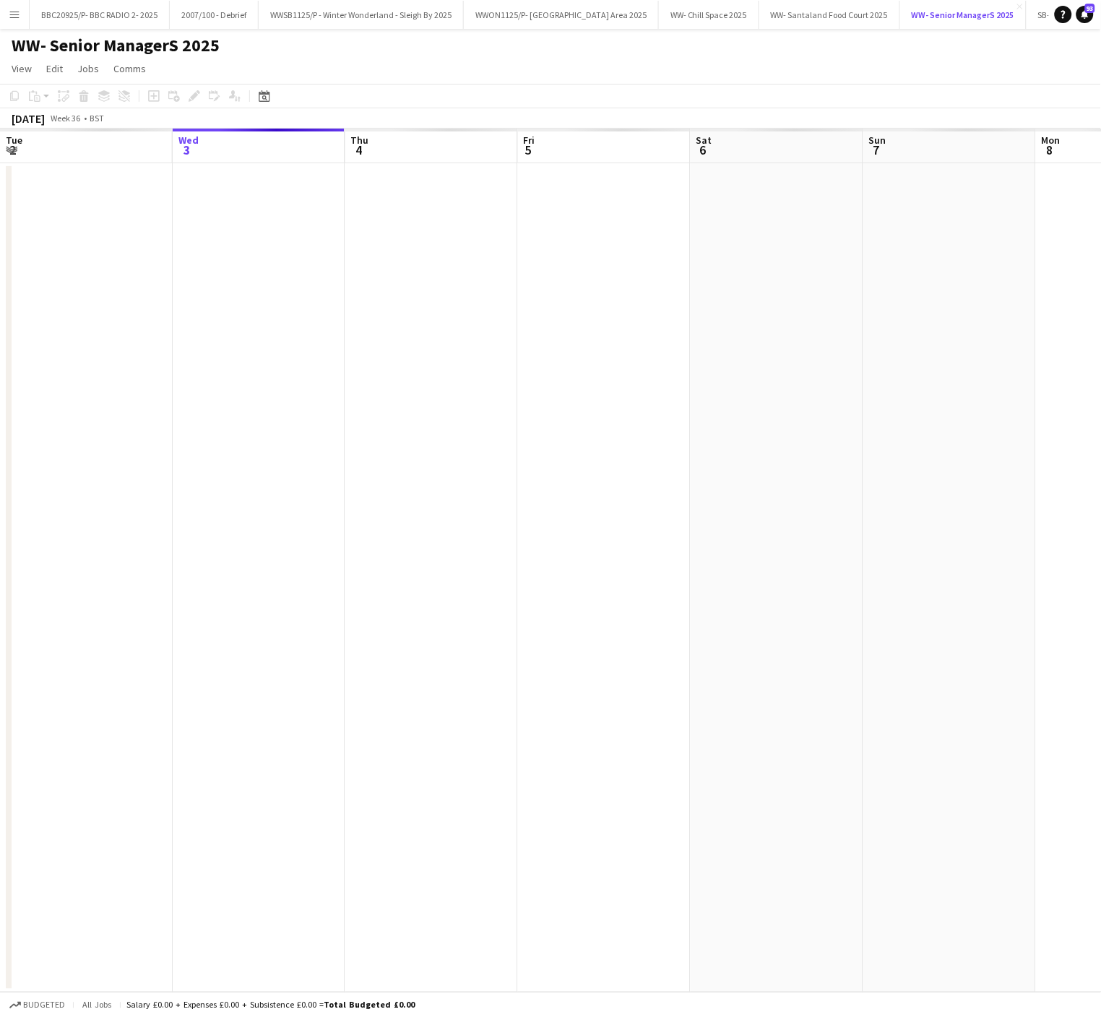
scroll to position [0, 12]
click at [364, 490] on app-date-cell at bounding box center [431, 577] width 173 height 829
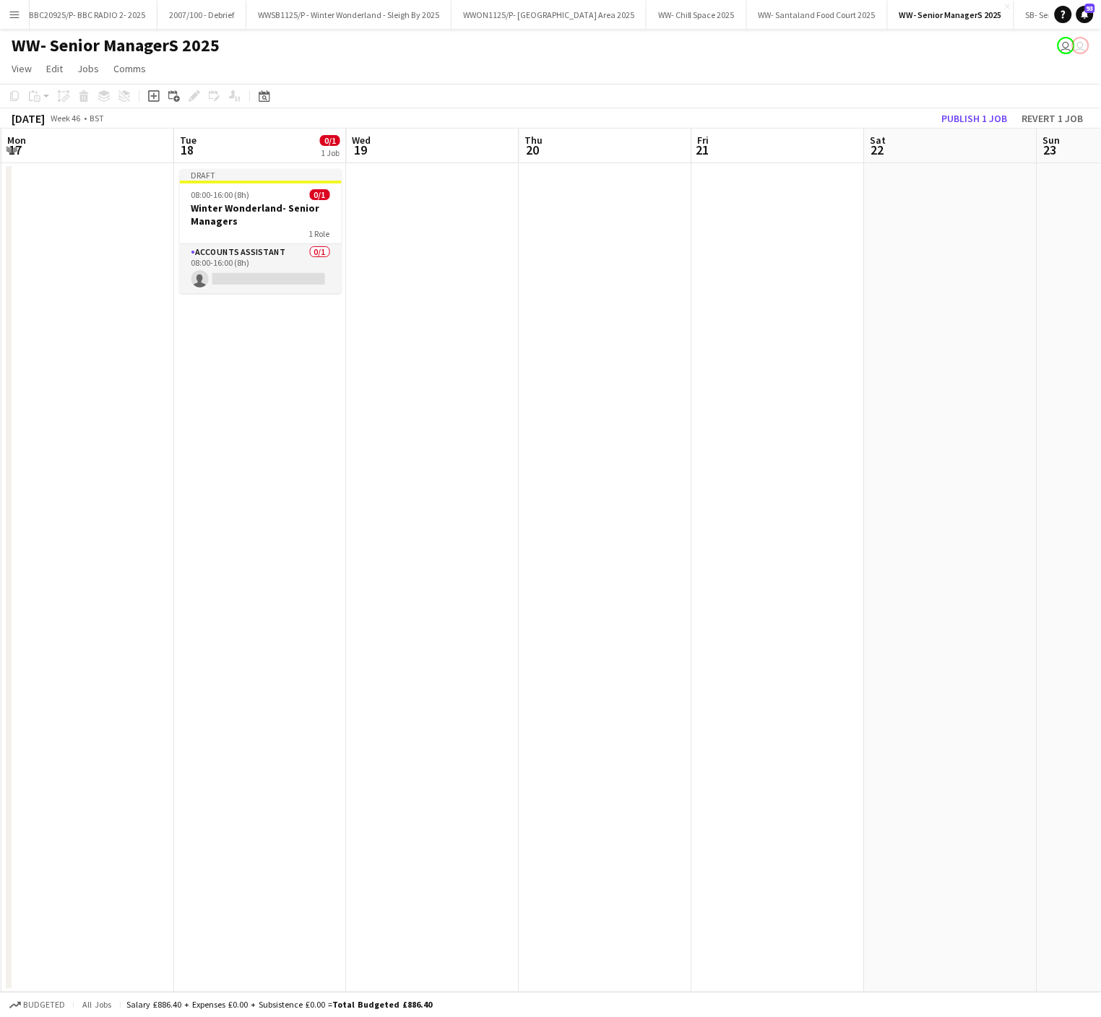
scroll to position [0, 332]
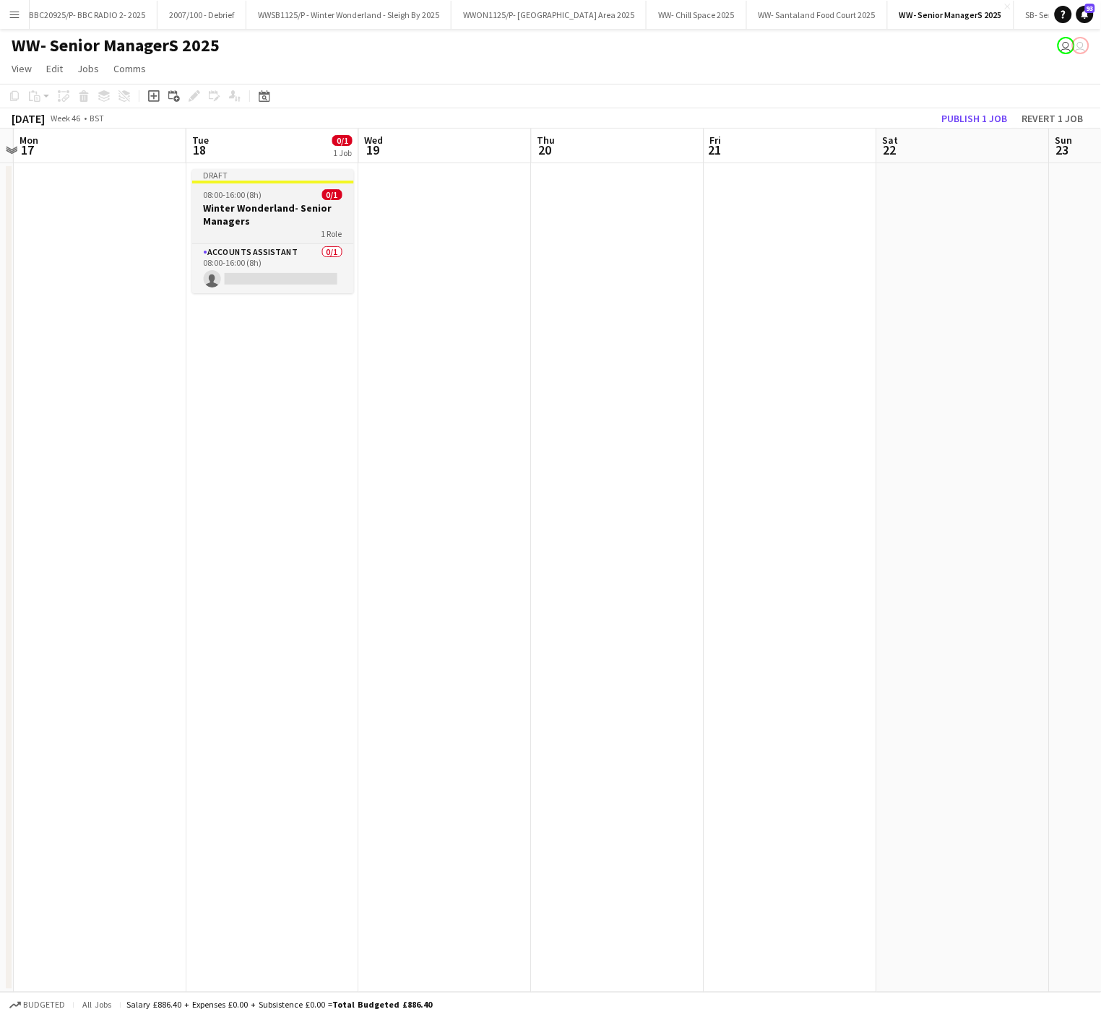
click at [240, 169] on div "Draft" at bounding box center [273, 175] width 162 height 12
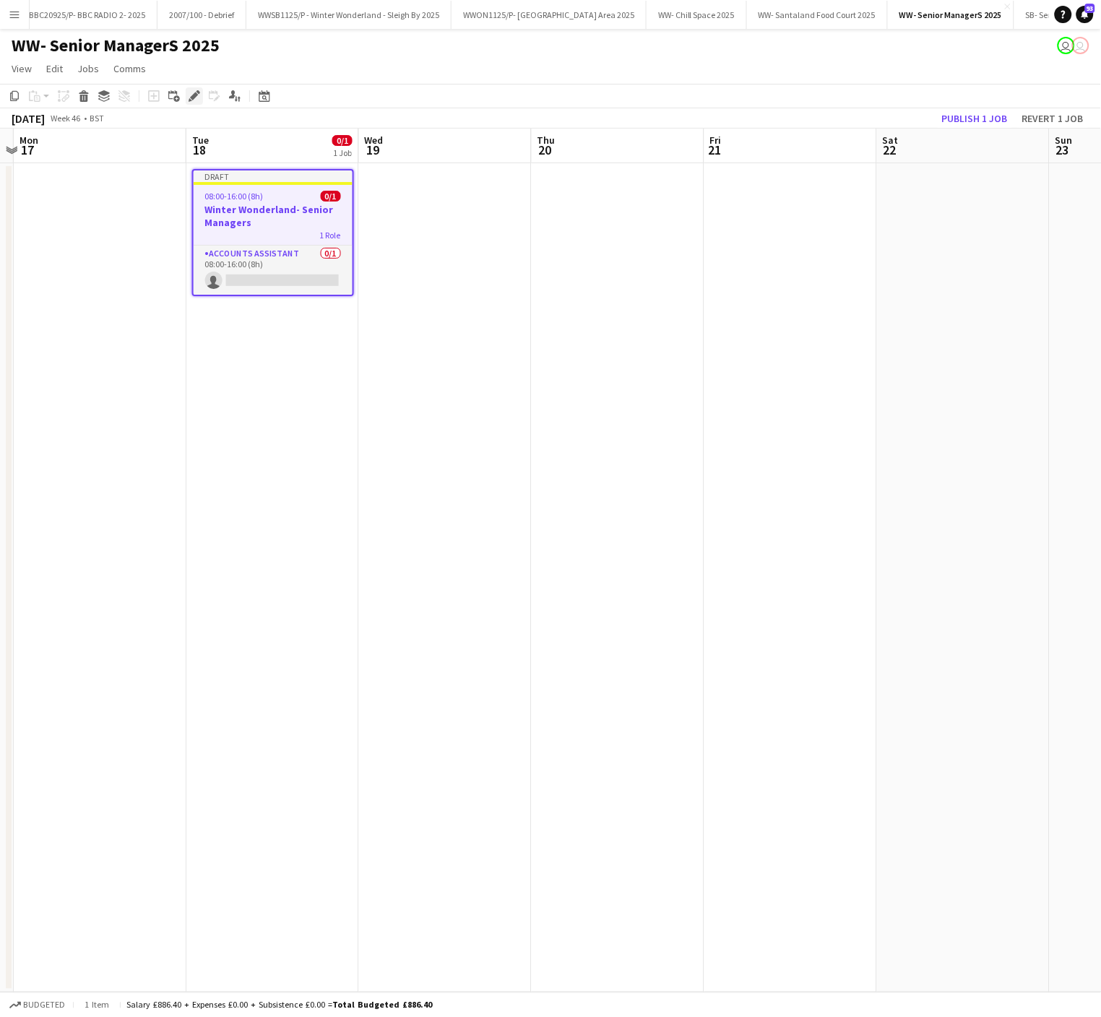
click at [186, 91] on div "Edit" at bounding box center [194, 95] width 17 height 17
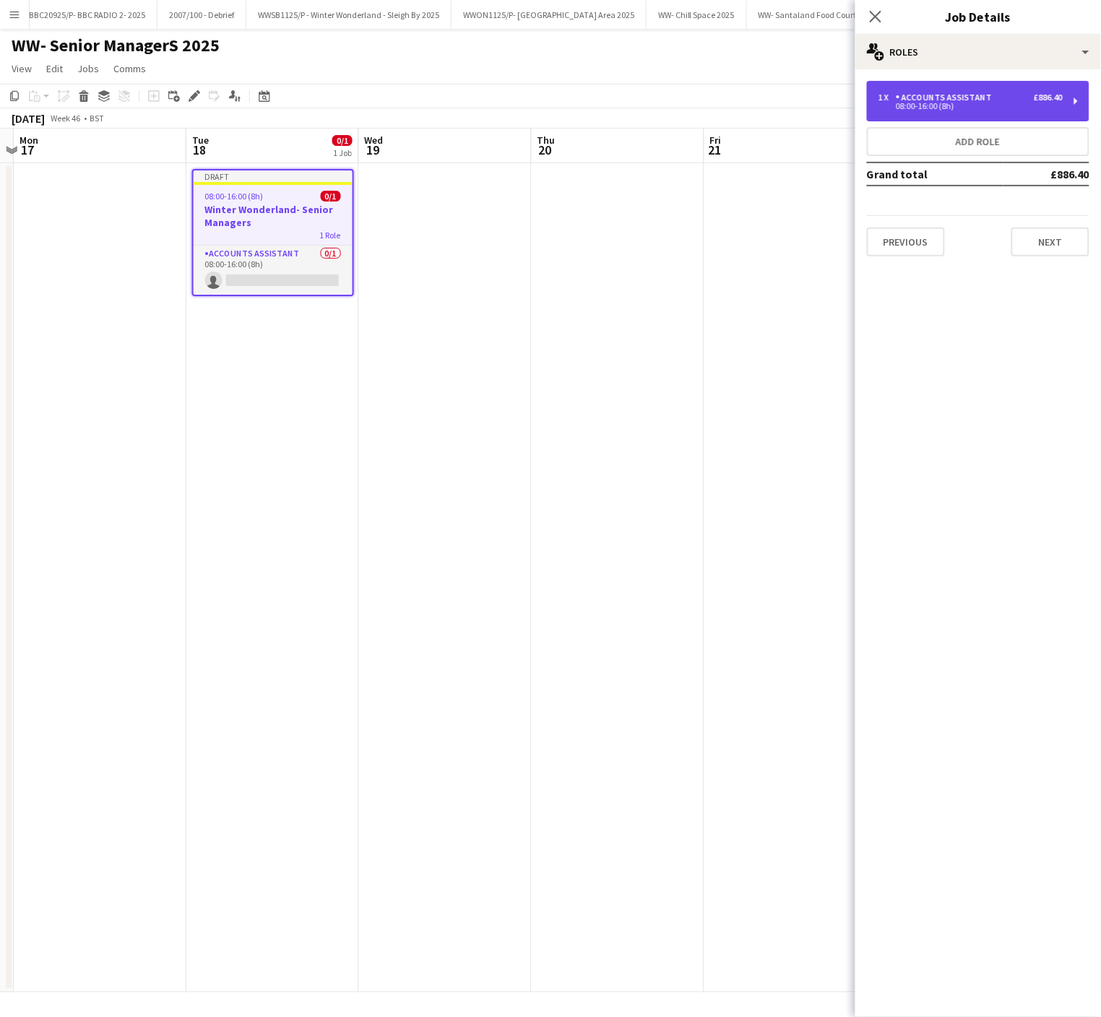
click at [939, 108] on div "08:00-16:00 (8h)" at bounding box center [971, 106] width 184 height 7
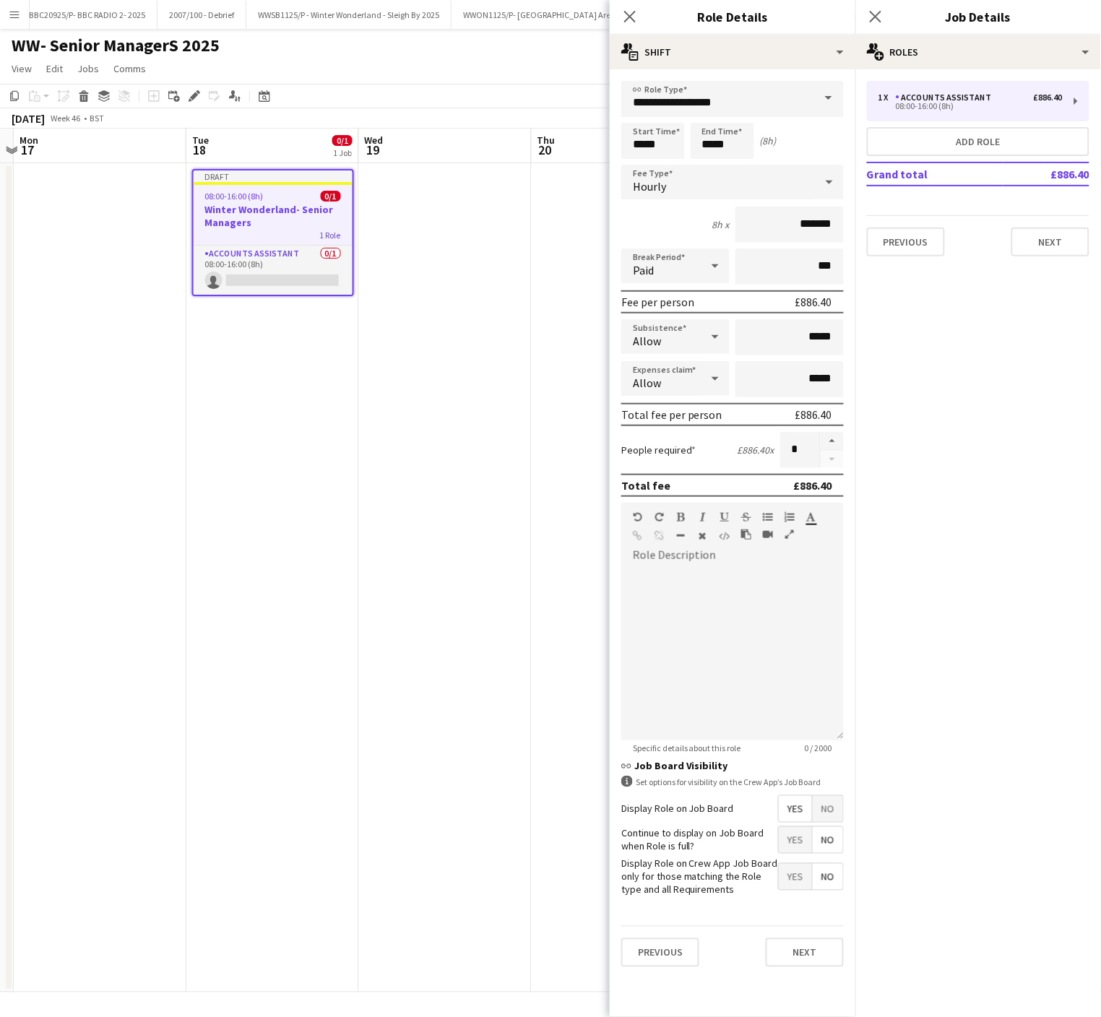
drag, startPoint x: 769, startPoint y: 79, endPoint x: 746, endPoint y: 81, distance: 22.5
click at [746, 81] on div "**********" at bounding box center [733, 524] width 246 height 910
drag, startPoint x: 738, startPoint y: 88, endPoint x: 486, endPoint y: 87, distance: 252.2
click at [486, 87] on body "Menu Boards Boards Boards All jobs Status Workforce Workforce My Workforce Recr…" at bounding box center [550, 508] width 1101 height 1017
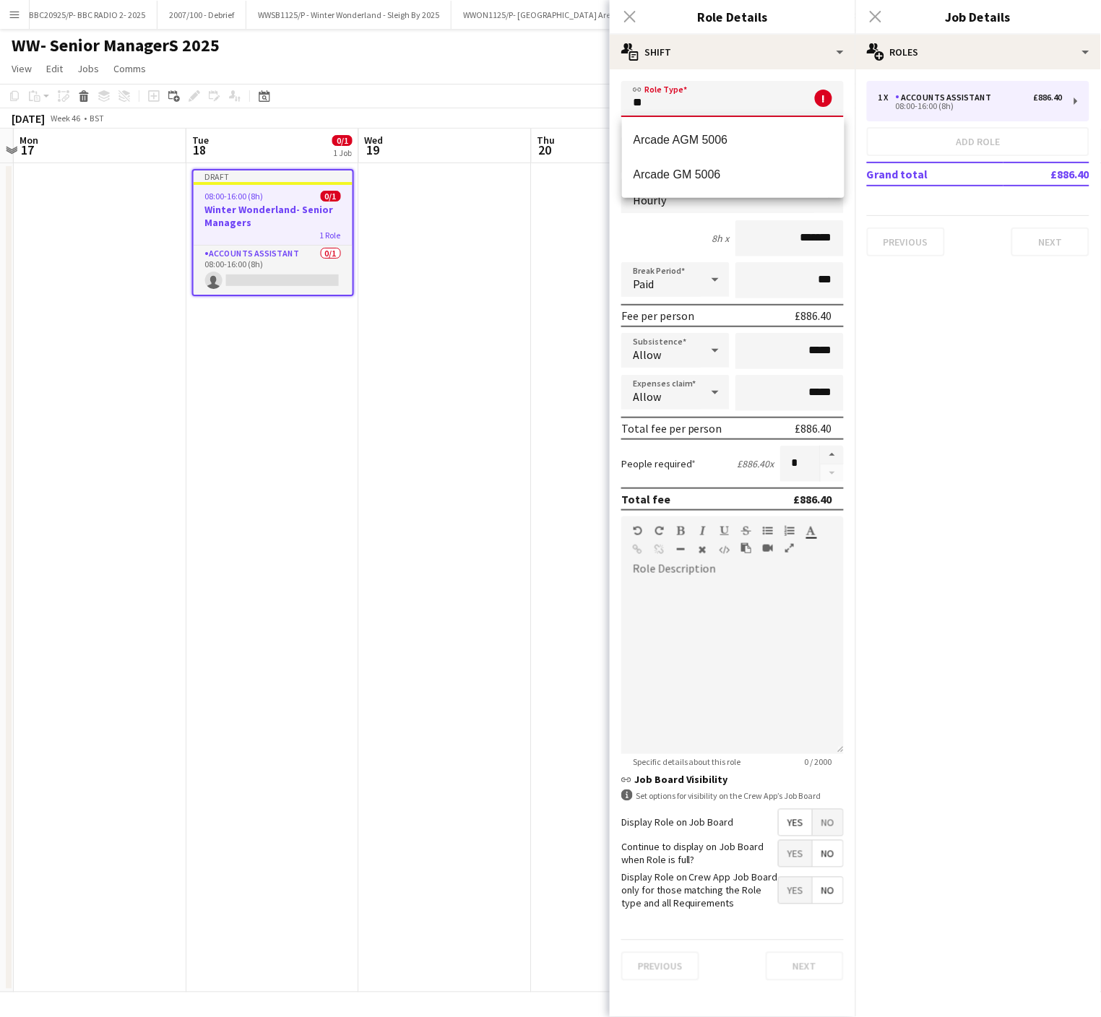
type input "*"
type input "*******"
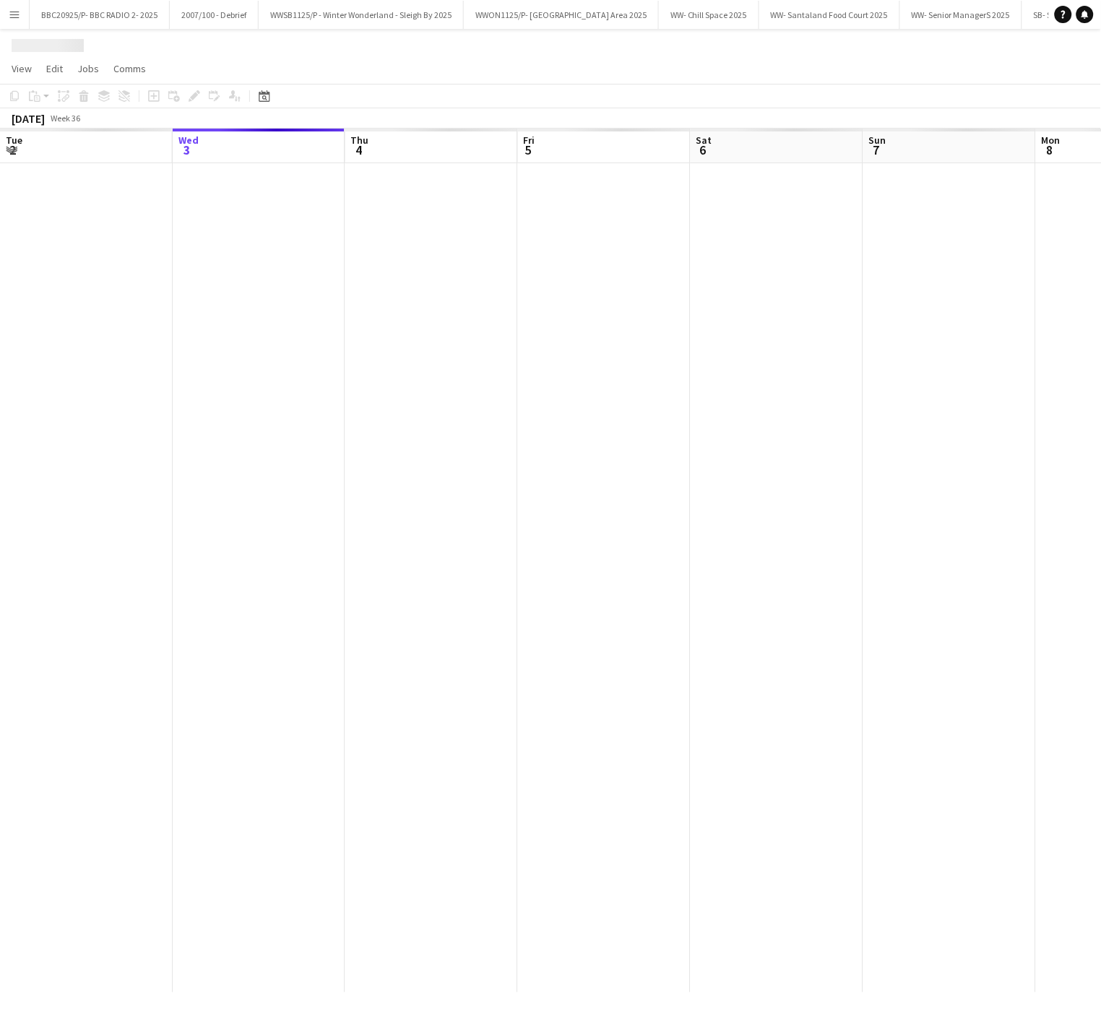
scroll to position [0, 12]
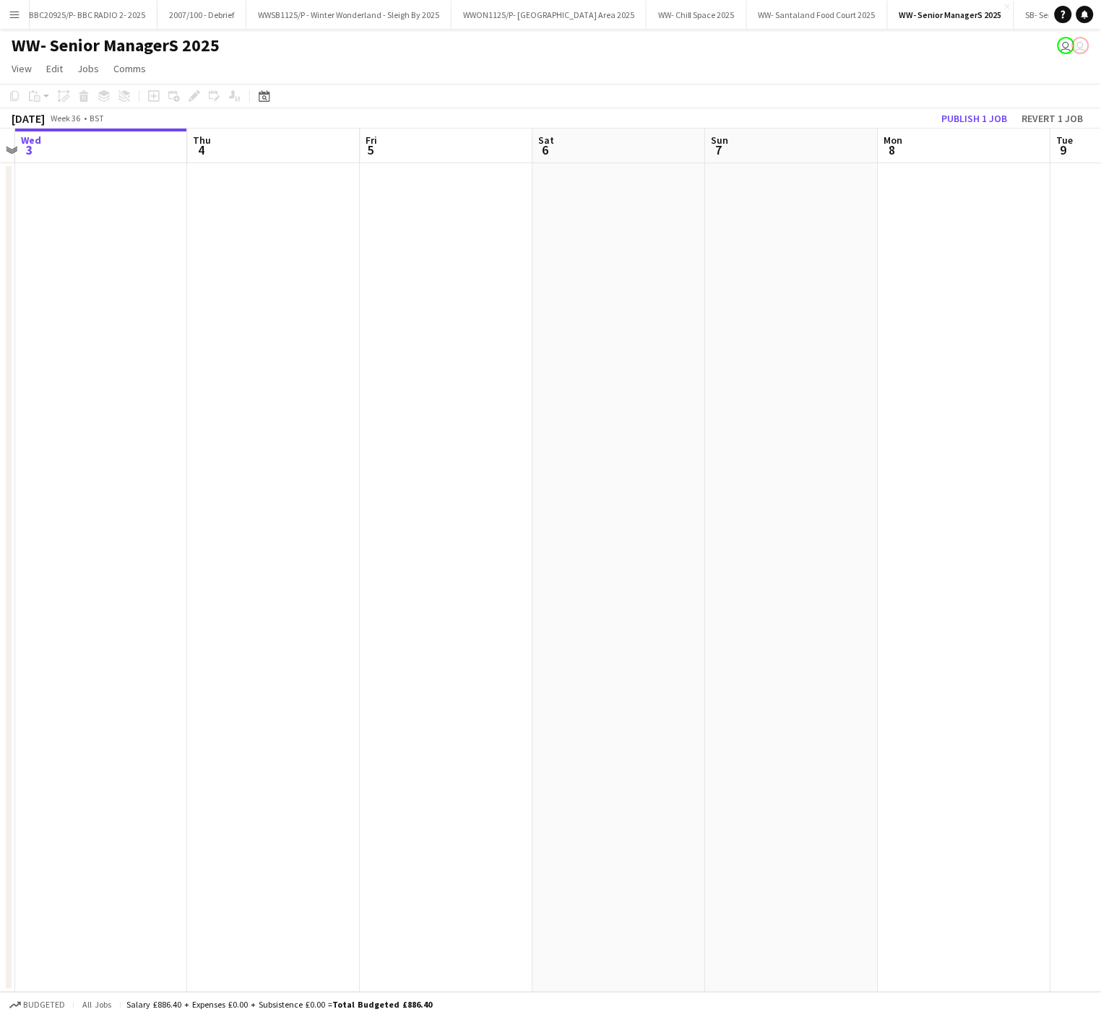
drag, startPoint x: 875, startPoint y: 428, endPoint x: 232, endPoint y: 426, distance: 643.1
click at [232, 426] on app-calendar-viewport "Sun 31 Mon 1 Tue 2 Wed 3 Thu 4 Fri 5 Sat 6 Sun 7 Mon 8 Tue 9 Wed 10 Thu 11" at bounding box center [550, 561] width 1101 height 864
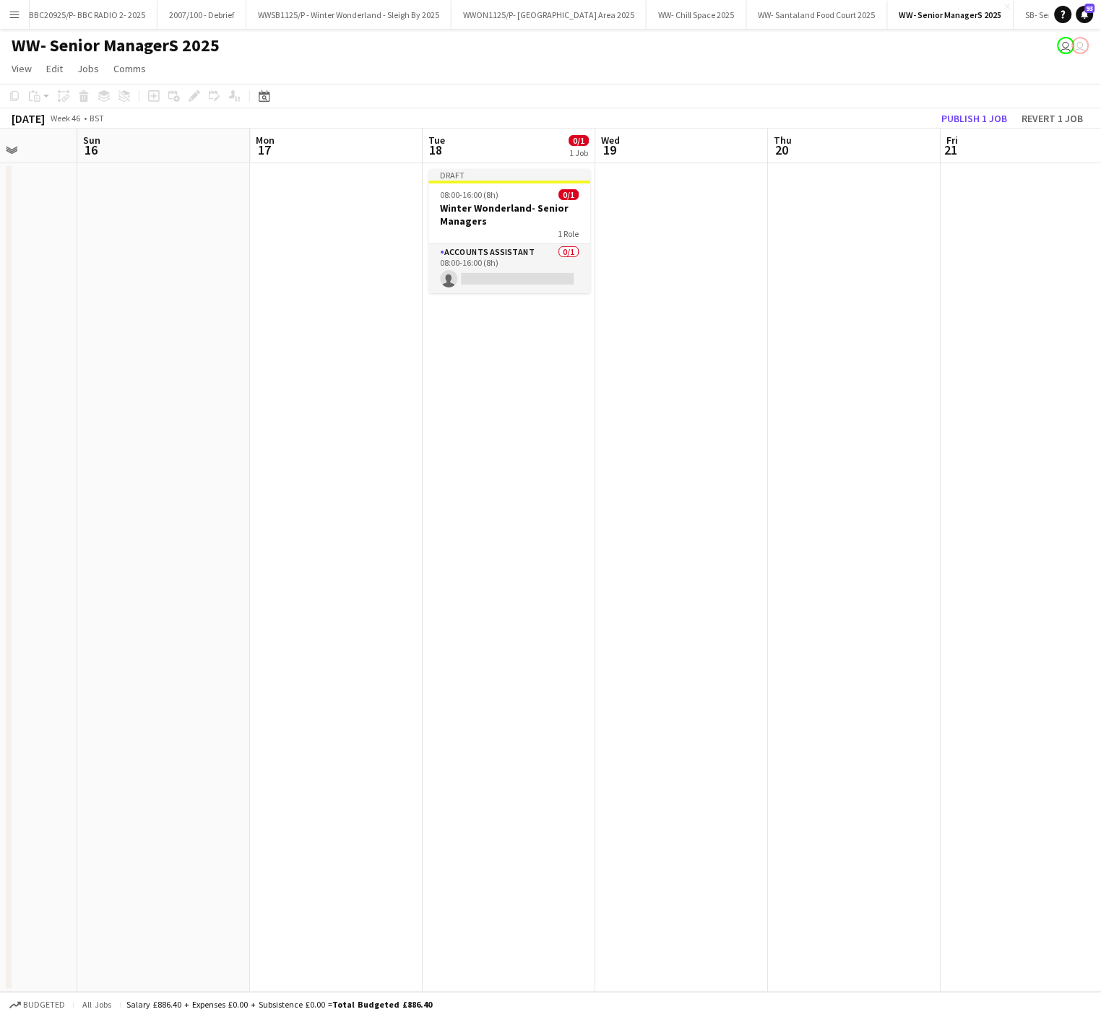
scroll to position [0, 521]
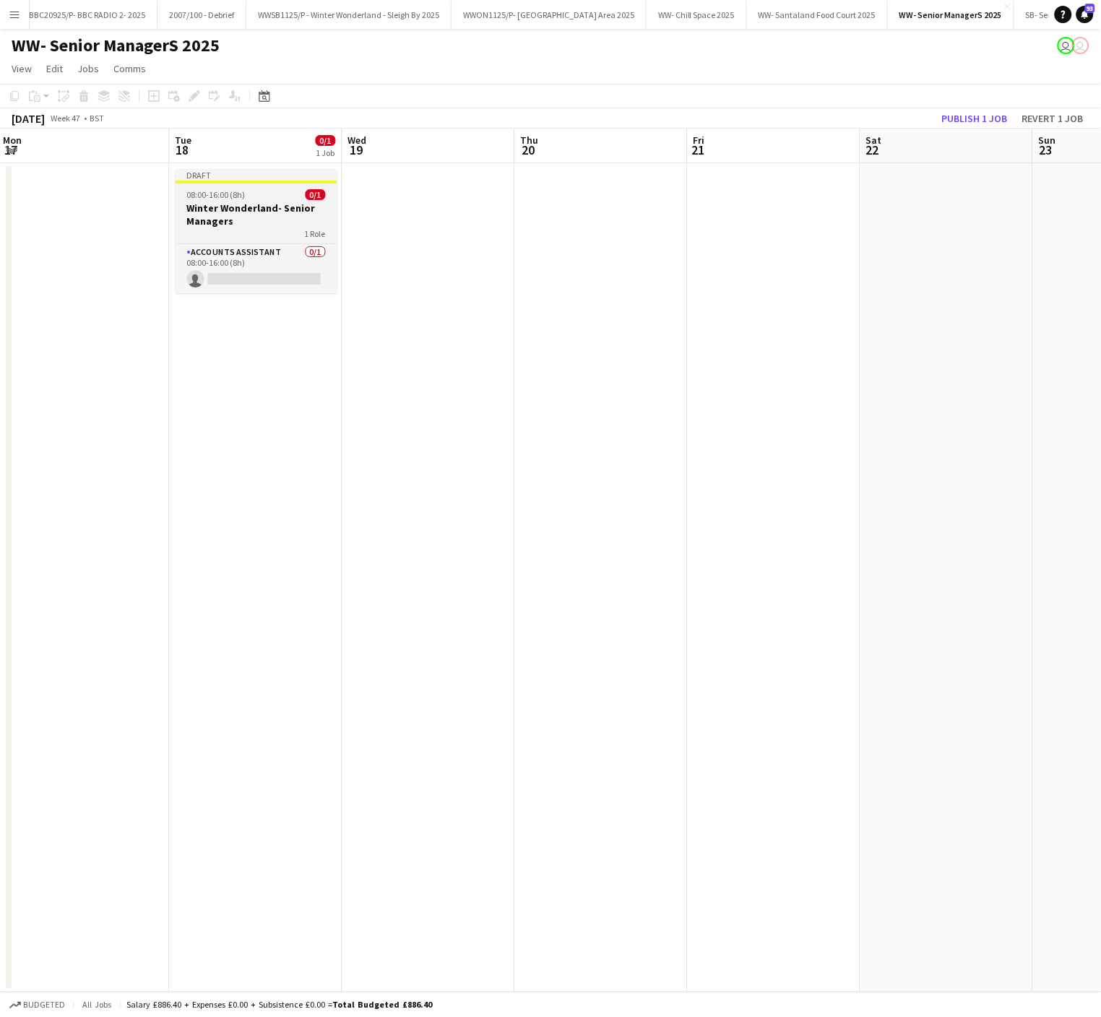
click at [211, 223] on h3 "Winter Wonderland- Senior Managers" at bounding box center [257, 215] width 162 height 26
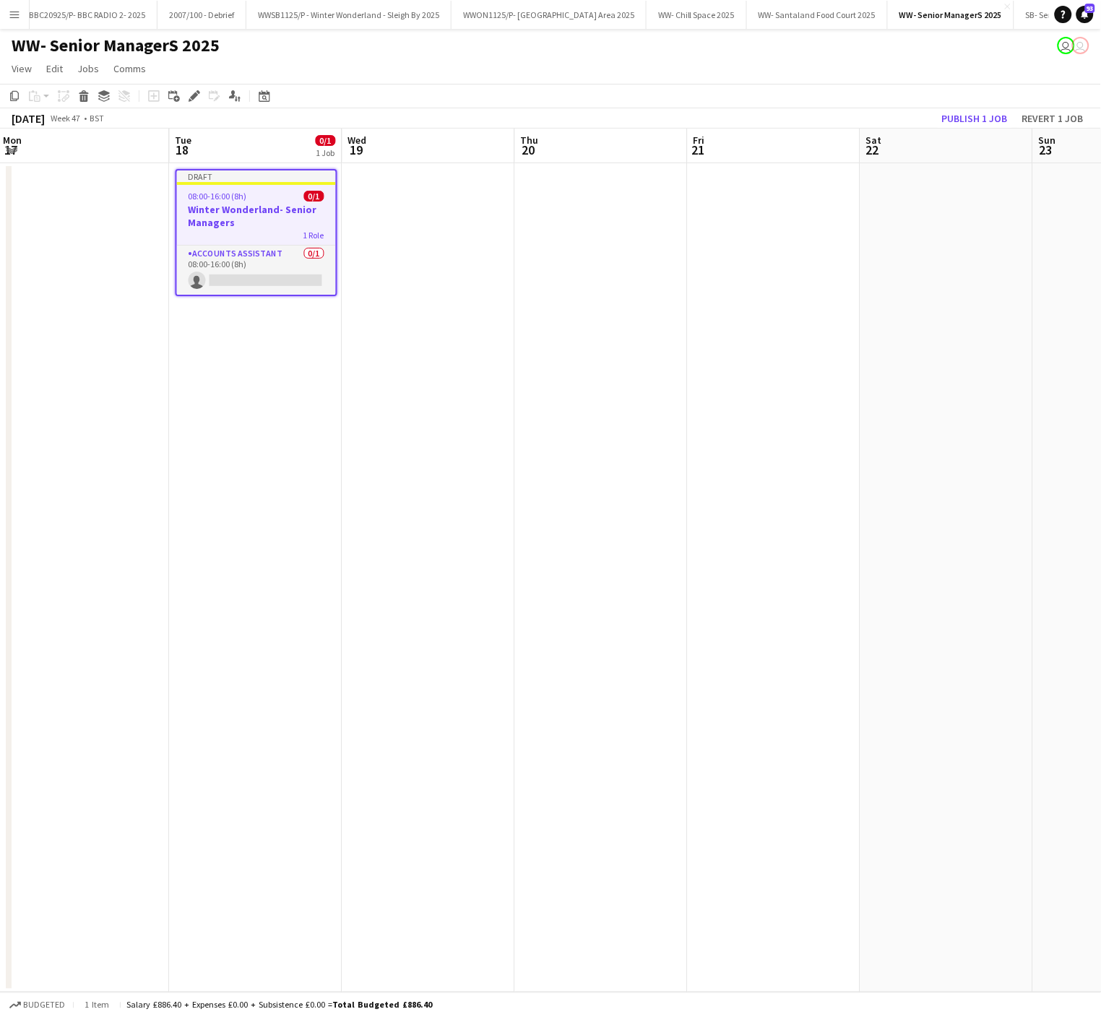
click at [191, 106] on app-toolbar "Copy Paste Paste Ctrl+V Paste with crew Ctrl+Shift+V Paste linked Job Delete Gr…" at bounding box center [550, 96] width 1101 height 25
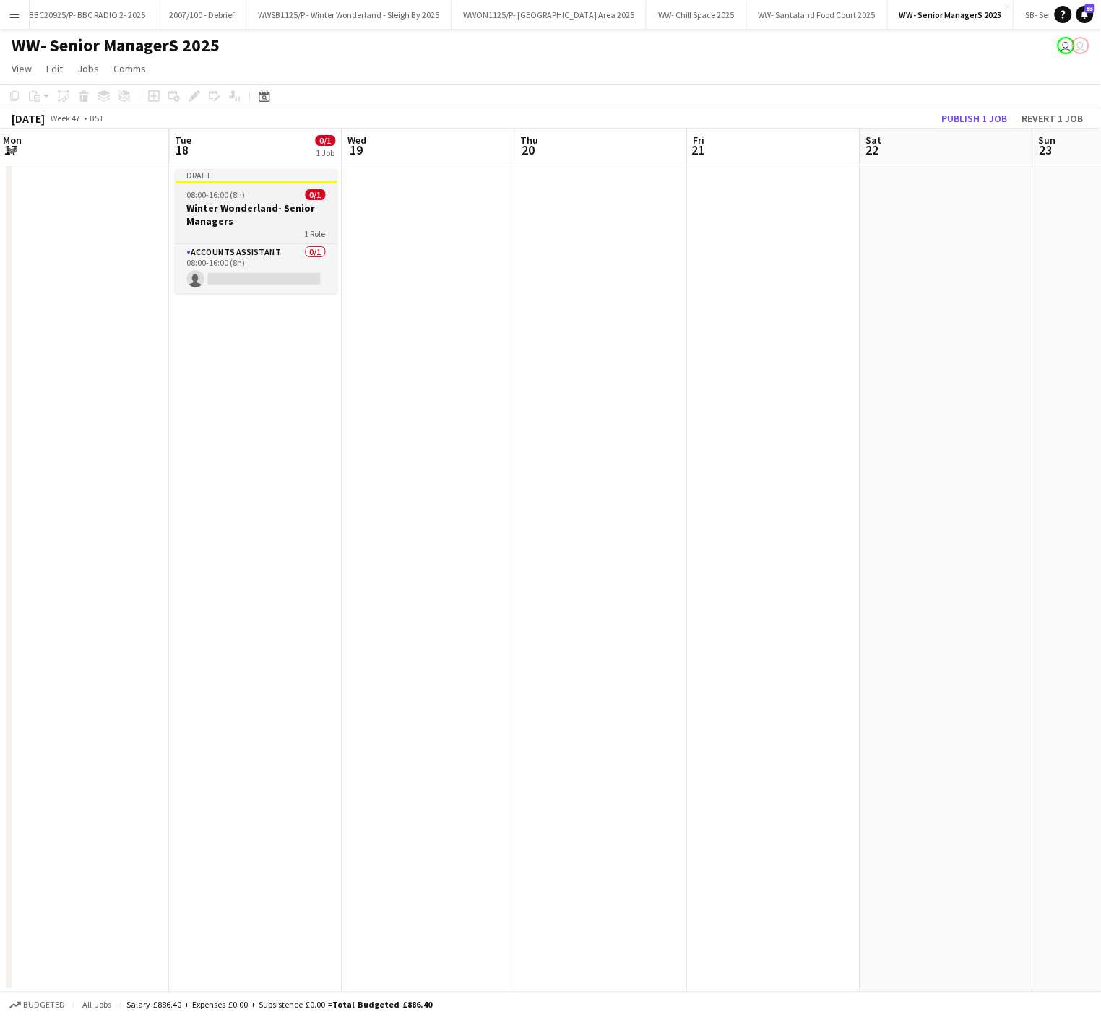
click at [228, 228] on div "1 Role" at bounding box center [257, 234] width 162 height 12
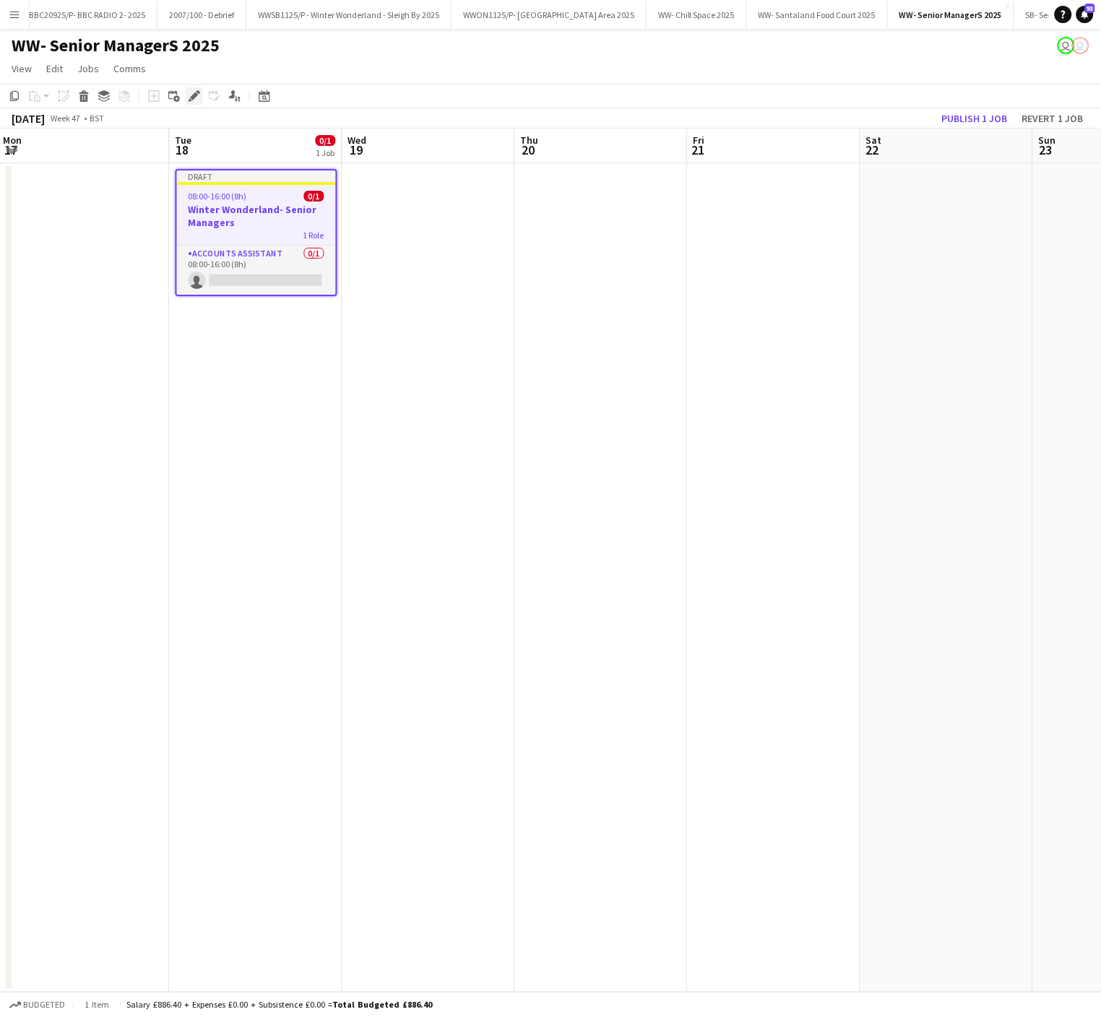
click at [194, 92] on icon at bounding box center [194, 96] width 8 height 8
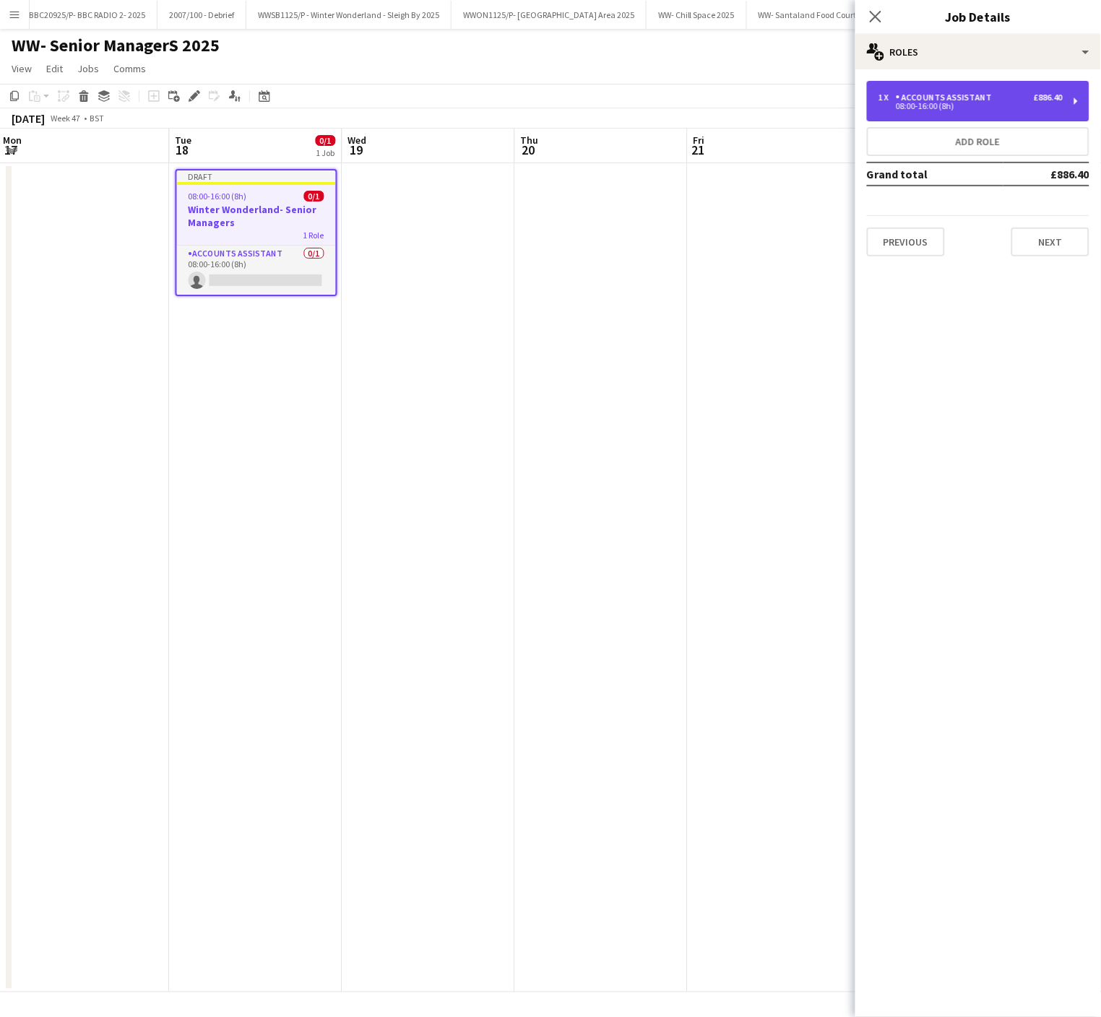
click at [939, 102] on div "Accounts Assistant" at bounding box center [947, 97] width 102 height 10
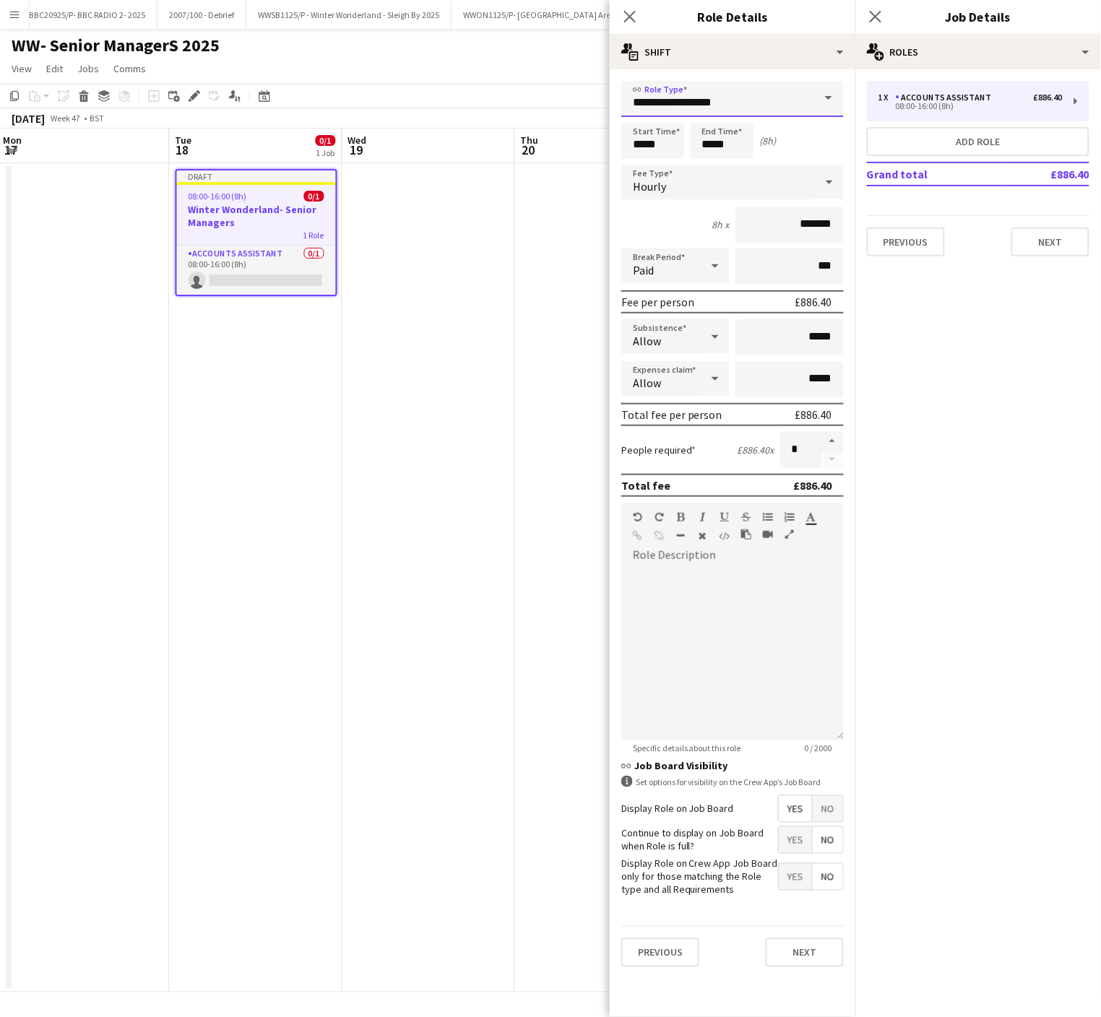
drag, startPoint x: 783, startPoint y: 105, endPoint x: 309, endPoint y: 152, distance: 476.3
click at [309, 152] on body "Menu Boards Boards Boards All jobs Status Workforce Workforce My Workforce Recr…" at bounding box center [550, 508] width 1101 height 1017
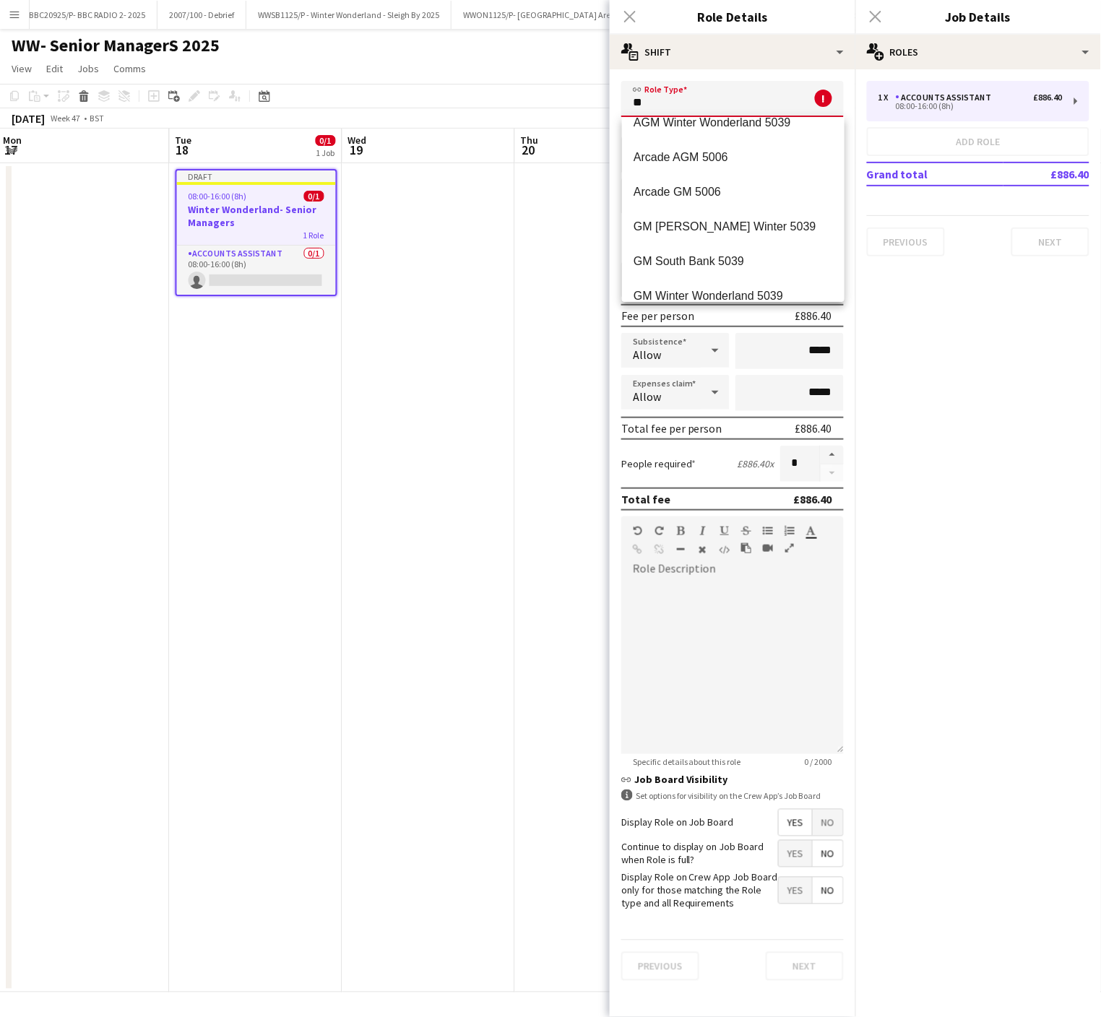
scroll to position [104, 0]
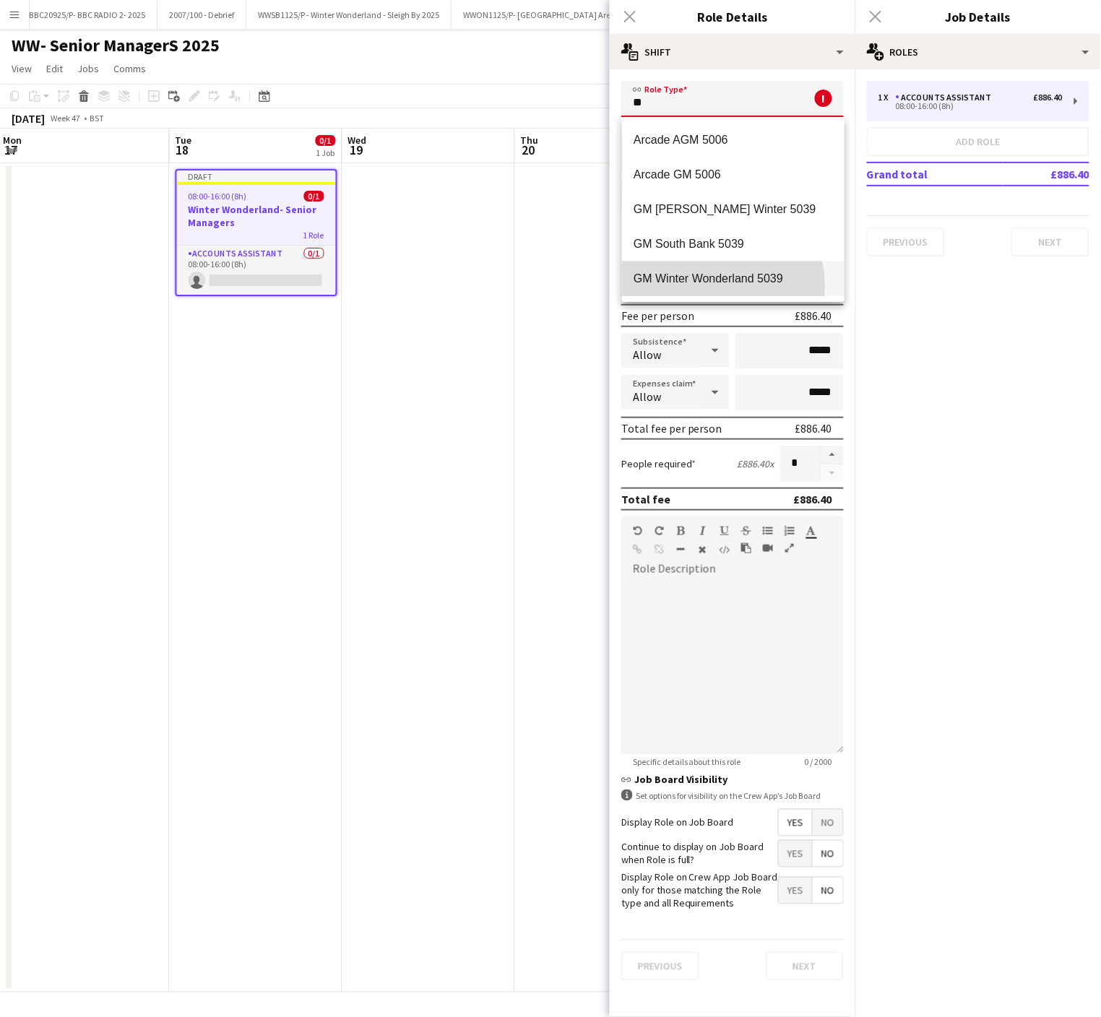
click at [717, 285] on mat-option "GM Winter Wonderland 5039" at bounding box center [733, 279] width 223 height 35
type input "**********"
type input "*******"
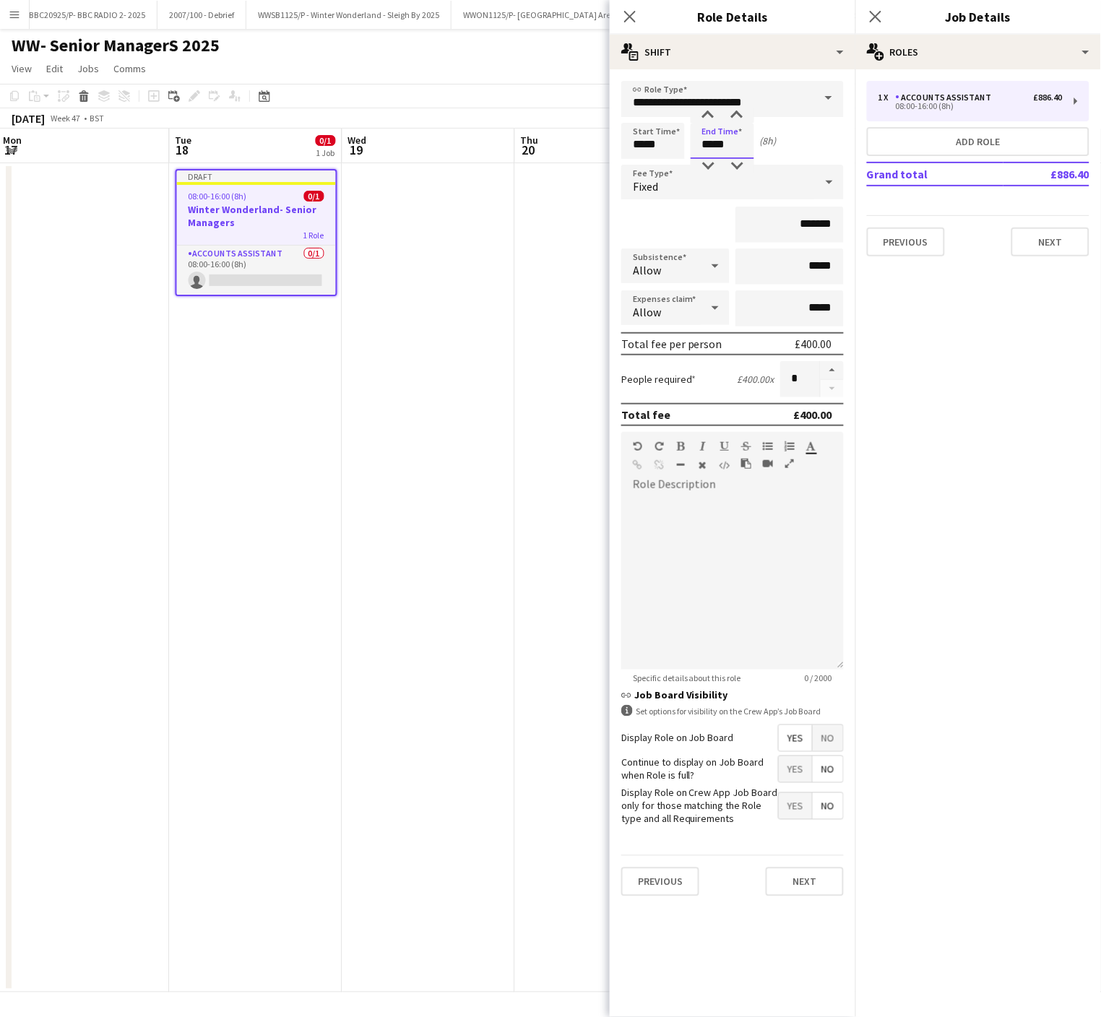
click at [712, 141] on input "*****" at bounding box center [723, 141] width 64 height 36
click at [711, 116] on div at bounding box center [708, 115] width 29 height 14
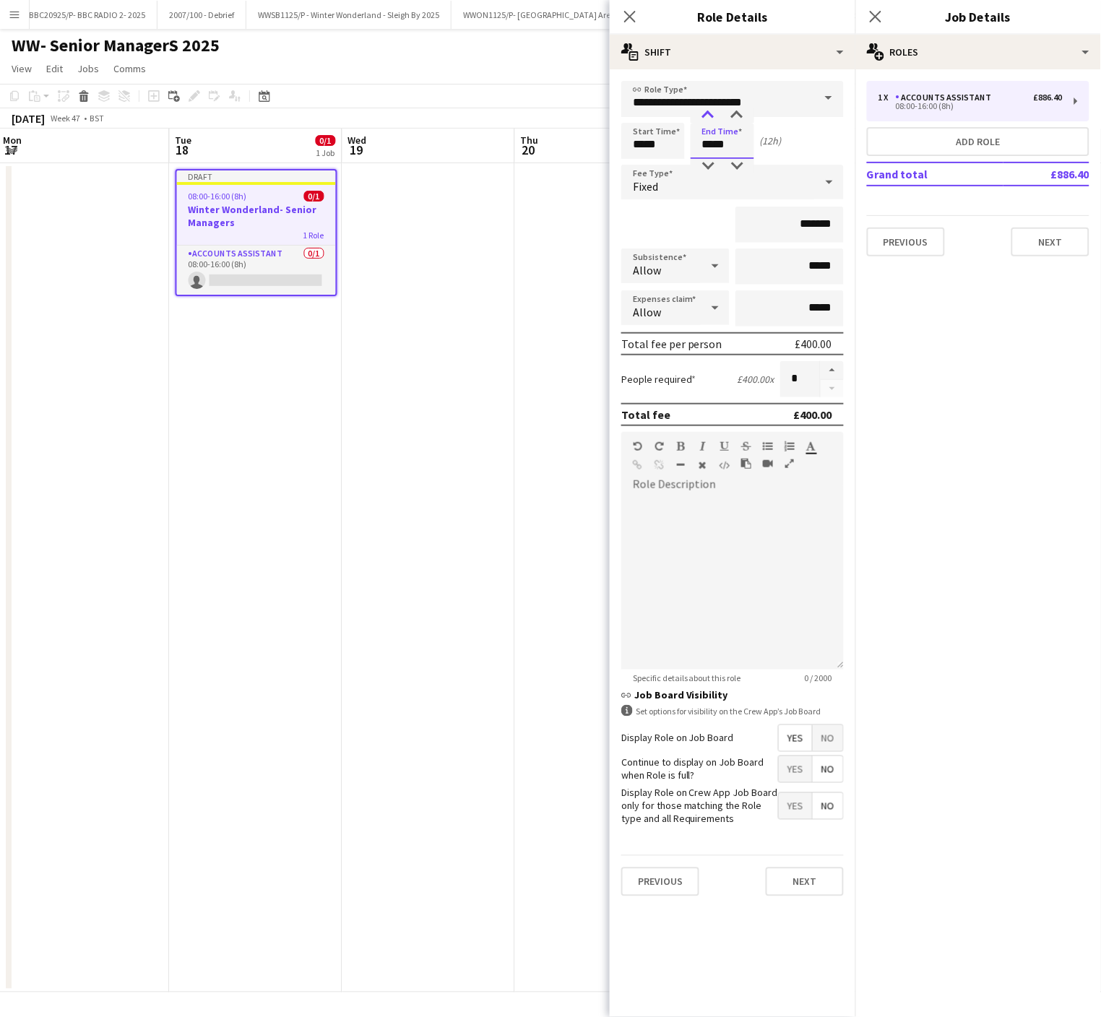
click at [711, 116] on div at bounding box center [708, 115] width 29 height 14
type input "*****"
click at [711, 116] on div at bounding box center [708, 115] width 29 height 14
click at [840, 744] on span "No" at bounding box center [828, 738] width 30 height 26
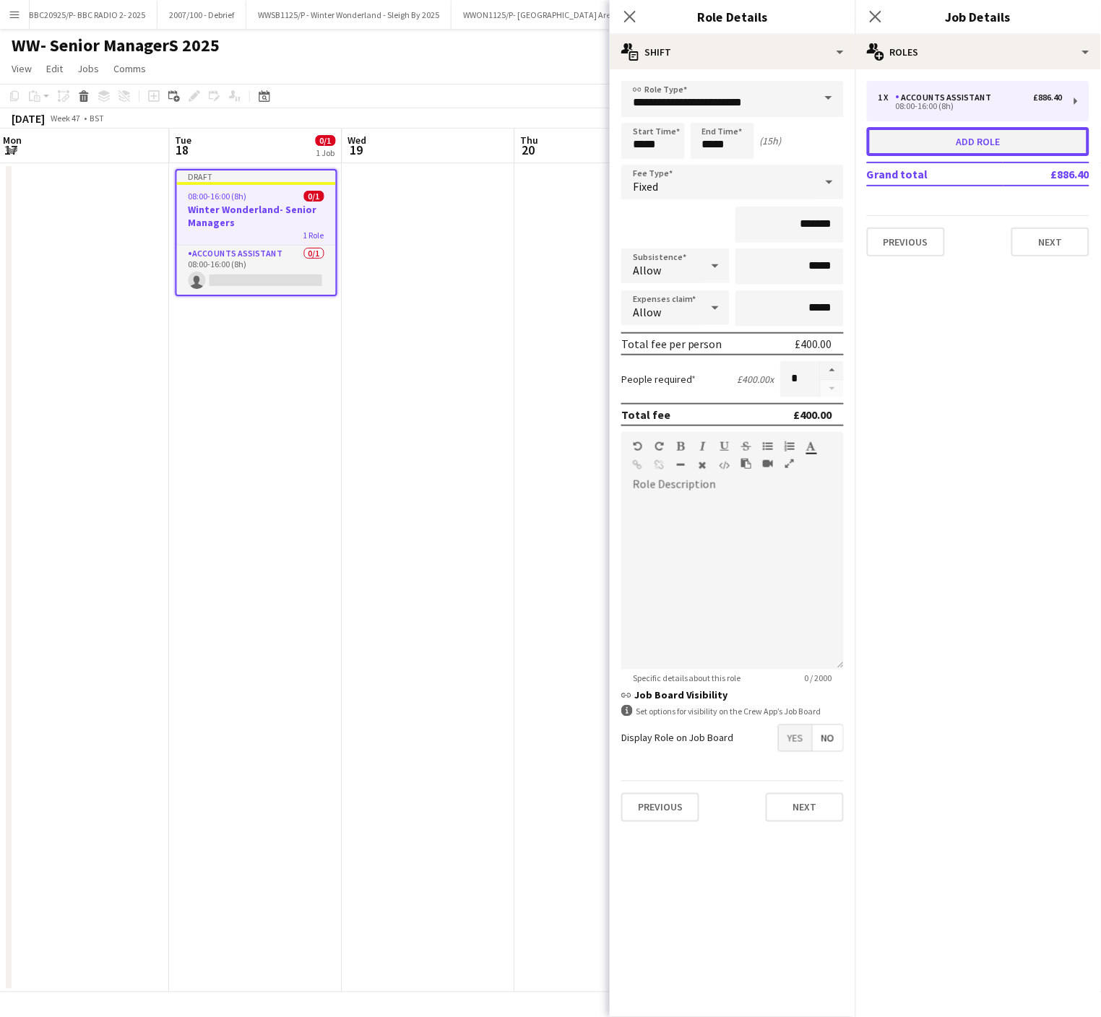
click at [925, 142] on button "Add role" at bounding box center [978, 141] width 223 height 29
type input "**********"
type input "*****"
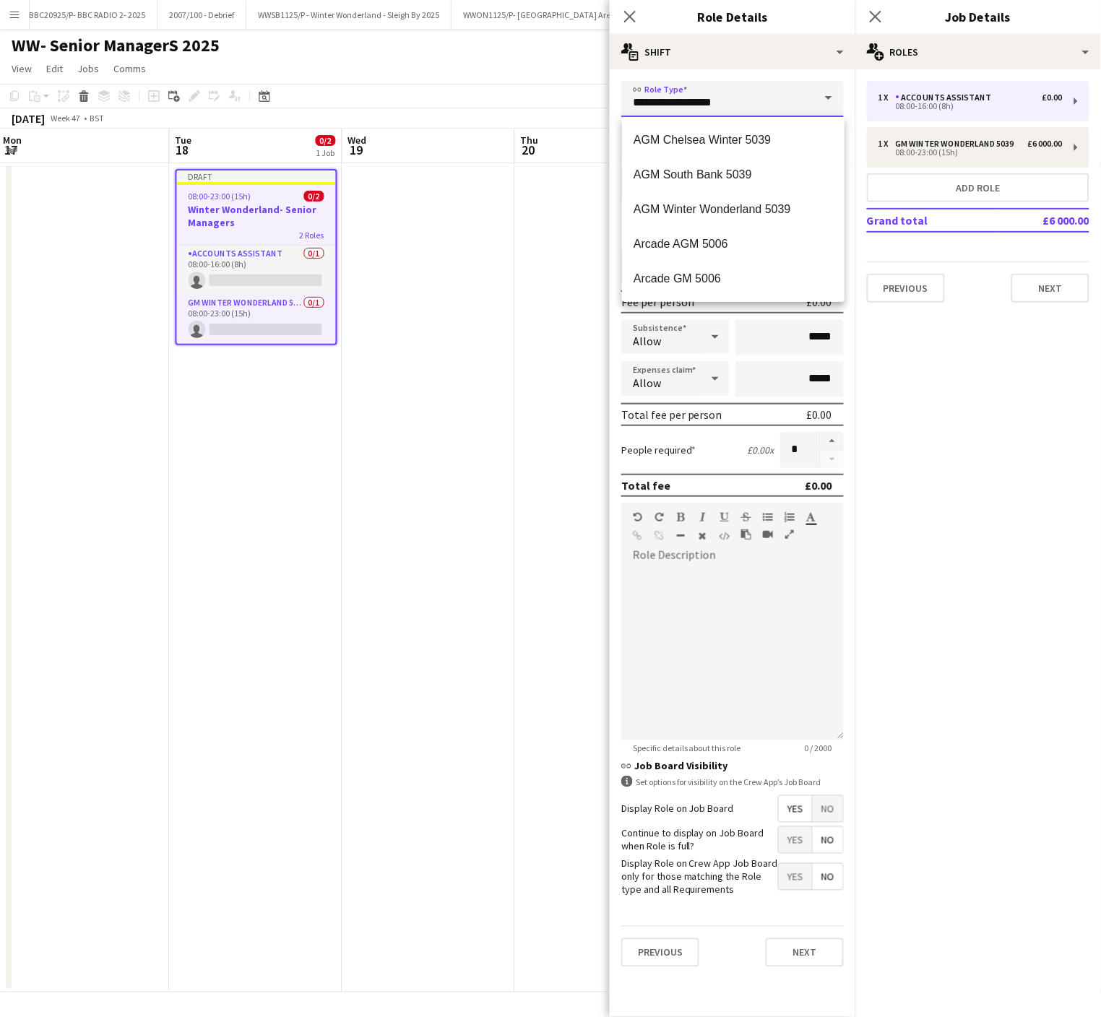
drag, startPoint x: 720, startPoint y: 105, endPoint x: 494, endPoint y: 119, distance: 225.9
click at [494, 119] on body "Menu Boards Boards Boards All jobs Status Workforce Workforce My Workforce Recr…" at bounding box center [550, 508] width 1101 height 1017
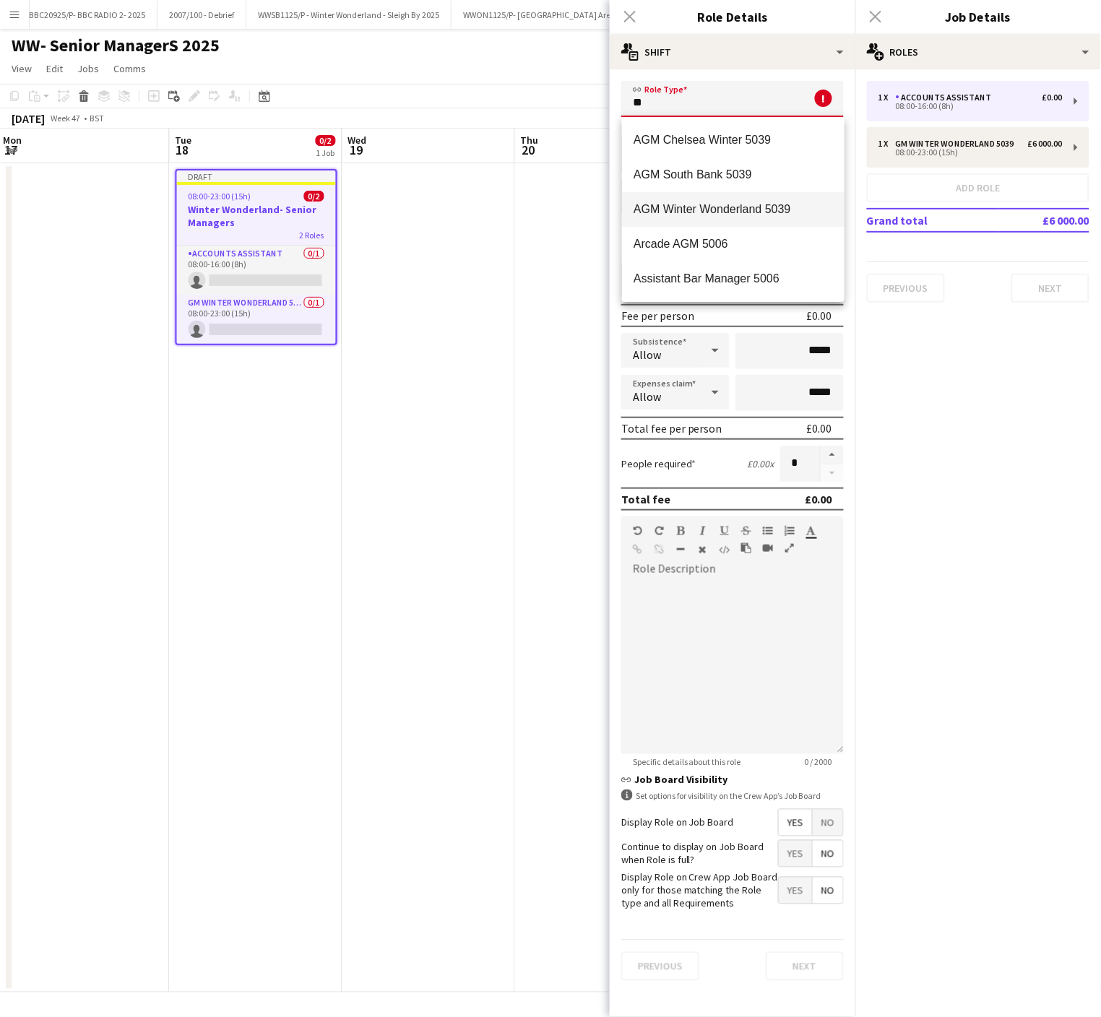
click at [707, 200] on mat-option "AGM Winter Wonderland 5039" at bounding box center [733, 209] width 223 height 35
type input "**********"
type input "******"
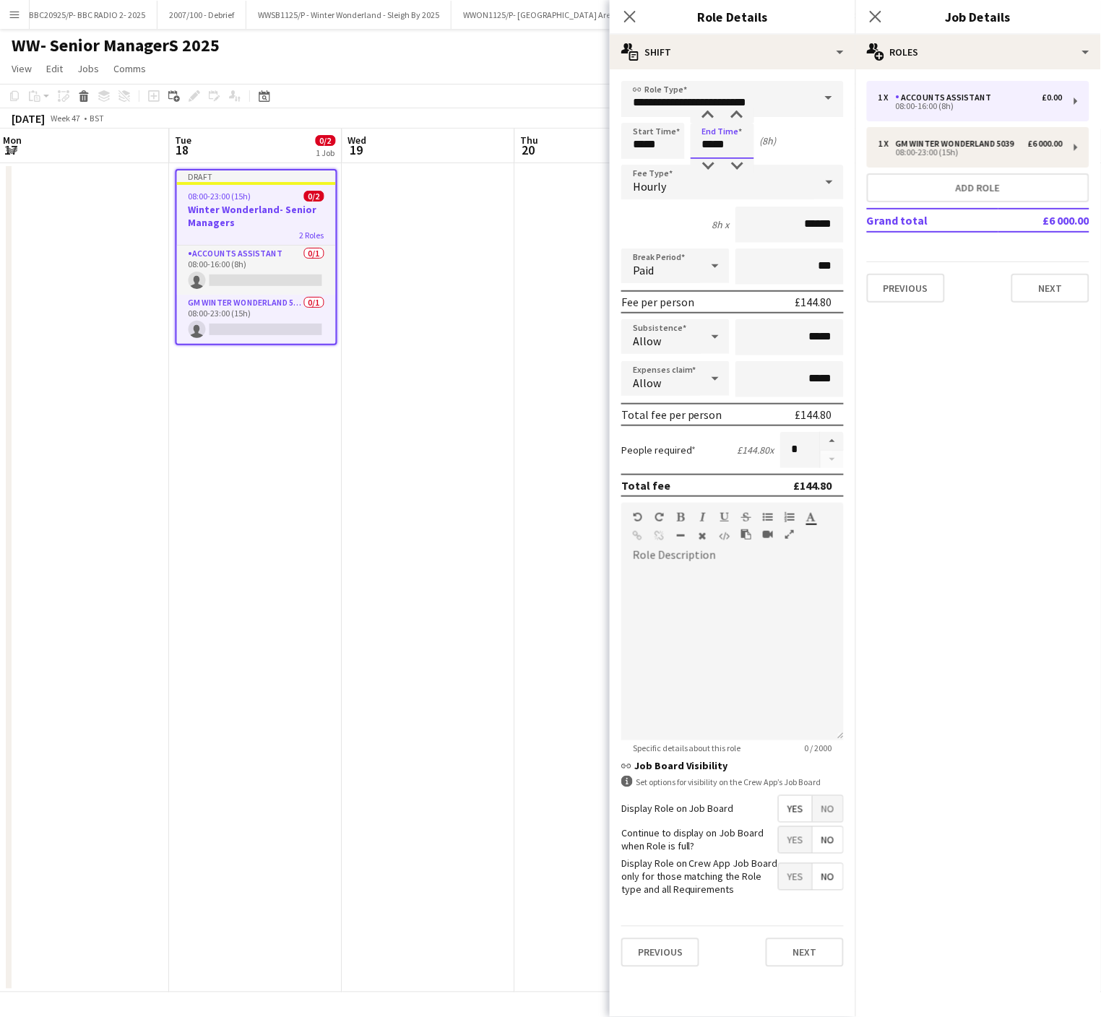
click at [715, 156] on input "*****" at bounding box center [723, 141] width 64 height 36
click at [710, 111] on div at bounding box center [708, 115] width 29 height 14
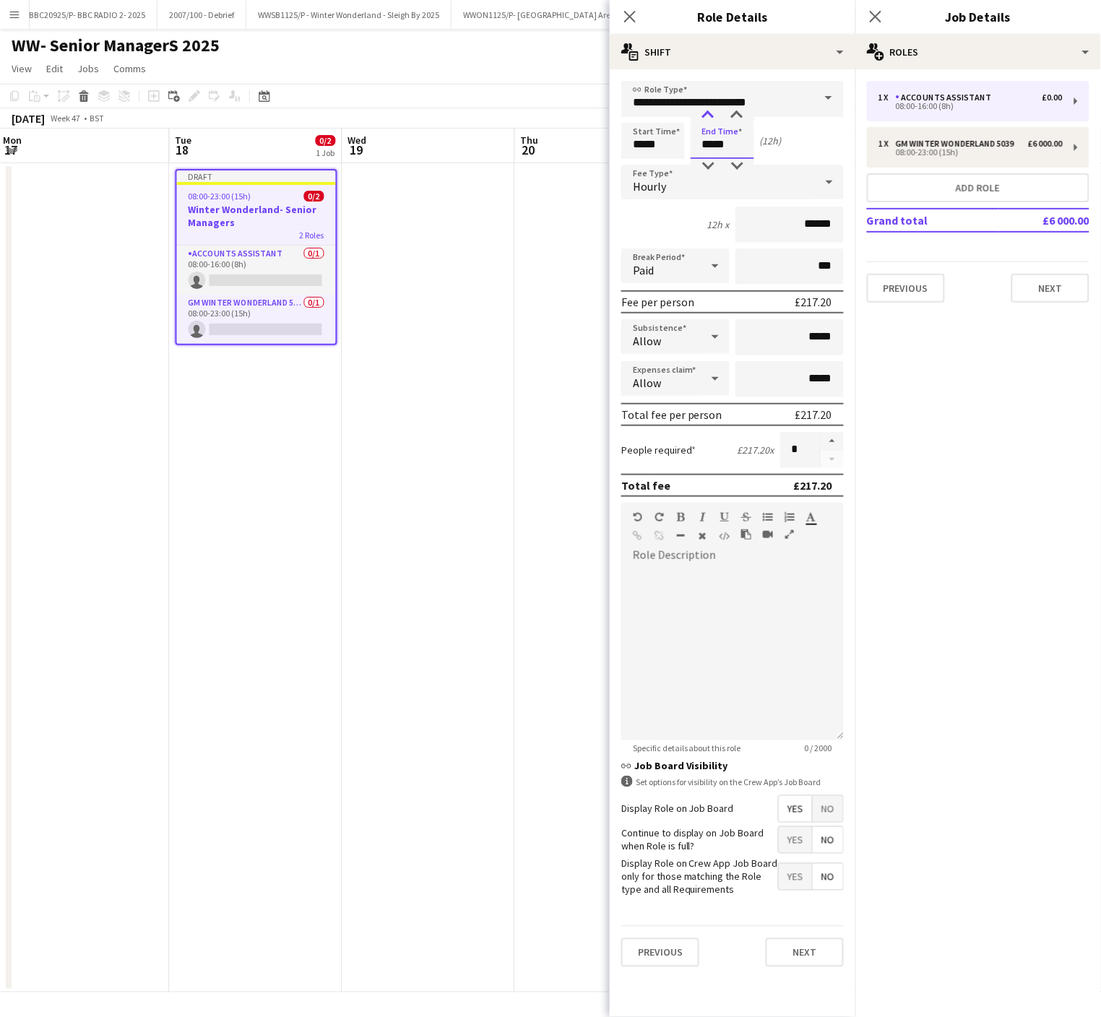
click at [710, 111] on div at bounding box center [708, 115] width 29 height 14
type input "*****"
click at [710, 111] on div at bounding box center [708, 115] width 29 height 14
click at [837, 435] on button "button" at bounding box center [832, 441] width 23 height 19
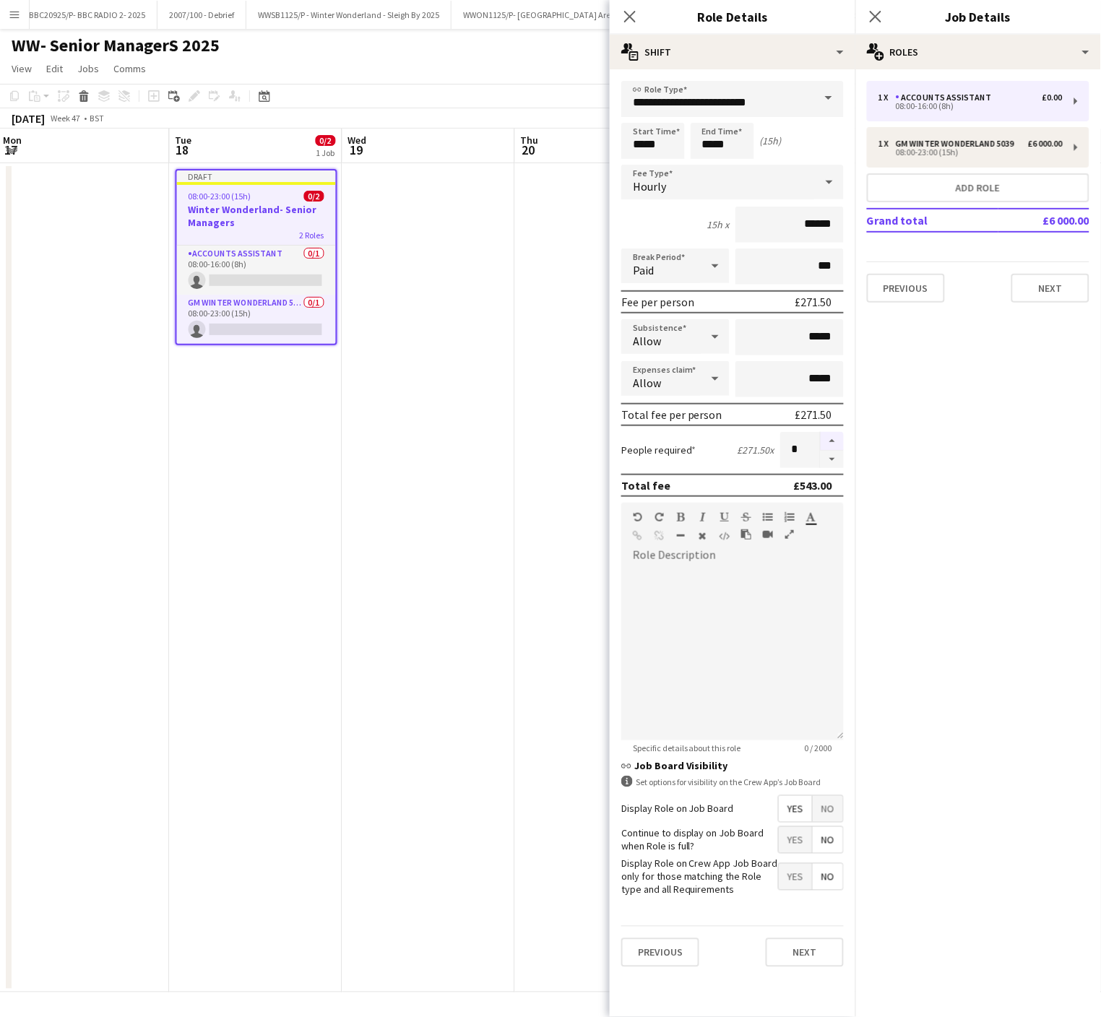
click at [837, 435] on button "button" at bounding box center [832, 441] width 23 height 19
type input "*"
click at [831, 807] on span "No" at bounding box center [828, 809] width 30 height 26
click at [277, 460] on app-date-cell "Draft 08:00-23:00 (15h) 0/2 Winter Wonderland- Senior Managers 2 Roles Accounts…" at bounding box center [256, 577] width 173 height 829
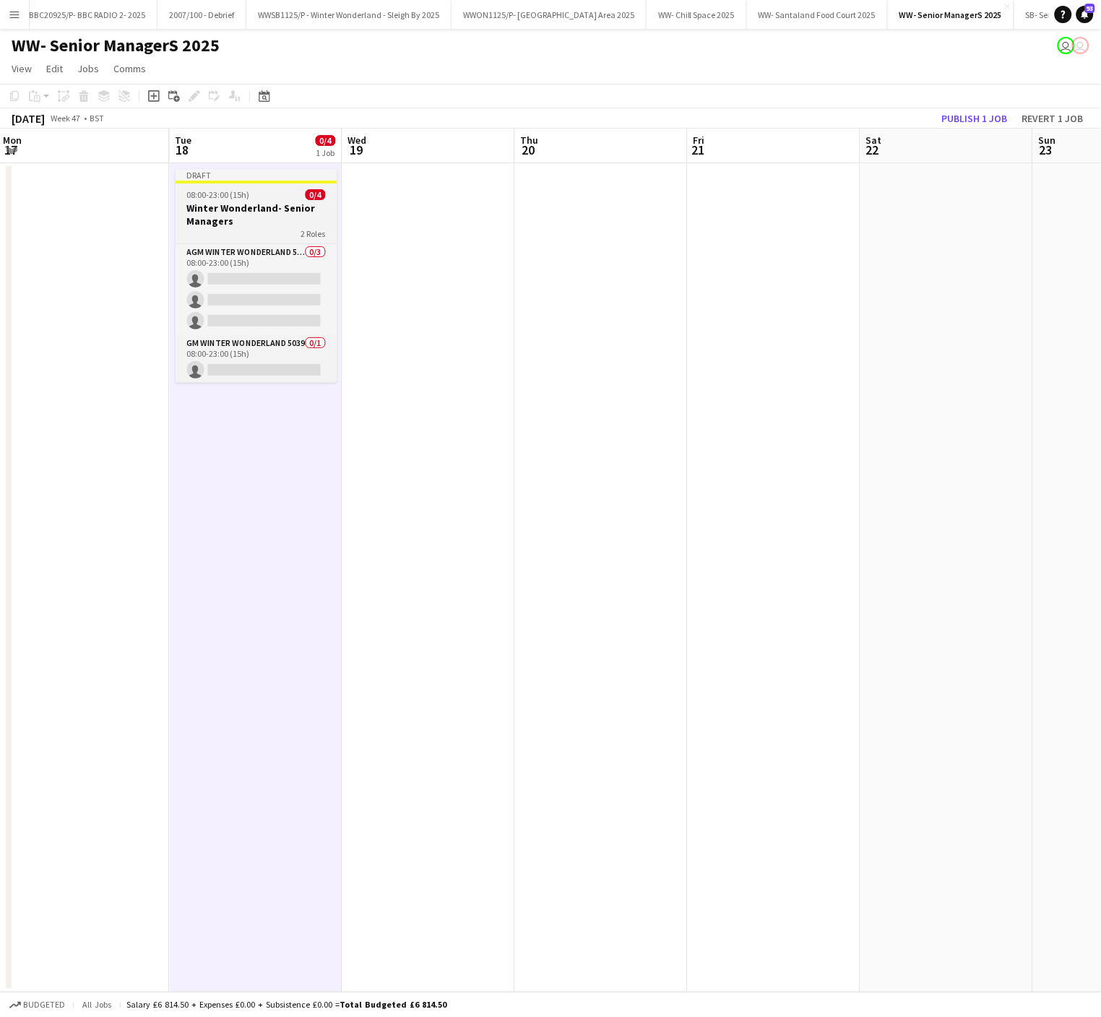
click at [228, 202] on h3 "Winter Wonderland- Senior Managers" at bounding box center [257, 215] width 162 height 26
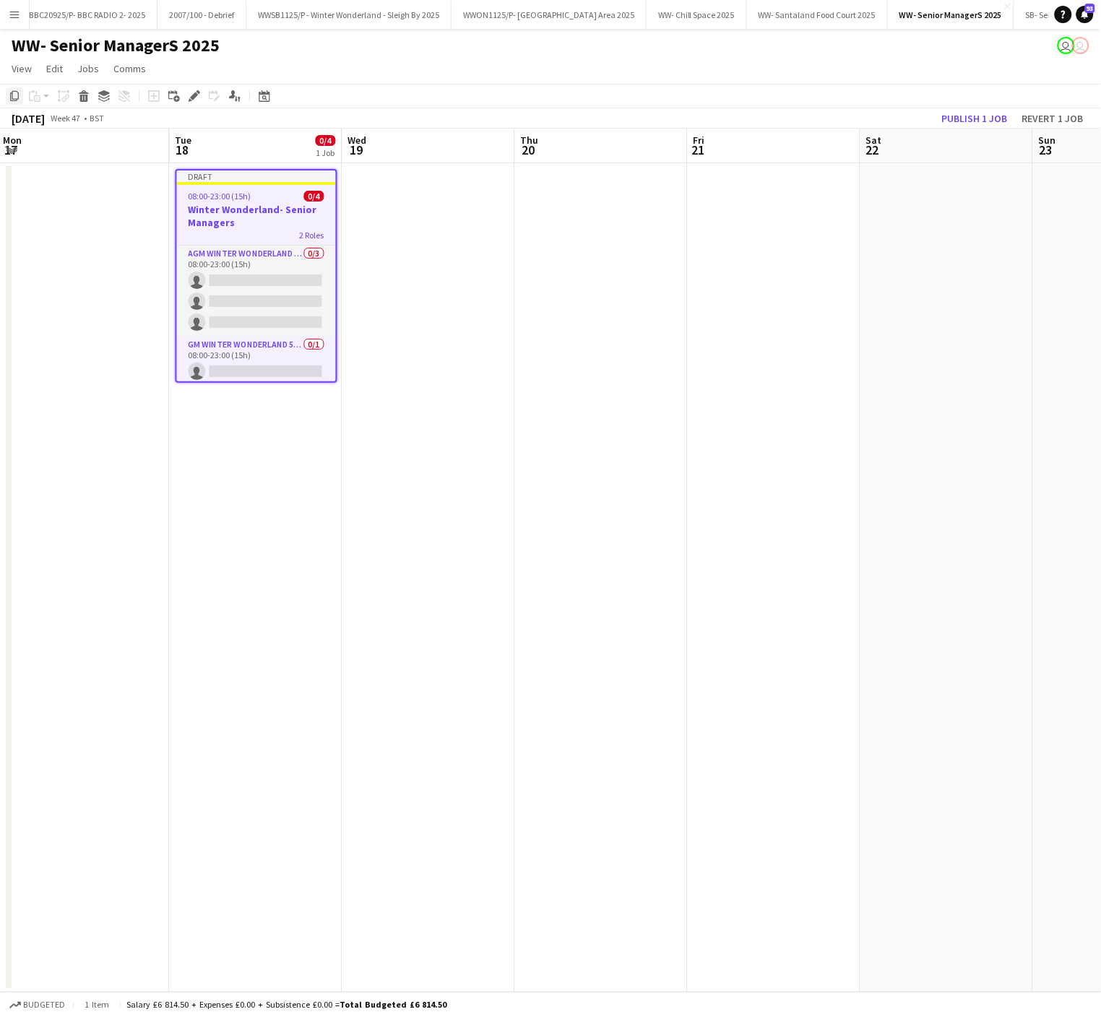
click at [12, 90] on icon "Copy" at bounding box center [15, 96] width 12 height 12
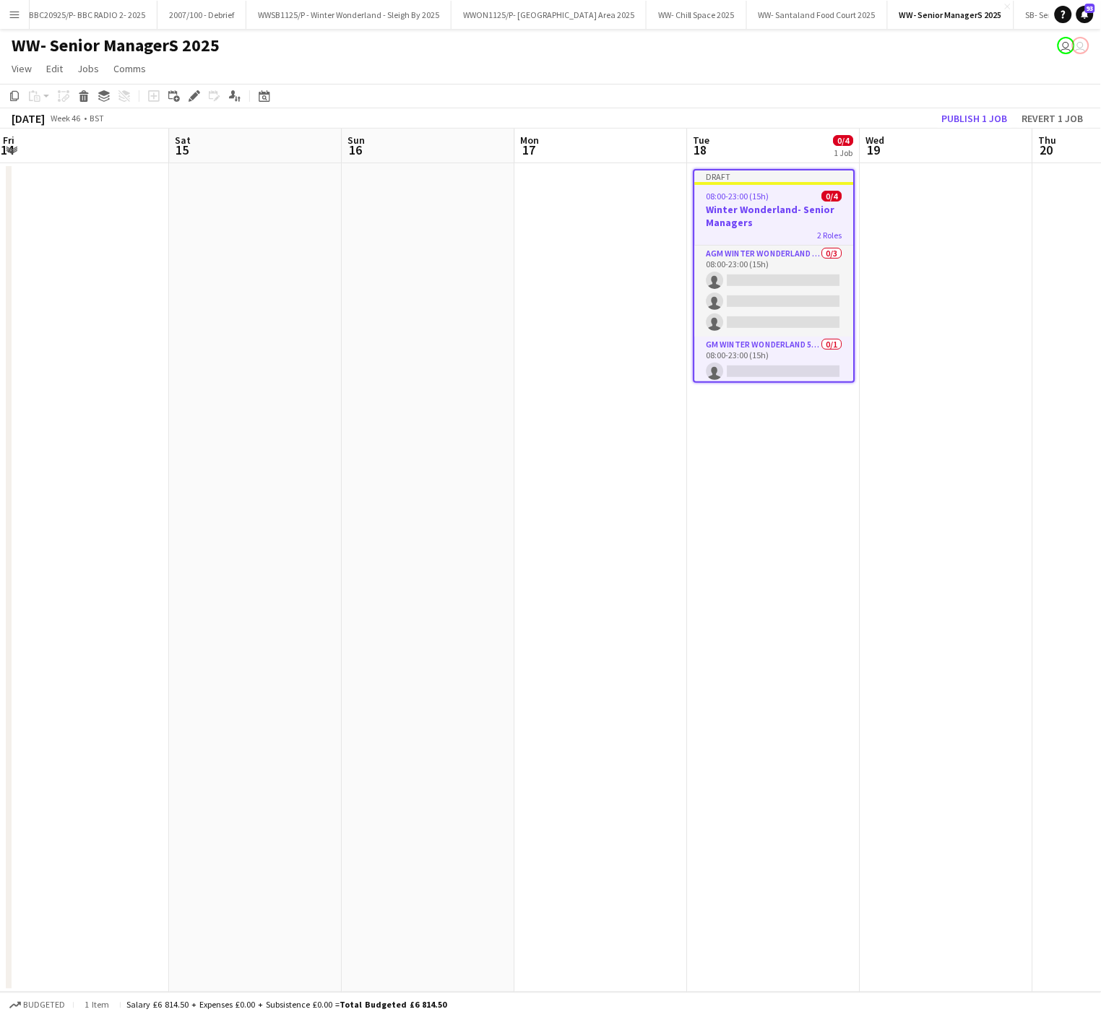
scroll to position [0, 439]
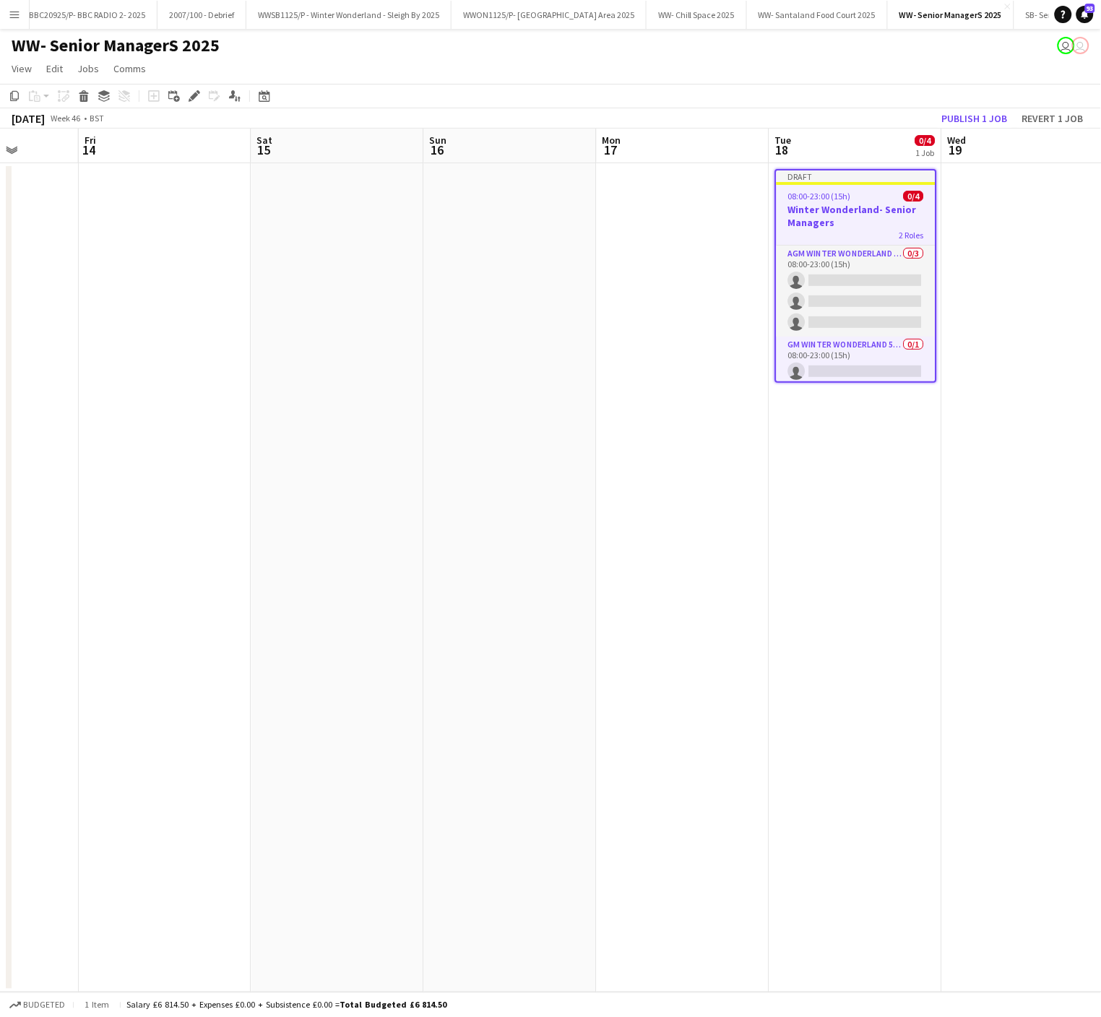
drag, startPoint x: 389, startPoint y: 566, endPoint x: 939, endPoint y: 582, distance: 550.1
click at [939, 582] on app-calendar-viewport "Tue 11 Wed 12 Thu 13 Fri 14 Sat 15 Sun 16 Mon 17 Tue 18 0/4 1 Job Wed 19 Thu 20…" at bounding box center [550, 561] width 1101 height 864
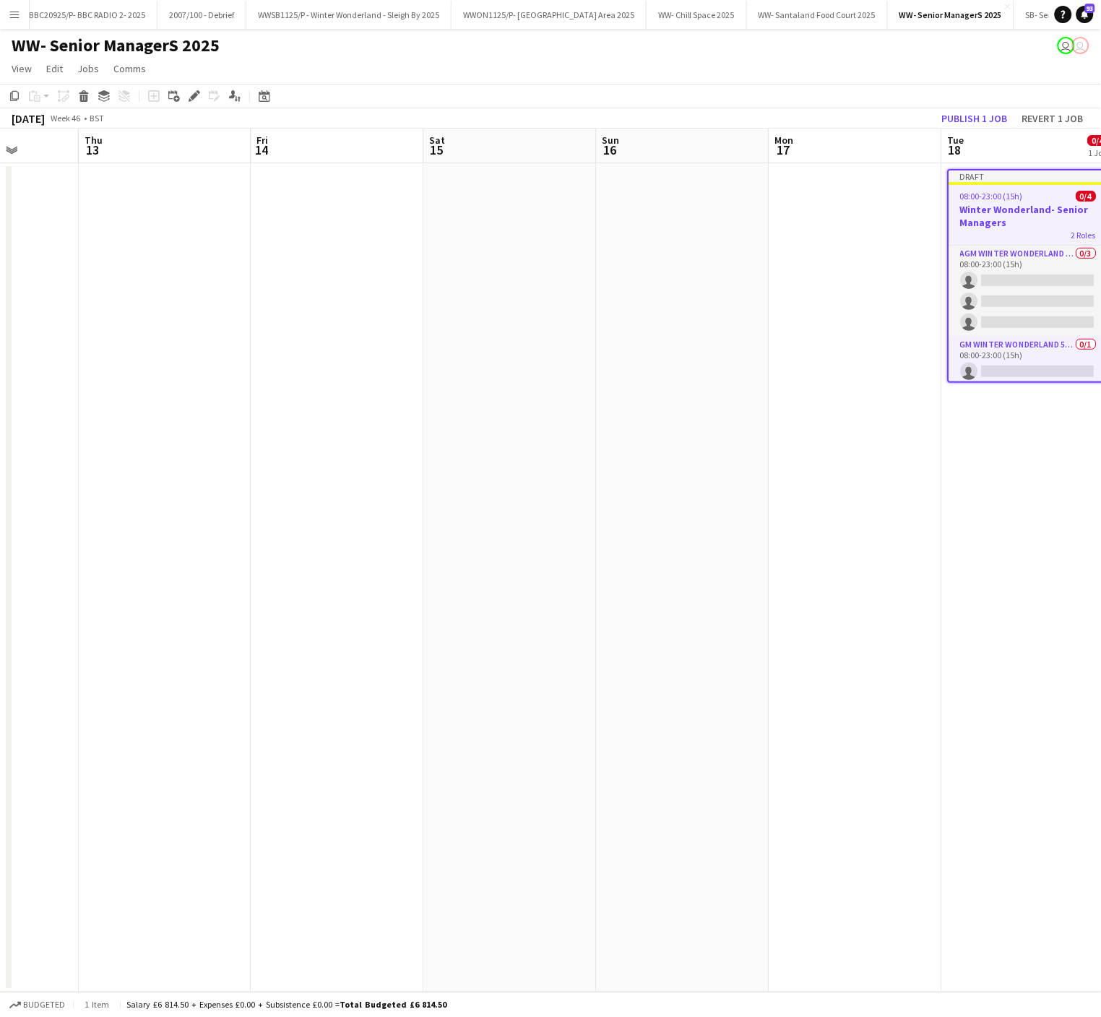
click at [141, 200] on app-date-cell at bounding box center [165, 577] width 173 height 829
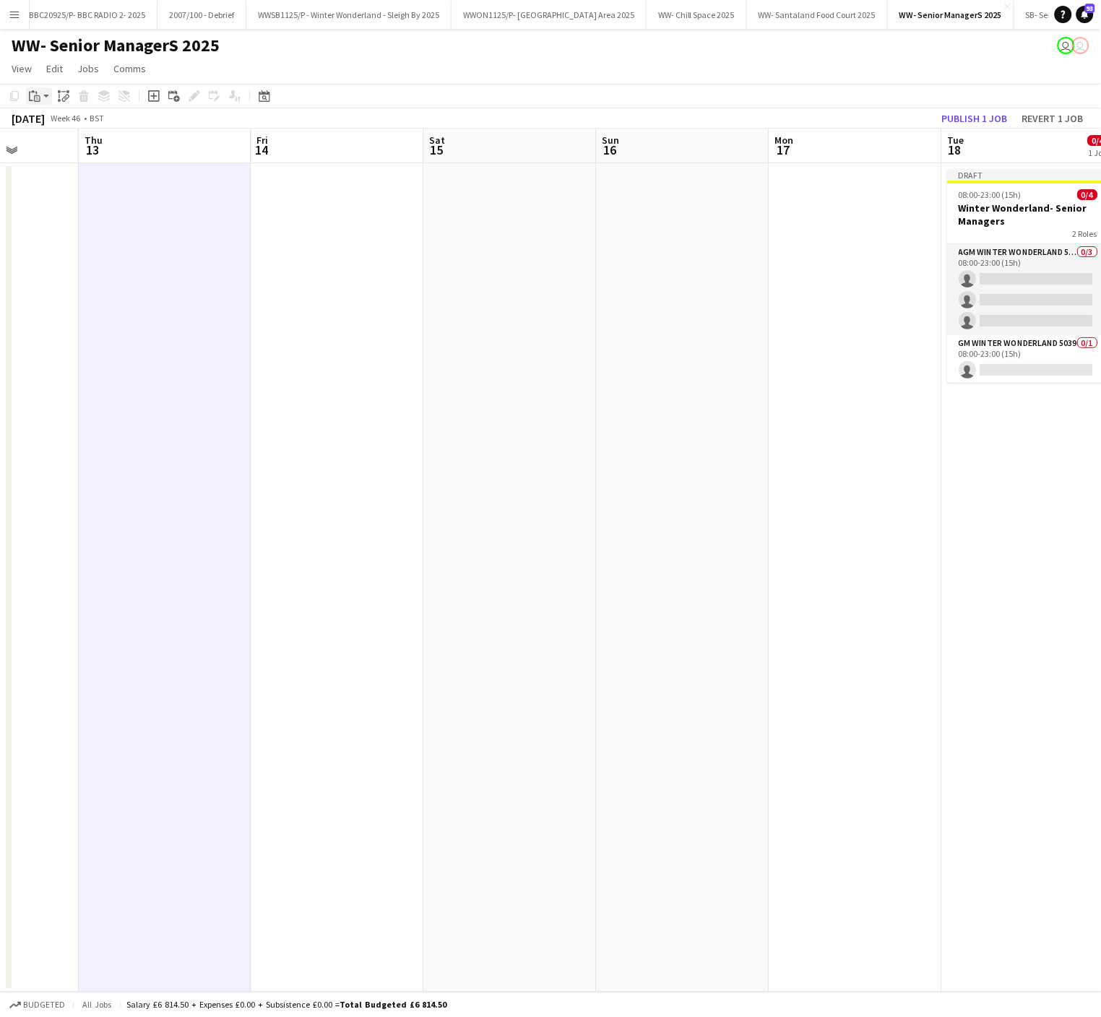
click at [35, 98] on icon "Paste" at bounding box center [35, 96] width 12 height 12
click at [55, 120] on link "Paste Ctrl+V" at bounding box center [106, 123] width 136 height 13
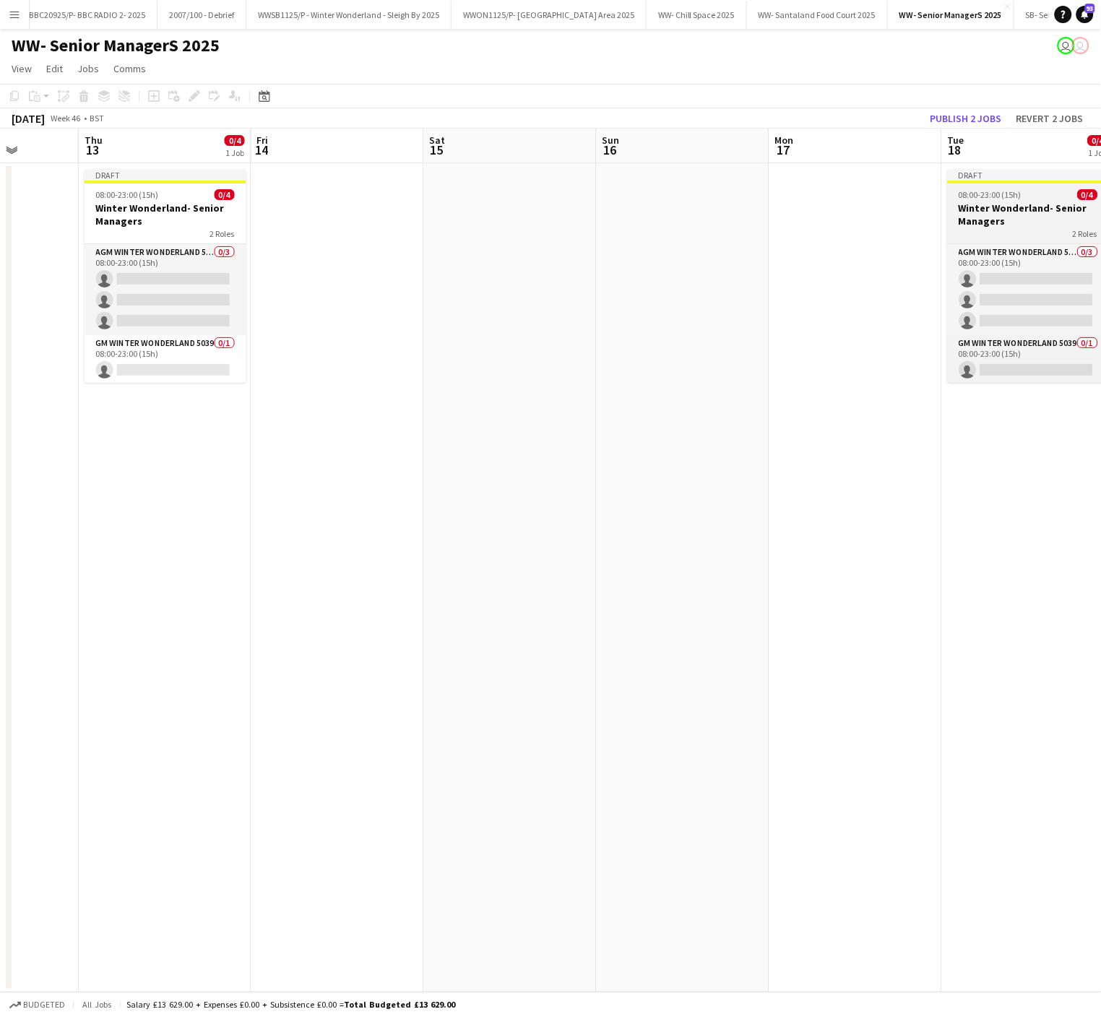
click at [970, 230] on div "2 Roles" at bounding box center [1029, 234] width 162 height 12
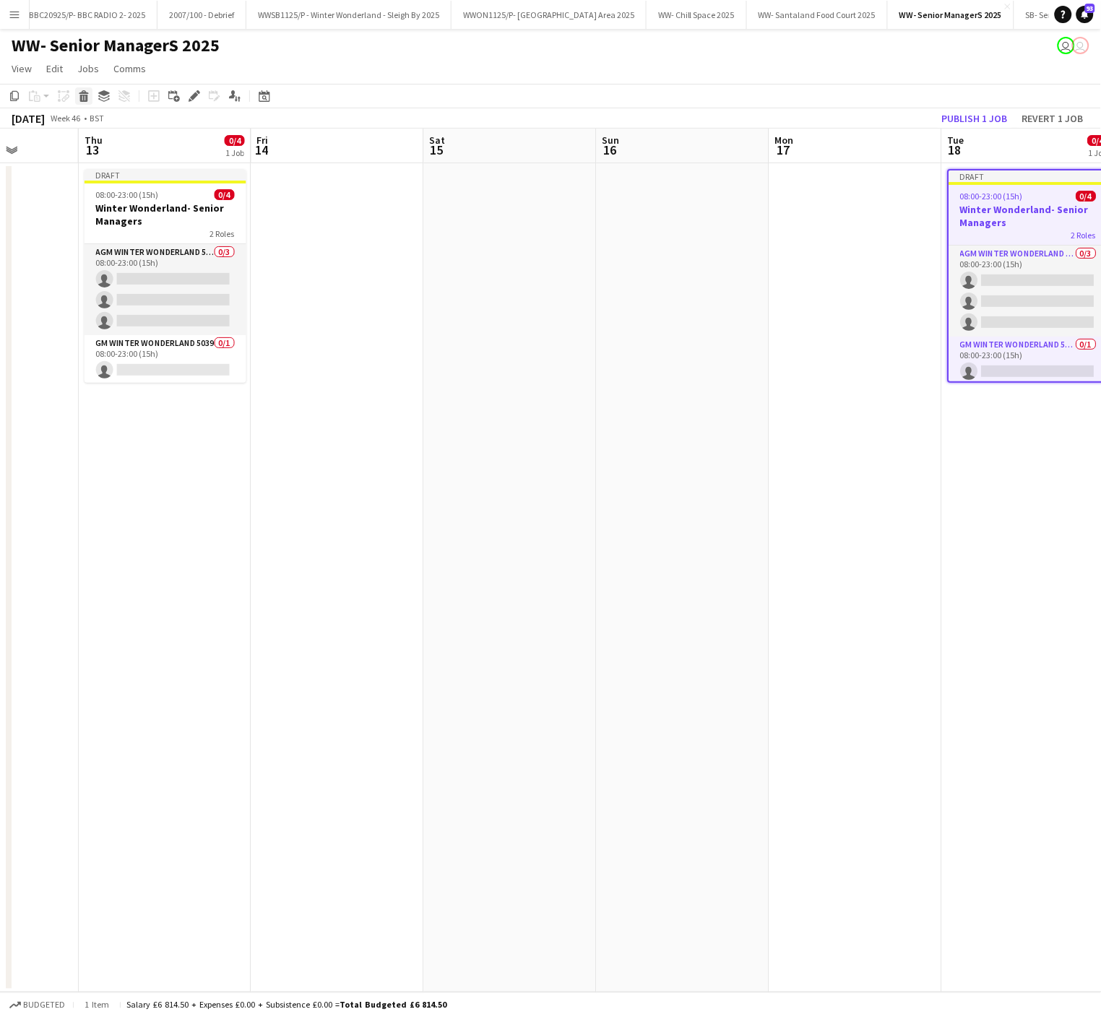
click at [83, 98] on icon at bounding box center [84, 98] width 8 height 7
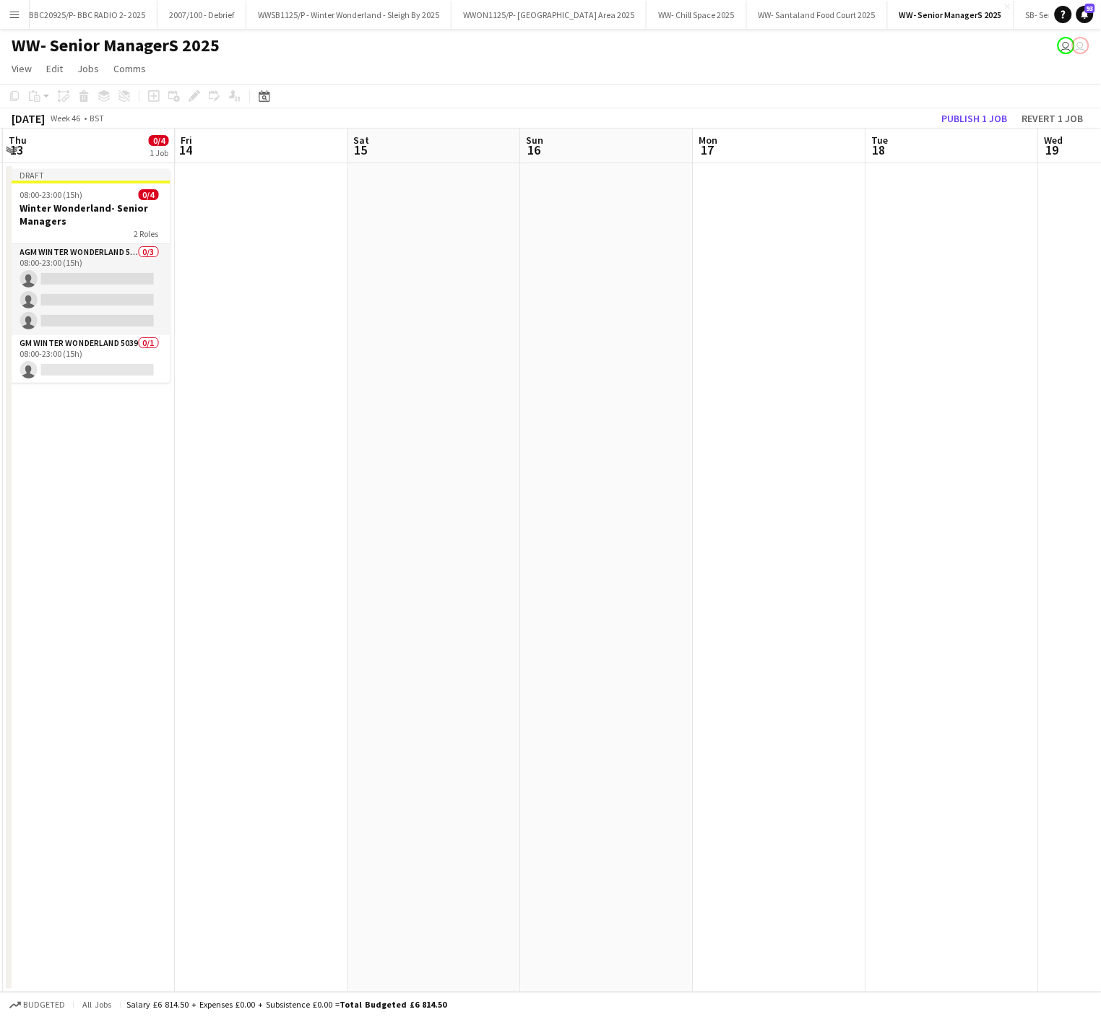
scroll to position [0, 509]
drag, startPoint x: 514, startPoint y: 586, endPoint x: 445, endPoint y: 565, distance: 72.5
click at [445, 565] on app-calendar-viewport "Mon 10 Tue 11 Wed 12 Thu 13 0/4 1 Job Fri 14 Sat 15 Sun 16 Mon 17 Tue 18 Wed 19…" at bounding box center [550, 561] width 1101 height 864
click at [276, 250] on app-date-cell at bounding box center [268, 577] width 173 height 829
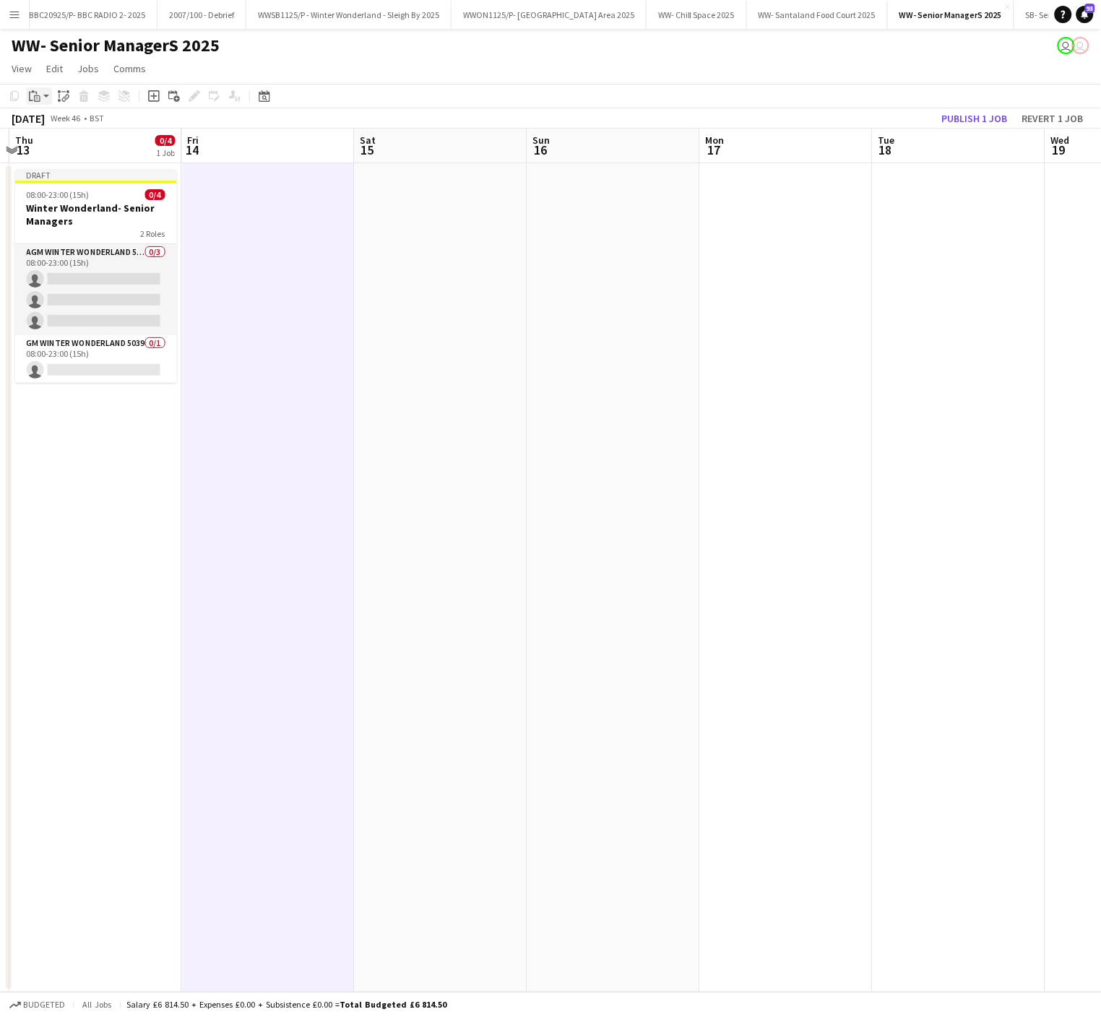
click at [35, 94] on icon "Paste" at bounding box center [35, 96] width 12 height 12
click at [54, 129] on link "Paste Ctrl+V" at bounding box center [106, 123] width 136 height 13
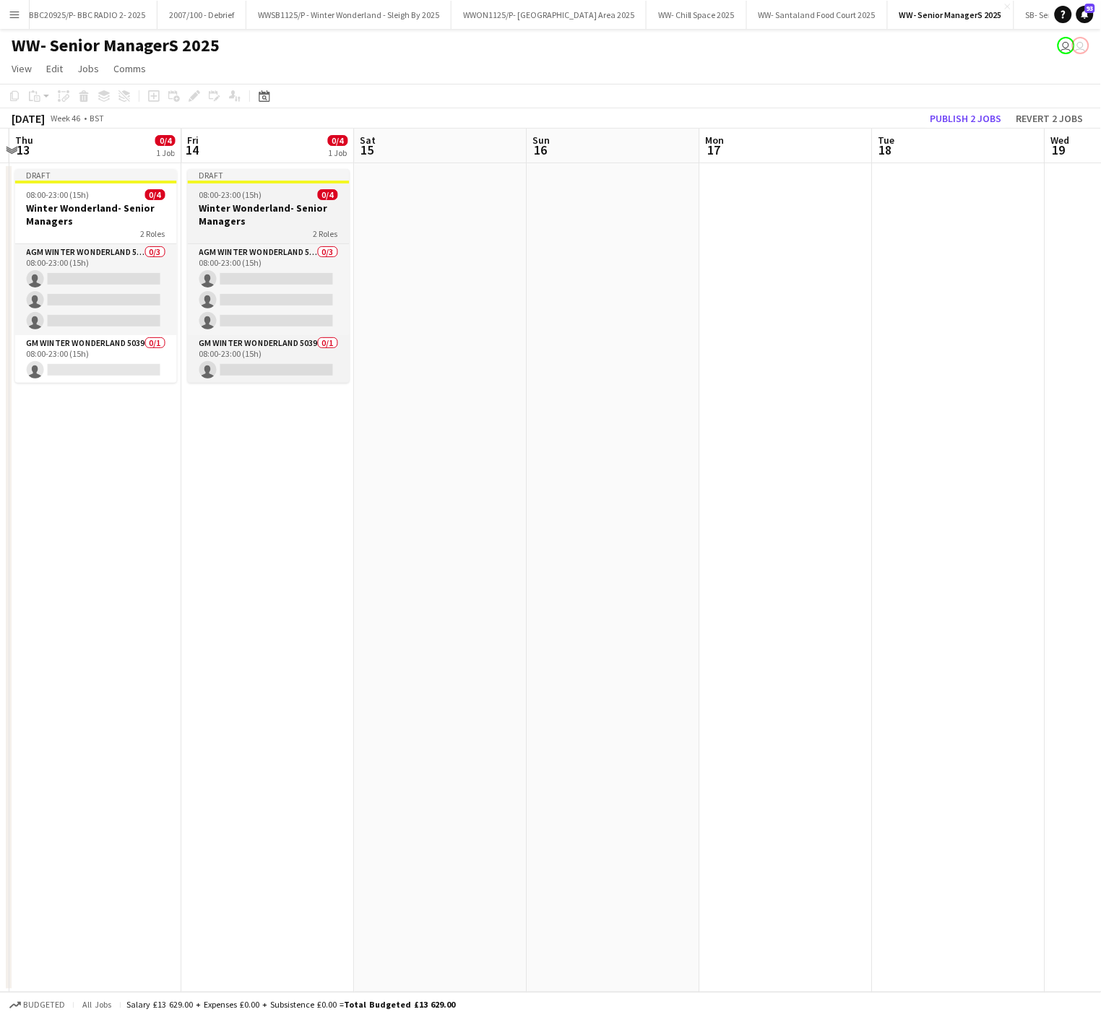
click at [251, 195] on span "08:00-23:00 (15h)" at bounding box center [230, 194] width 63 height 11
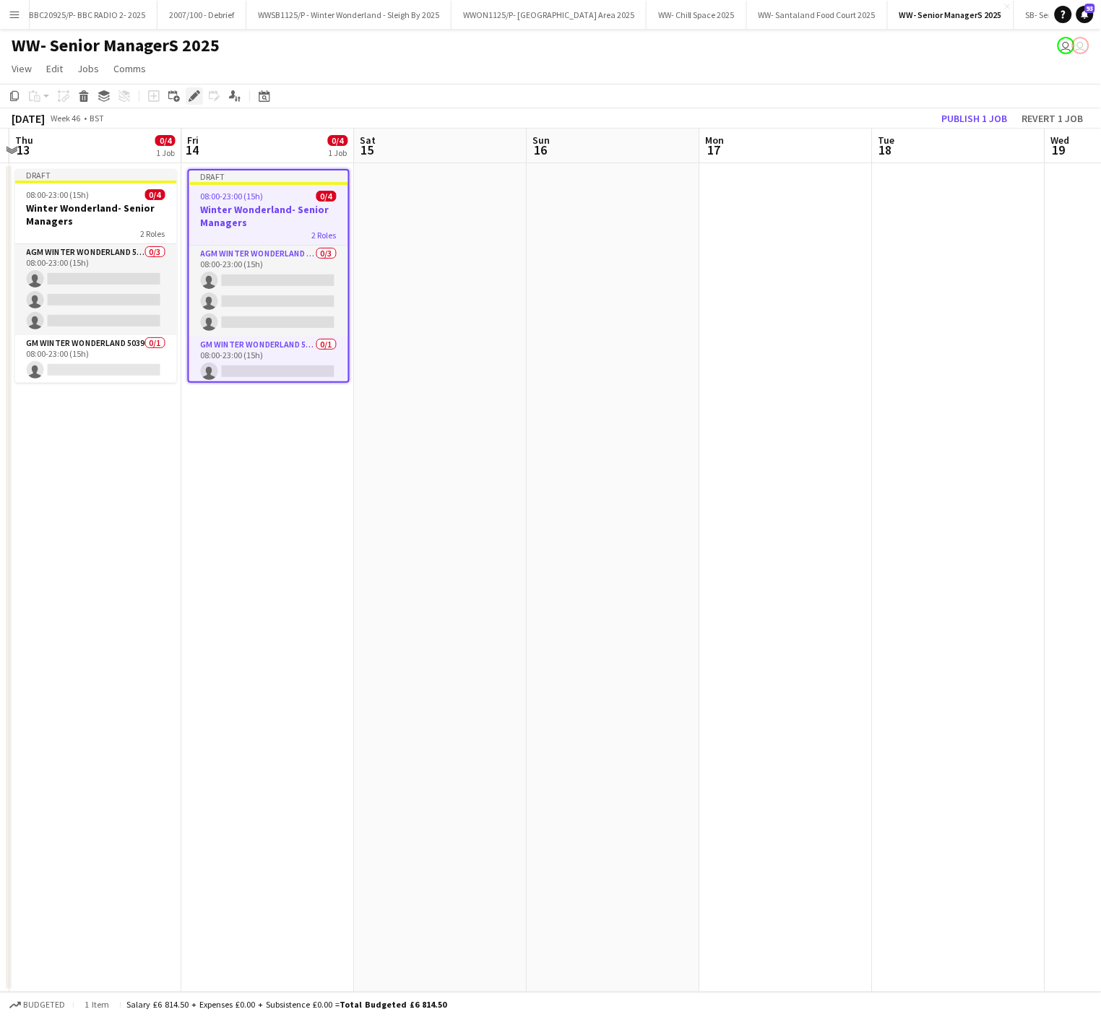
click at [189, 98] on icon "Edit" at bounding box center [195, 96] width 12 height 12
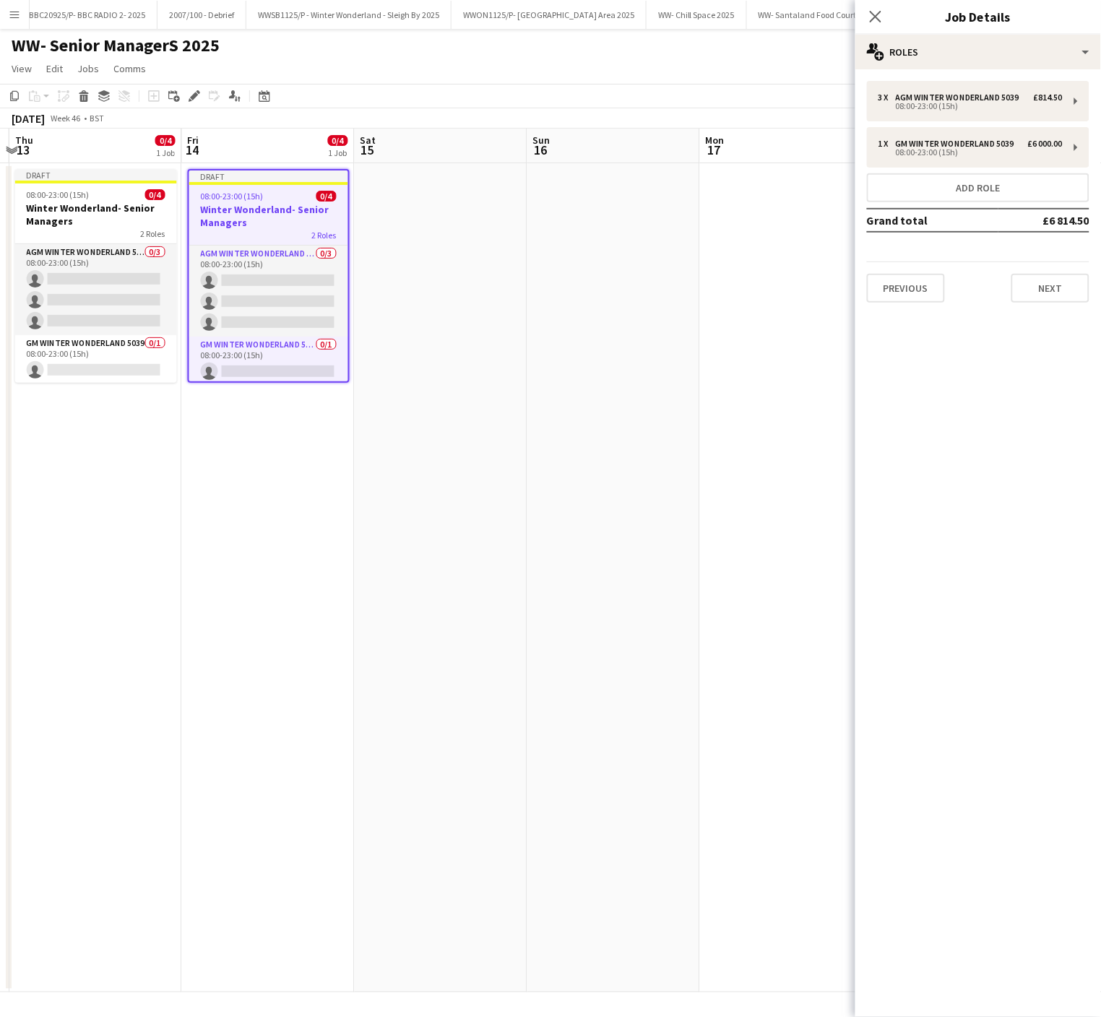
click at [572, 561] on app-date-cell at bounding box center [613, 577] width 173 height 829
